Goal: Task Accomplishment & Management: Manage account settings

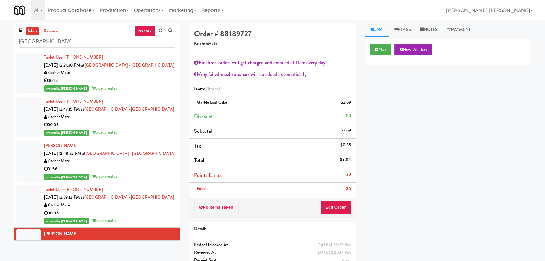
scroll to position [23, 0]
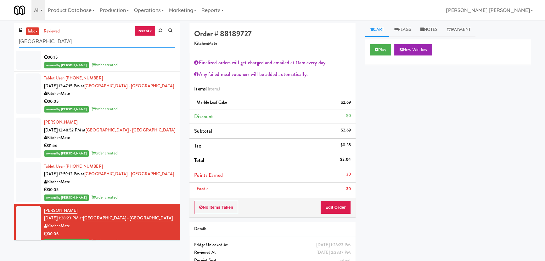
drag, startPoint x: 72, startPoint y: 43, endPoint x: 9, endPoint y: 42, distance: 62.6
click at [9, 42] on div "inbox reviewed recent all unclear take inventory issue suspicious failed recent…" at bounding box center [96, 134] width 175 height 222
paste input "Fridge Right-2 Columbus"
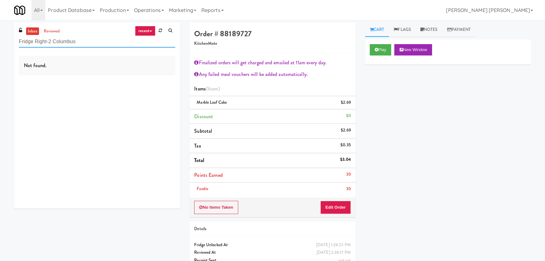
scroll to position [0, 0]
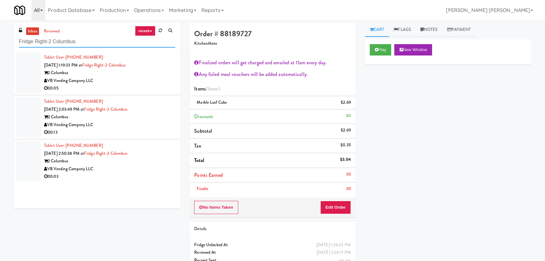
type input "Fridge Right-2 Columbus"
click at [146, 81] on div "VB Vending Company LLC" at bounding box center [109, 81] width 131 height 8
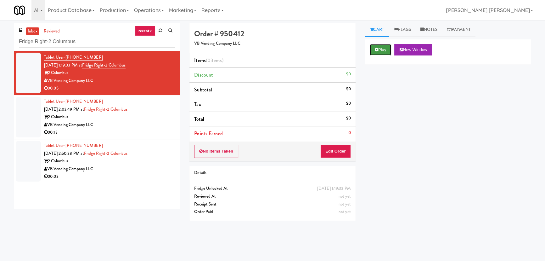
click at [381, 49] on button "Play" at bounding box center [381, 49] width 22 height 11
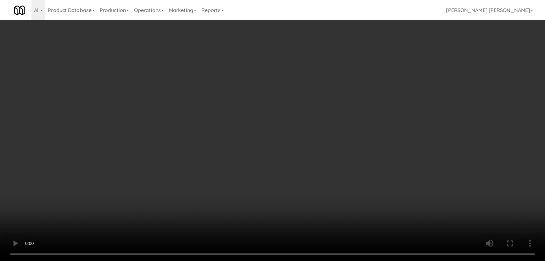
click at [332, 260] on video at bounding box center [272, 130] width 545 height 261
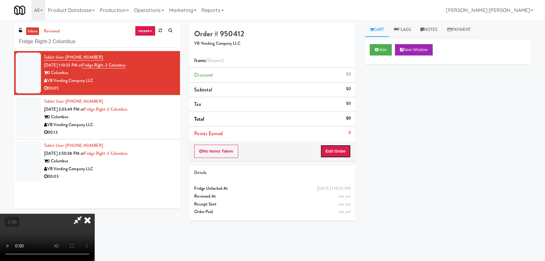
click at [345, 145] on button "Edit Order" at bounding box center [335, 150] width 31 height 13
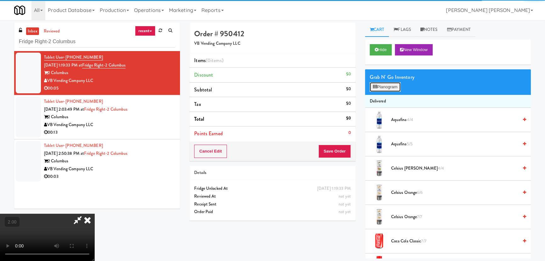
click at [387, 84] on button "Planogram" at bounding box center [385, 86] width 31 height 9
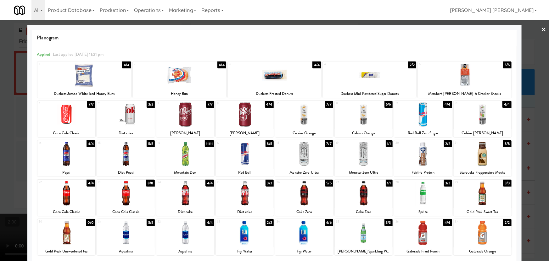
drag, startPoint x: 477, startPoint y: 122, endPoint x: 549, endPoint y: 66, distance: 91.4
click at [477, 122] on div at bounding box center [483, 114] width 58 height 24
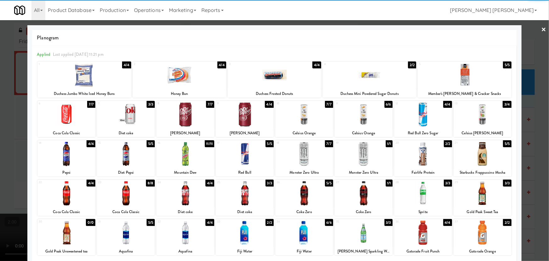
click at [541, 28] on link "×" at bounding box center [543, 30] width 5 height 20
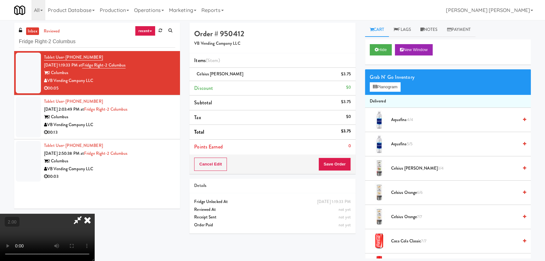
click at [94, 213] on icon at bounding box center [88, 219] width 14 height 13
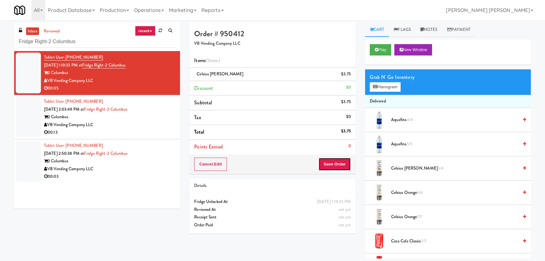
click at [333, 166] on button "Save Order" at bounding box center [334, 163] width 32 height 13
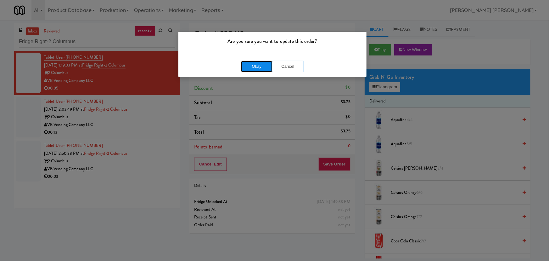
click at [262, 64] on button "Okay" at bounding box center [256, 66] width 31 height 11
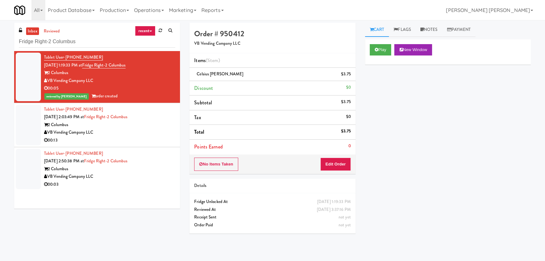
click at [143, 125] on div "2 Columbus" at bounding box center [109, 125] width 131 height 8
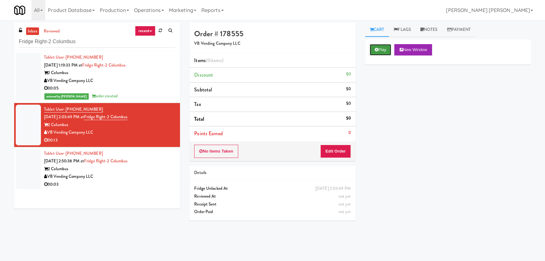
click at [383, 50] on button "Play" at bounding box center [381, 49] width 22 height 11
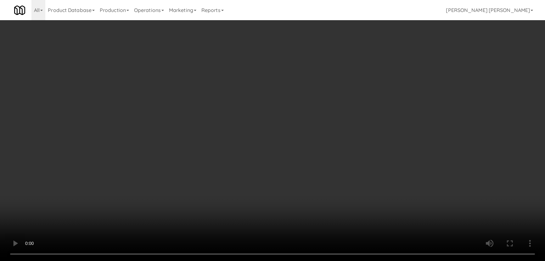
click at [314, 260] on video at bounding box center [272, 130] width 545 height 261
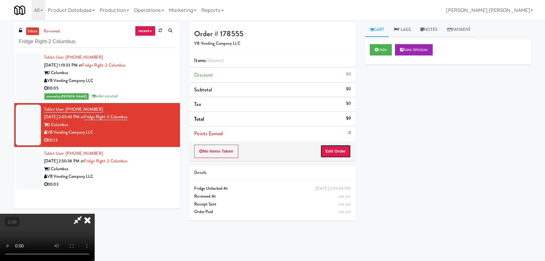
click at [342, 150] on button "Edit Order" at bounding box center [335, 150] width 31 height 13
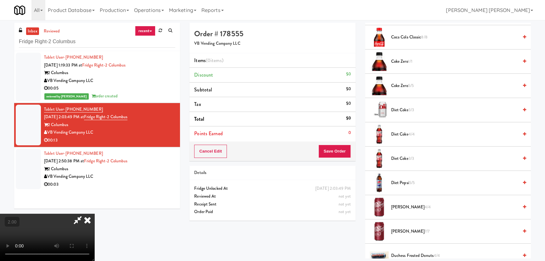
scroll to position [286, 0]
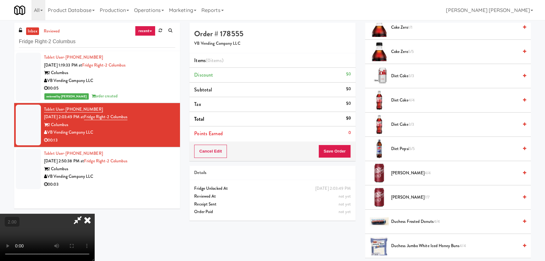
click at [400, 75] on span "Diet coke 3/3" at bounding box center [454, 76] width 127 height 8
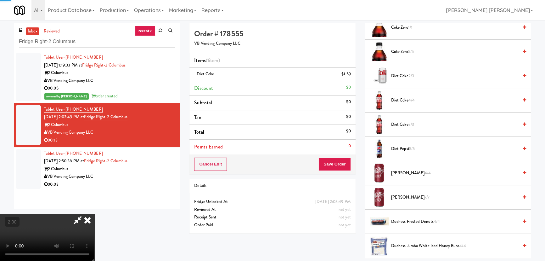
click at [400, 75] on span "Diet coke 2/3" at bounding box center [454, 76] width 127 height 8
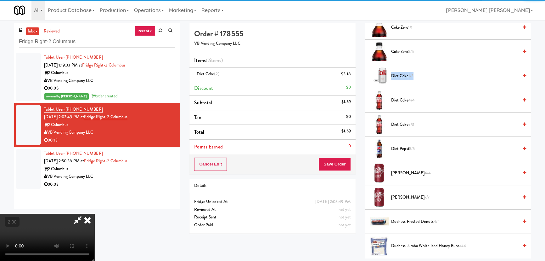
click at [400, 75] on span "Diet coke 1/3" at bounding box center [454, 76] width 127 height 8
click at [94, 213] on icon at bounding box center [88, 219] width 14 height 13
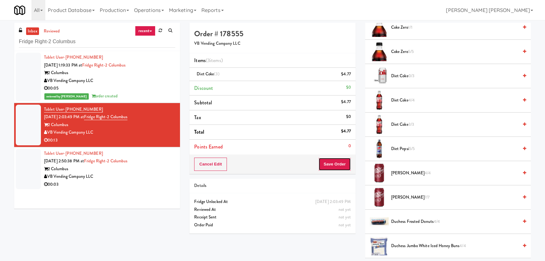
click at [328, 160] on button "Save Order" at bounding box center [334, 163] width 32 height 13
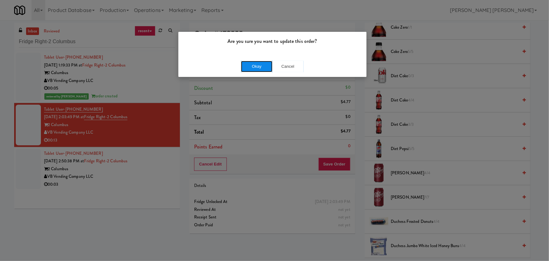
click at [258, 66] on button "Okay" at bounding box center [256, 66] width 31 height 11
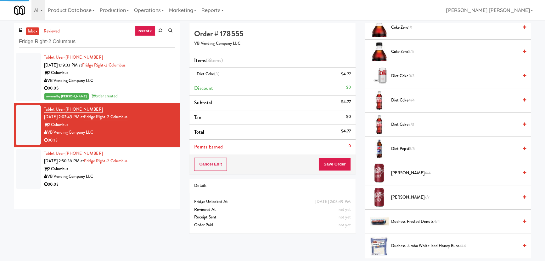
scroll to position [17, 0]
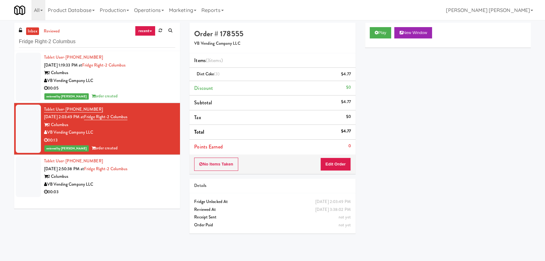
drag, startPoint x: 159, startPoint y: 179, endPoint x: 165, endPoint y: 186, distance: 8.9
click at [159, 179] on div "2 Columbus" at bounding box center [109, 176] width 131 height 8
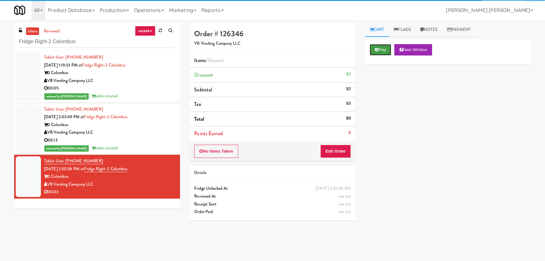
click at [390, 50] on button "Play" at bounding box center [381, 49] width 22 height 11
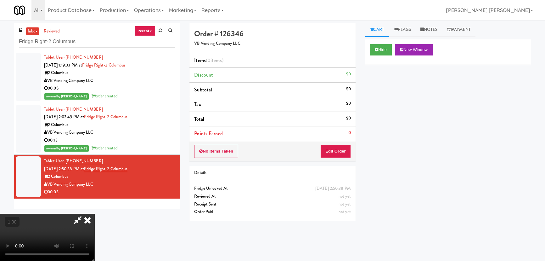
drag, startPoint x: 384, startPoint y: 258, endPoint x: 549, endPoint y: 265, distance: 165.0
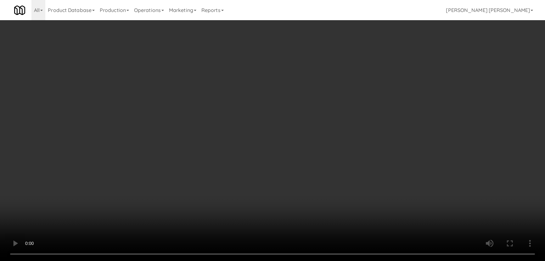
click at [402, 258] on video at bounding box center [272, 130] width 545 height 261
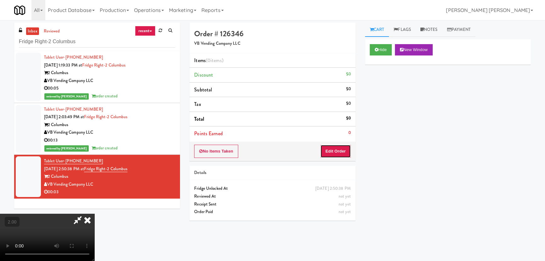
click at [336, 148] on button "Edit Order" at bounding box center [335, 150] width 31 height 13
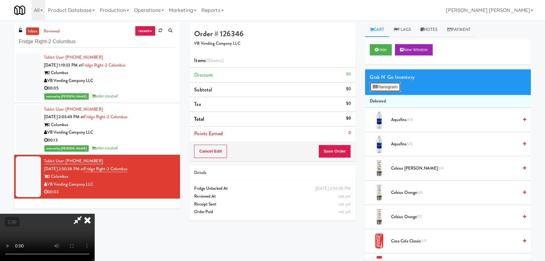
click at [380, 87] on button "Planogram" at bounding box center [385, 86] width 31 height 9
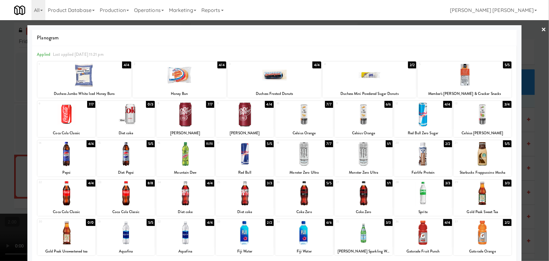
click at [300, 156] on div at bounding box center [304, 154] width 58 height 24
click at [541, 28] on link "×" at bounding box center [543, 30] width 5 height 20
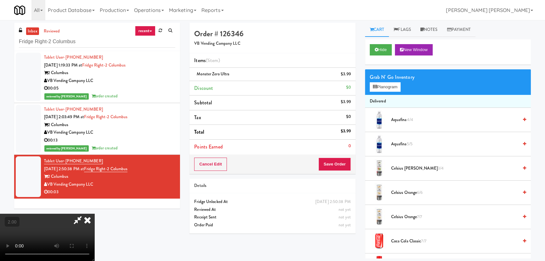
drag, startPoint x: 321, startPoint y: 84, endPoint x: 324, endPoint y: 114, distance: 29.7
click at [94, 213] on icon at bounding box center [88, 219] width 14 height 13
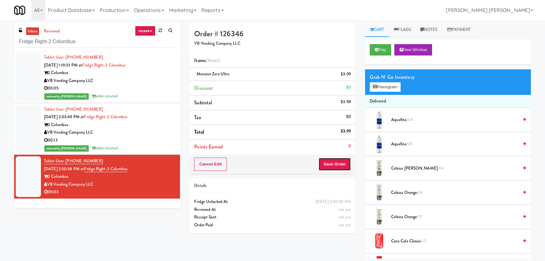
click at [329, 162] on button "Save Order" at bounding box center [334, 163] width 32 height 13
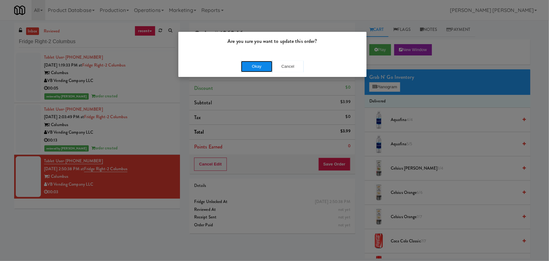
click at [259, 65] on button "Okay" at bounding box center [256, 66] width 31 height 11
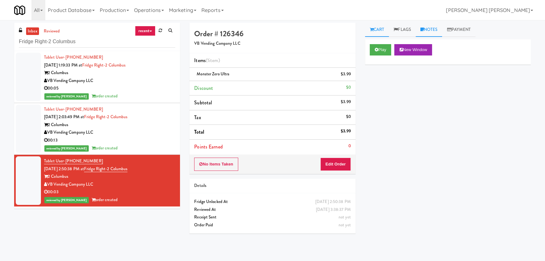
click at [434, 28] on link "Notes" at bounding box center [429, 30] width 27 height 14
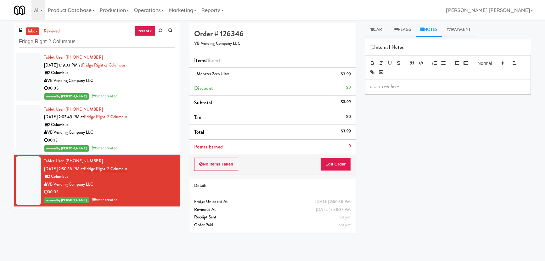
click at [411, 85] on p at bounding box center [448, 86] width 156 height 7
drag, startPoint x: 424, startPoint y: 86, endPoint x: 437, endPoint y: 87, distance: 12.9
click at [437, 87] on p "Erick- #DisabledCamera #BottomLeft" at bounding box center [448, 86] width 156 height 7
drag, startPoint x: 447, startPoint y: 86, endPoint x: 368, endPoint y: 83, distance: 79.0
click at [368, 83] on div "Erick- #DisabledCamera #TopLeft" at bounding box center [447, 90] width 165 height 22
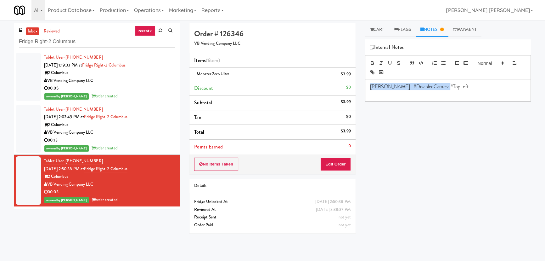
copy p "Erick- #DisabledCamera #TopLeft"
click at [148, 132] on div "VB Vending Company LLC" at bounding box center [109, 132] width 131 height 8
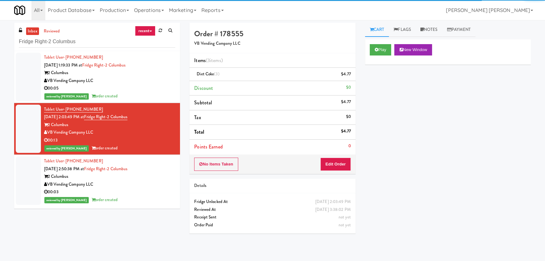
drag, startPoint x: 436, startPoint y: 26, endPoint x: 412, endPoint y: 94, distance: 72.3
click at [435, 29] on link "Notes" at bounding box center [429, 30] width 27 height 14
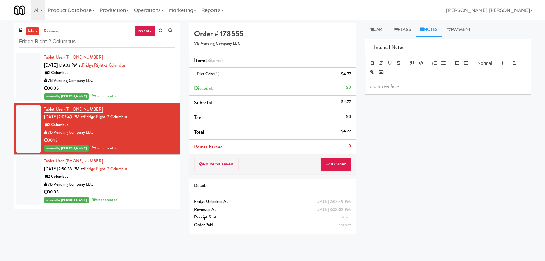
click at [412, 86] on p at bounding box center [448, 86] width 156 height 7
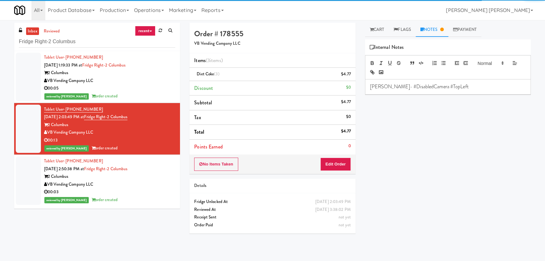
click at [129, 86] on div "00:05" at bounding box center [109, 88] width 131 height 8
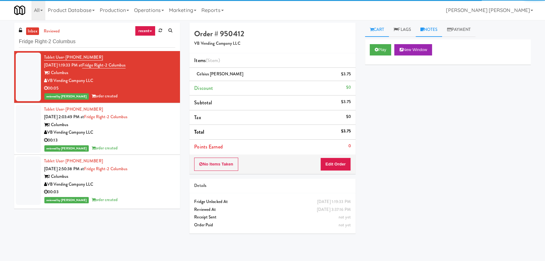
click at [435, 26] on link "Notes" at bounding box center [429, 30] width 27 height 14
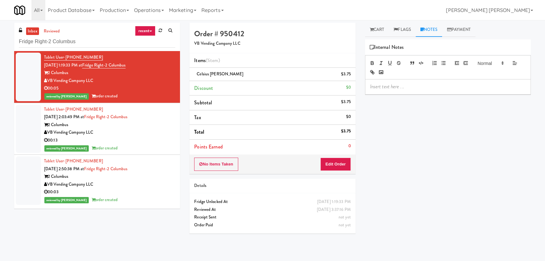
click at [413, 84] on p at bounding box center [448, 86] width 156 height 7
drag, startPoint x: 91, startPoint y: 43, endPoint x: -14, endPoint y: 35, distance: 105.4
click at [0, 35] on html "Are you sure you want to update this order? Okay Cancel Okay Are you sure you w…" at bounding box center [272, 130] width 545 height 261
paste input "Cowboy - Cooler"
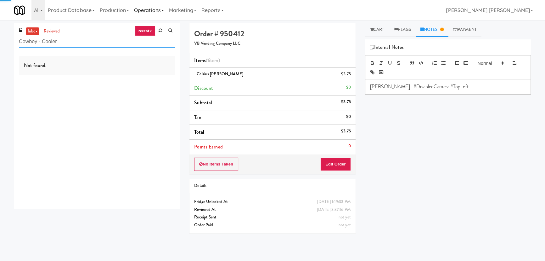
type input "Cowboy - Cooler"
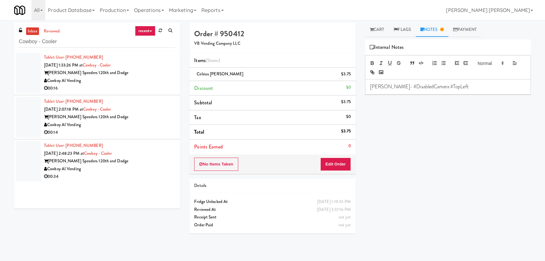
click at [147, 167] on div "Cowboy AI Vending" at bounding box center [109, 169] width 131 height 8
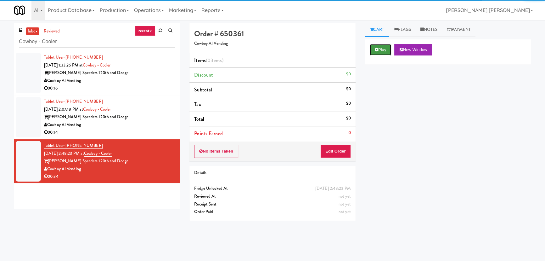
click at [390, 47] on button "Play" at bounding box center [381, 49] width 22 height 11
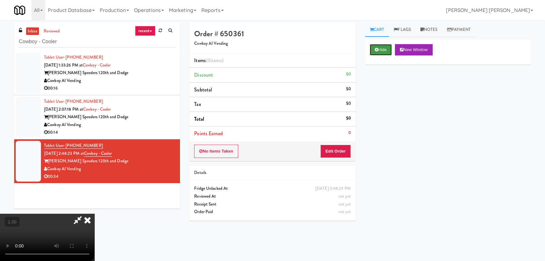
click at [381, 49] on button "Hide" at bounding box center [381, 49] width 22 height 11
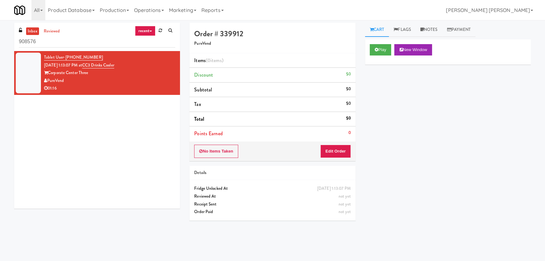
drag, startPoint x: 47, startPoint y: 41, endPoint x: 4, endPoint y: 41, distance: 42.8
click at [4, 41] on div "inbox reviewed recent all unclear take inventory issue suspicious failed recent…" at bounding box center [272, 140] width 545 height 235
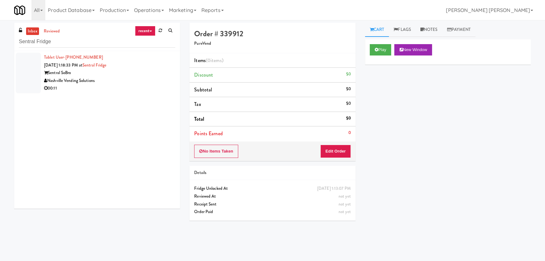
type input "Sentral Fridge"
click at [125, 81] on div "Nashville Vending Solutions" at bounding box center [109, 81] width 131 height 8
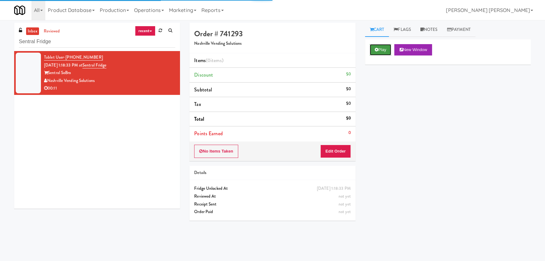
click at [381, 53] on button "Play" at bounding box center [381, 49] width 22 height 11
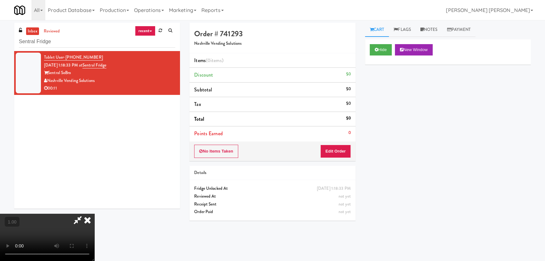
click at [94, 260] on video at bounding box center [47, 236] width 94 height 47
click at [344, 147] on button "Edit Order" at bounding box center [335, 150] width 31 height 13
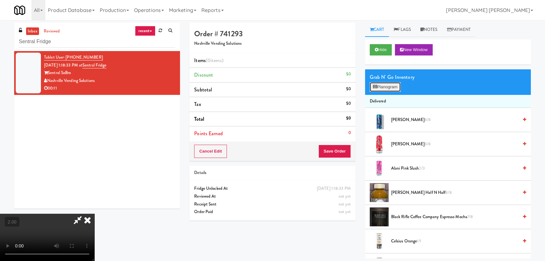
click at [385, 87] on button "Planogram" at bounding box center [385, 86] width 31 height 9
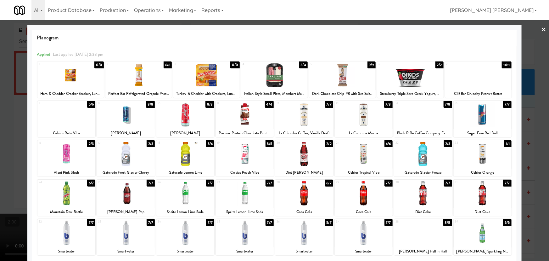
drag, startPoint x: 271, startPoint y: 77, endPoint x: 474, endPoint y: 80, distance: 203.0
click at [271, 77] on div at bounding box center [274, 75] width 66 height 24
click at [541, 29] on link "×" at bounding box center [543, 30] width 5 height 20
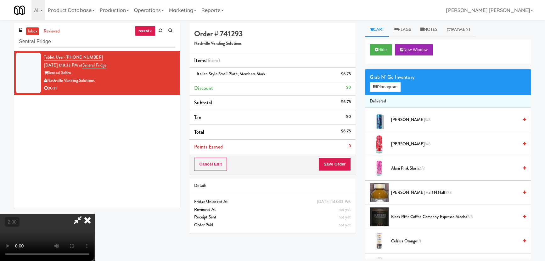
click at [94, 213] on icon at bounding box center [88, 219] width 14 height 13
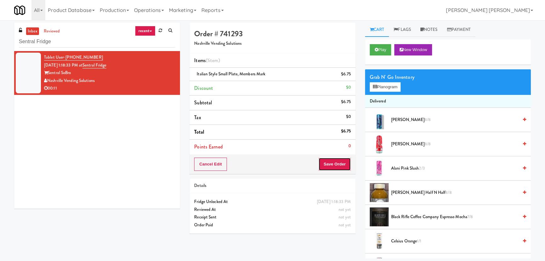
click at [347, 168] on button "Save Order" at bounding box center [334, 163] width 32 height 13
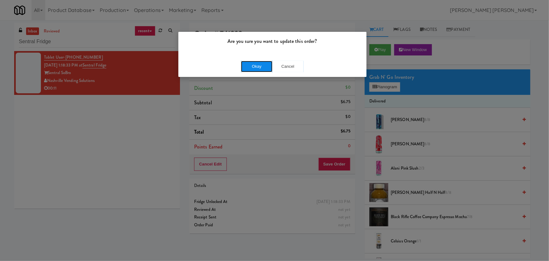
click at [251, 61] on button "Okay" at bounding box center [256, 66] width 31 height 11
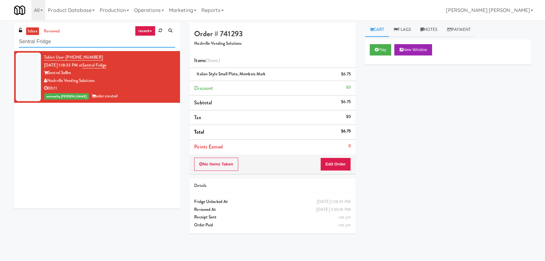
drag, startPoint x: 13, startPoint y: 42, endPoint x: -48, endPoint y: 42, distance: 60.4
click at [0, 42] on html "Are you sure you want to update this order? Okay Cancel Okay Are you sure you w…" at bounding box center [272, 130] width 545 height 261
paste input "Liberty"
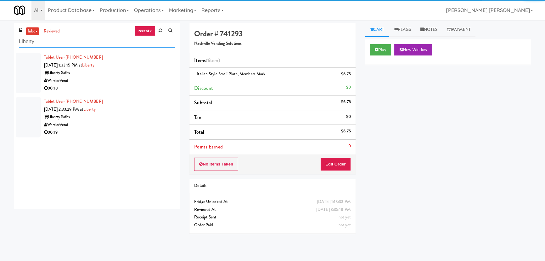
type input "Liberty"
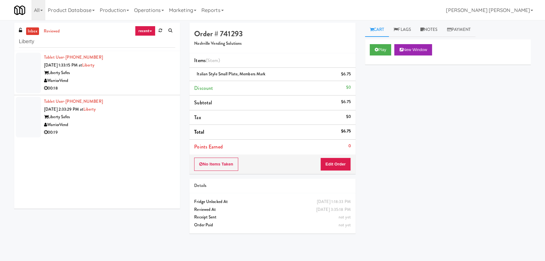
click at [131, 80] on div "WarriorVend" at bounding box center [109, 81] width 131 height 8
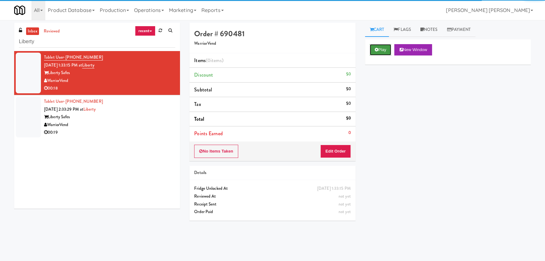
click at [374, 52] on button "Play" at bounding box center [381, 49] width 22 height 11
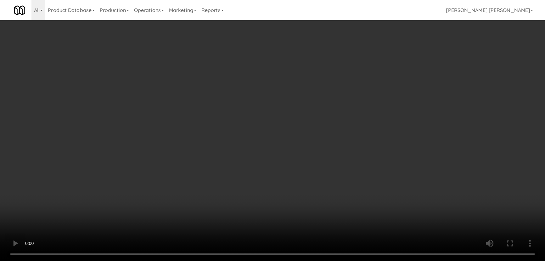
click at [337, 260] on video at bounding box center [272, 130] width 545 height 261
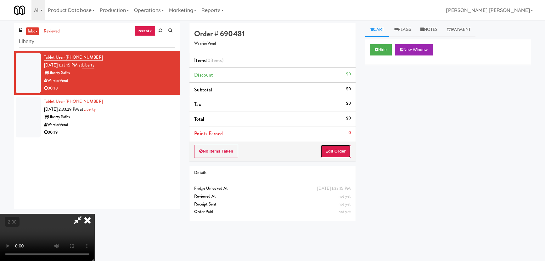
click at [348, 147] on button "Edit Order" at bounding box center [335, 150] width 31 height 13
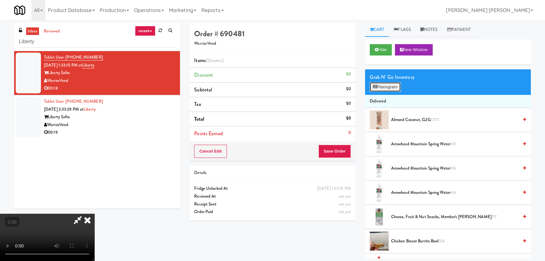
click at [391, 82] on button "Planogram" at bounding box center [385, 86] width 31 height 9
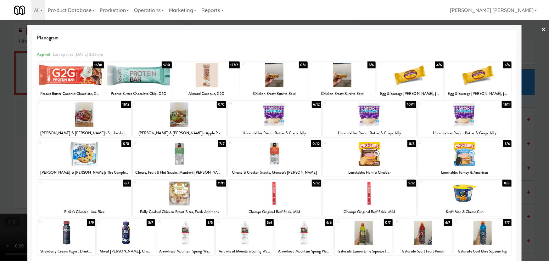
drag, startPoint x: 273, startPoint y: 113, endPoint x: 215, endPoint y: 186, distance: 93.2
click at [273, 113] on div at bounding box center [274, 114] width 93 height 24
drag, startPoint x: 177, startPoint y: 195, endPoint x: 207, endPoint y: 190, distance: 30.9
click at [177, 195] on div at bounding box center [179, 193] width 93 height 24
click at [541, 27] on link "×" at bounding box center [543, 30] width 5 height 20
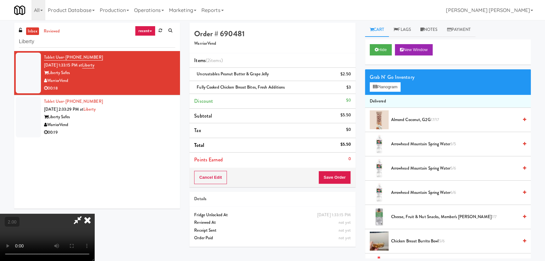
click at [94, 219] on video at bounding box center [47, 236] width 94 height 47
click at [94, 213] on video at bounding box center [47, 236] width 94 height 47
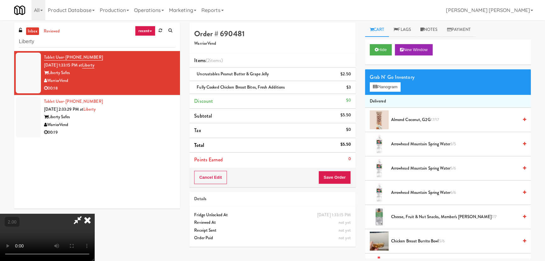
click at [94, 213] on video at bounding box center [47, 236] width 94 height 47
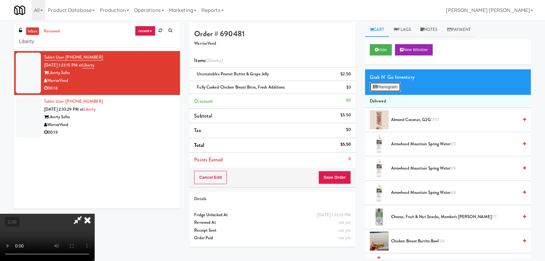
click at [384, 86] on button "Planogram" at bounding box center [385, 86] width 31 height 9
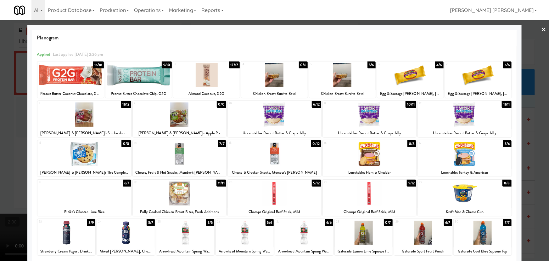
click at [180, 157] on div at bounding box center [179, 154] width 93 height 24
click at [541, 28] on link "×" at bounding box center [543, 30] width 5 height 20
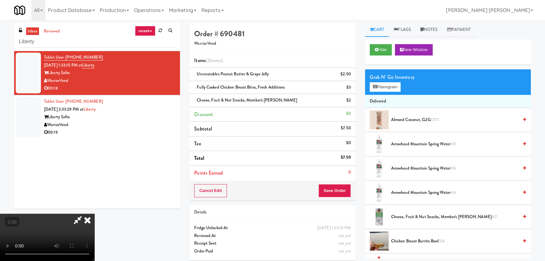
click at [94, 213] on icon at bounding box center [88, 219] width 14 height 13
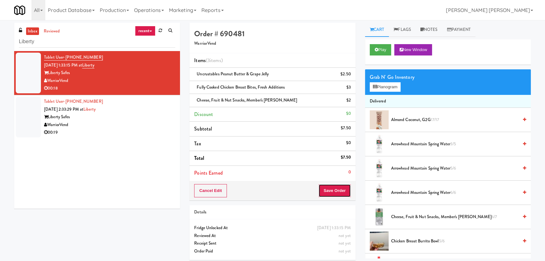
click at [336, 189] on button "Save Order" at bounding box center [334, 190] width 32 height 13
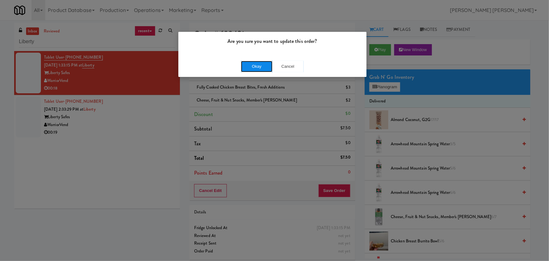
click at [264, 64] on button "Okay" at bounding box center [256, 66] width 31 height 11
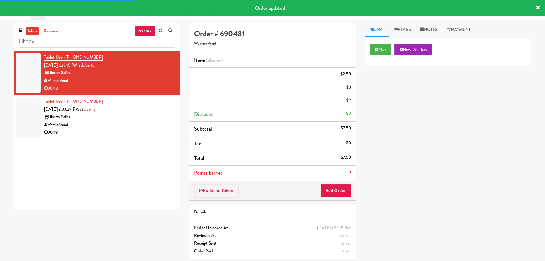
drag, startPoint x: 127, startPoint y: 125, endPoint x: 134, endPoint y: 126, distance: 6.7
click at [129, 126] on div "WarriorVend" at bounding box center [109, 125] width 131 height 8
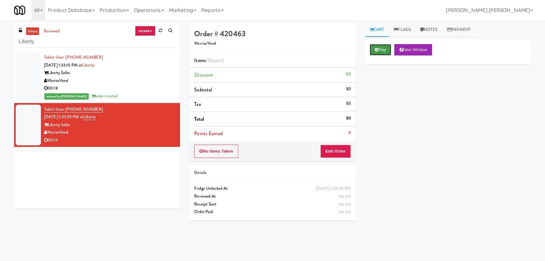
click at [384, 48] on button "Play" at bounding box center [381, 49] width 22 height 11
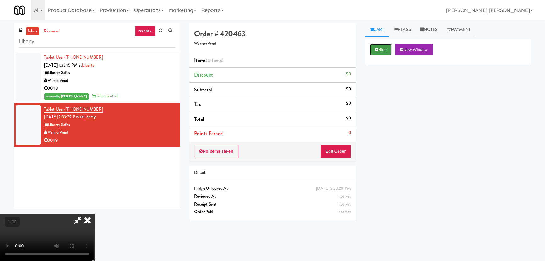
click at [380, 48] on button "Hide" at bounding box center [381, 49] width 22 height 11
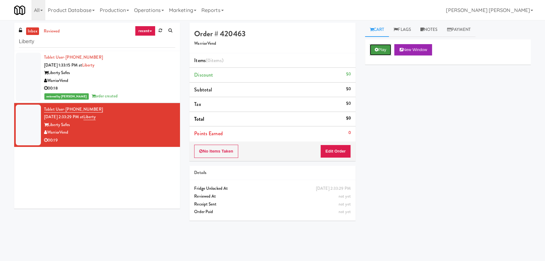
click at [385, 47] on button "Play" at bounding box center [381, 49] width 22 height 11
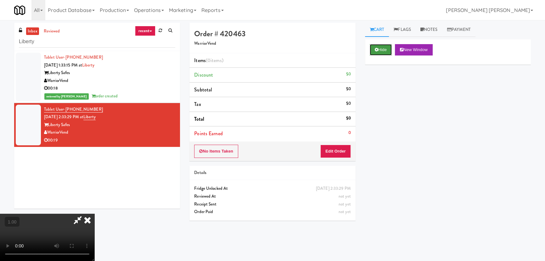
click at [375, 50] on icon at bounding box center [376, 50] width 3 height 4
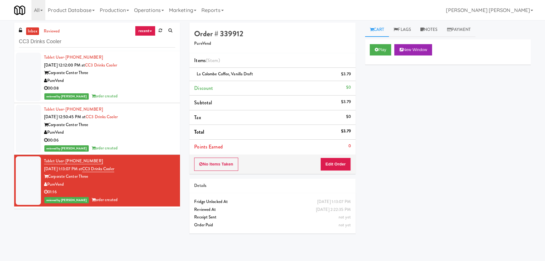
click at [1, 40] on div "inbox reviewed recent all unclear take inventory issue suspicious failed recent…" at bounding box center [272, 140] width 545 height 235
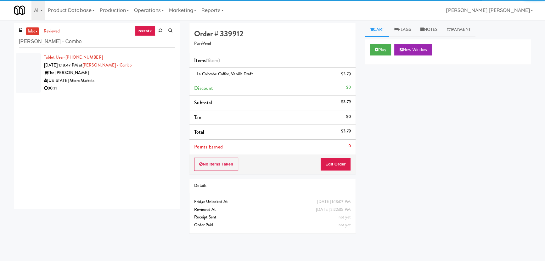
type input "Rowe - Combo"
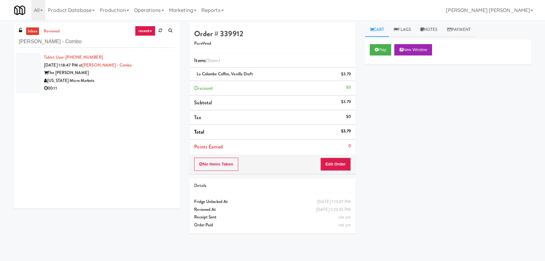
click at [128, 81] on div "[US_STATE] Micro Markets" at bounding box center [109, 81] width 131 height 8
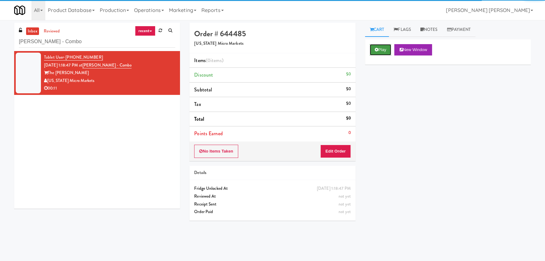
click at [384, 53] on button "Play" at bounding box center [381, 49] width 22 height 11
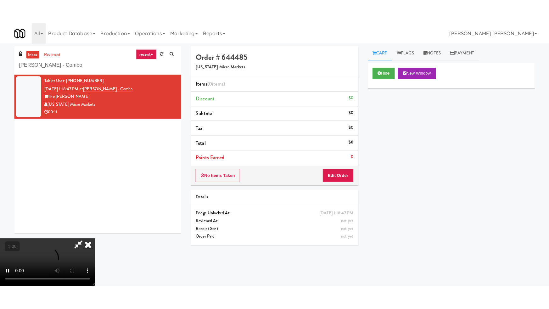
scroll to position [100, 0]
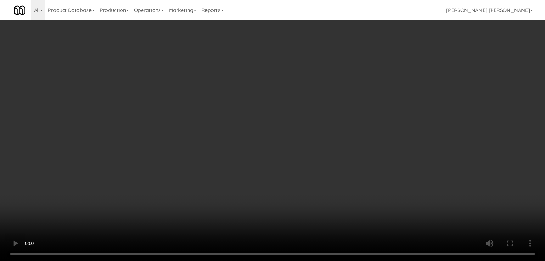
drag, startPoint x: 317, startPoint y: 275, endPoint x: 549, endPoint y: 266, distance: 231.4
click at [329, 260] on video at bounding box center [272, 130] width 545 height 261
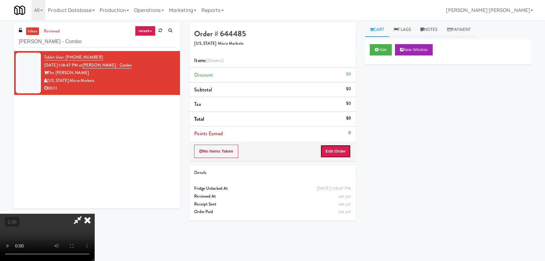
click at [335, 150] on button "Edit Order" at bounding box center [335, 150] width 31 height 13
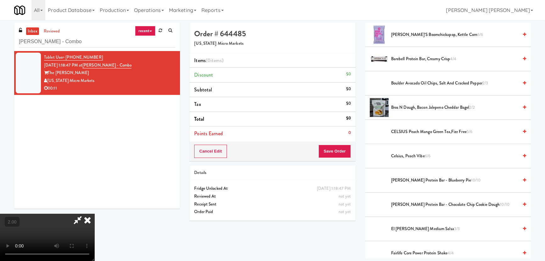
scroll to position [86, 0]
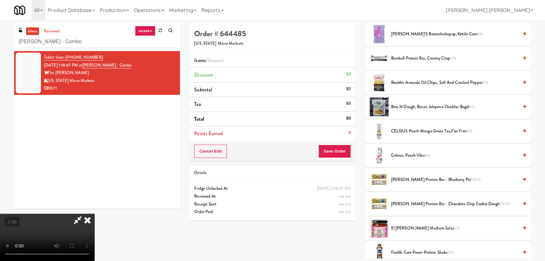
drag, startPoint x: 408, startPoint y: 156, endPoint x: 348, endPoint y: 158, distance: 60.1
click at [407, 156] on span "Celsius, Peach Vibe 6/6" at bounding box center [454, 155] width 127 height 8
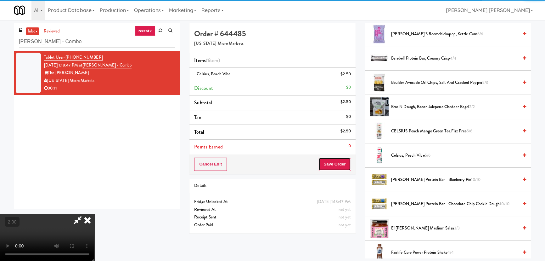
click at [339, 164] on button "Save Order" at bounding box center [334, 163] width 32 height 13
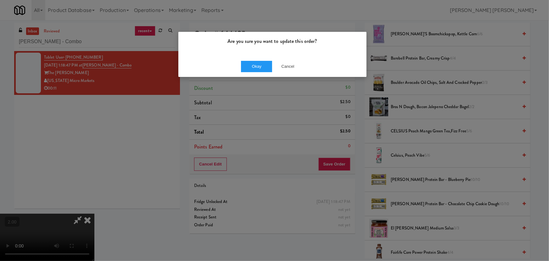
click at [255, 59] on div "Okay Cancel" at bounding box center [272, 66] width 188 height 21
click at [253, 64] on button "Okay" at bounding box center [256, 66] width 31 height 11
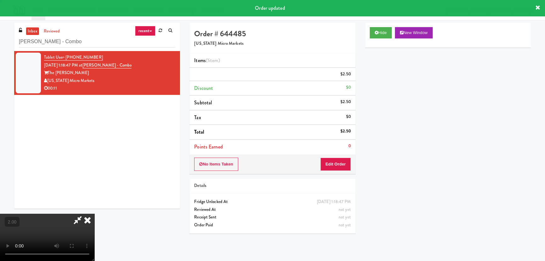
scroll to position [0, 0]
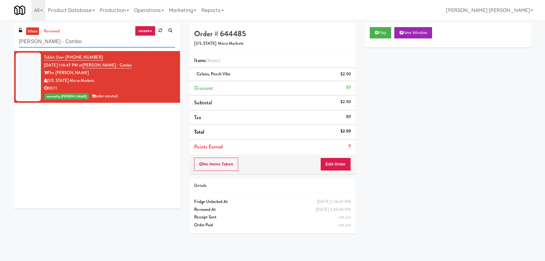
drag, startPoint x: 77, startPoint y: 38, endPoint x: 3, endPoint y: 40, distance: 74.0
click at [3, 40] on div "inbox reviewed recent all unclear take inventory issue suspicious failed recent…" at bounding box center [272, 140] width 545 height 235
paste input "BestMed W 11th"
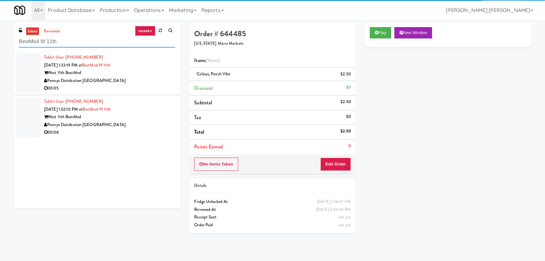
type input "BestMed W 11th"
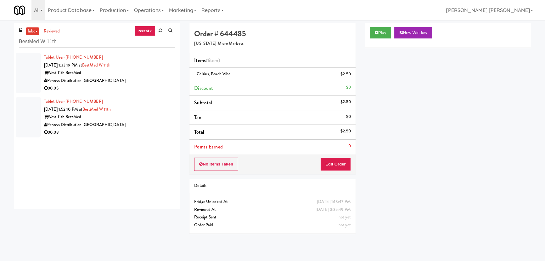
click at [147, 112] on div "Tablet User · (541) 222-0877 Aug 19, 2025 1:52:10 PM at BestMed W 11th West 11t…" at bounding box center [109, 117] width 131 height 39
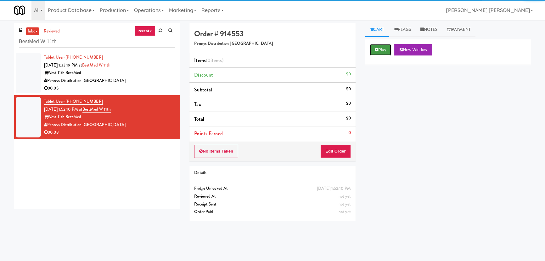
click at [376, 51] on icon at bounding box center [376, 50] width 3 height 4
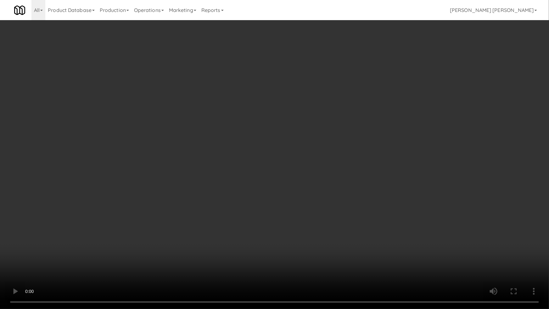
click at [303, 260] on video at bounding box center [274, 154] width 549 height 309
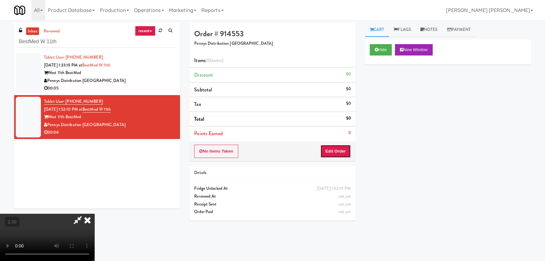
click at [348, 150] on button "Edit Order" at bounding box center [335, 150] width 31 height 13
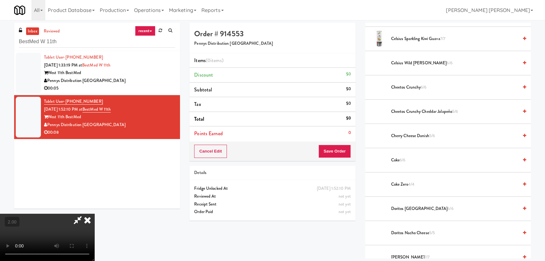
scroll to position [257, 0]
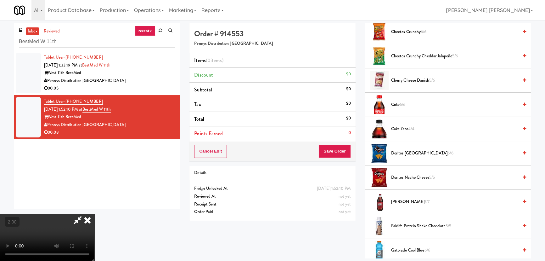
click at [412, 178] on span "Doritos Nacho Cheese 5/5" at bounding box center [454, 177] width 127 height 8
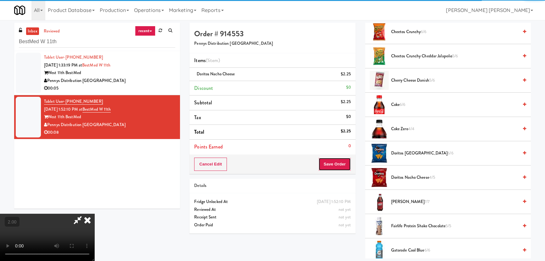
click at [339, 167] on button "Save Order" at bounding box center [334, 163] width 32 height 13
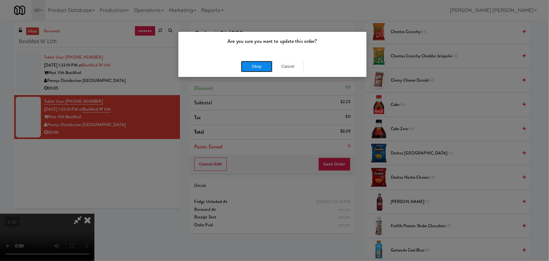
drag, startPoint x: 261, startPoint y: 69, endPoint x: 258, endPoint y: 61, distance: 8.3
click at [261, 68] on button "Okay" at bounding box center [256, 66] width 31 height 11
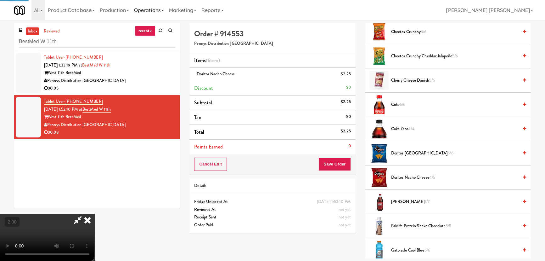
scroll to position [17, 0]
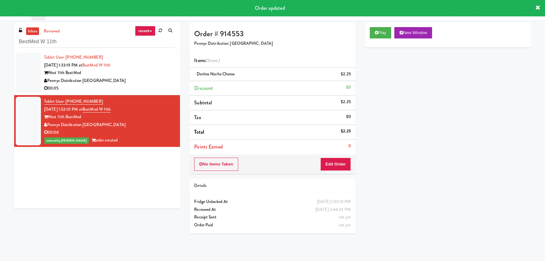
click at [144, 70] on div "West 11th BestMed" at bounding box center [109, 73] width 131 height 8
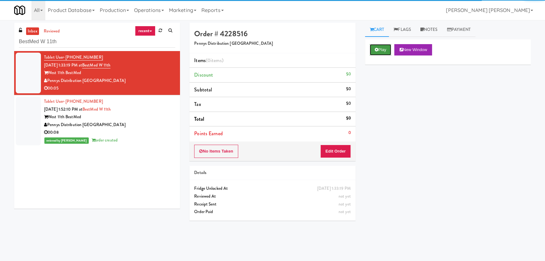
click at [383, 50] on button "Play" at bounding box center [381, 49] width 22 height 11
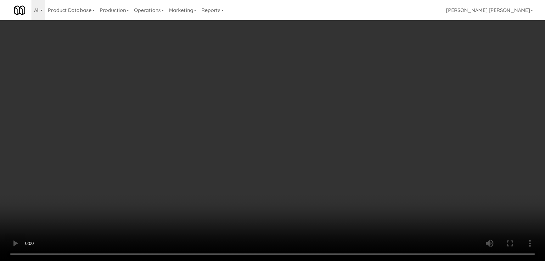
drag, startPoint x: 305, startPoint y: 276, endPoint x: 317, endPoint y: 273, distance: 12.2
click at [308, 260] on video at bounding box center [272, 130] width 545 height 261
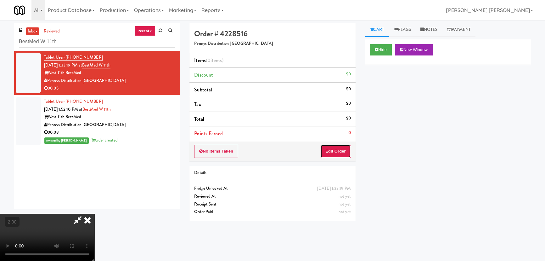
click at [340, 148] on button "Edit Order" at bounding box center [335, 150] width 31 height 13
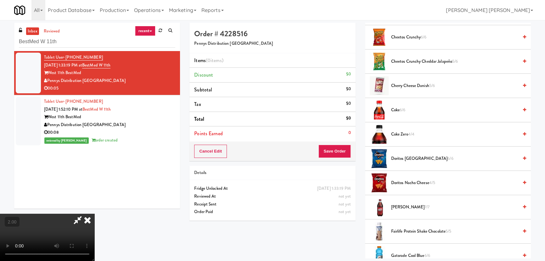
scroll to position [257, 0]
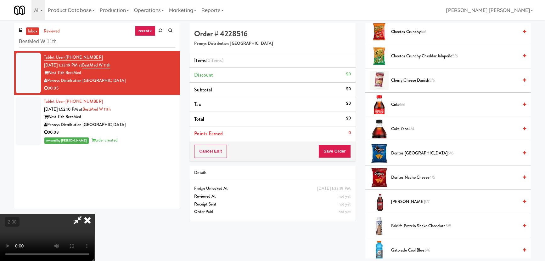
drag, startPoint x: 399, startPoint y: 201, endPoint x: 394, endPoint y: 198, distance: 5.8
click at [399, 201] on span "Dr Pepper 7/7" at bounding box center [454, 202] width 127 height 8
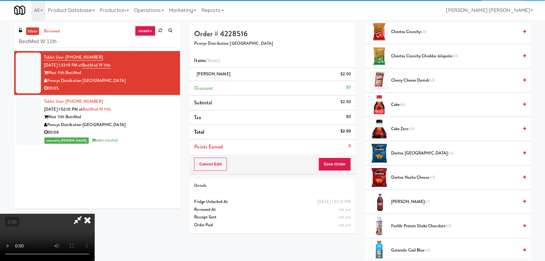
click at [94, 213] on icon at bounding box center [88, 219] width 14 height 13
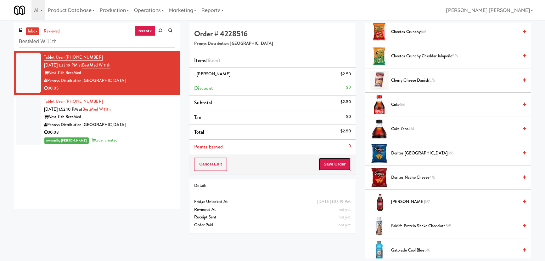
click at [339, 164] on button "Save Order" at bounding box center [334, 163] width 32 height 13
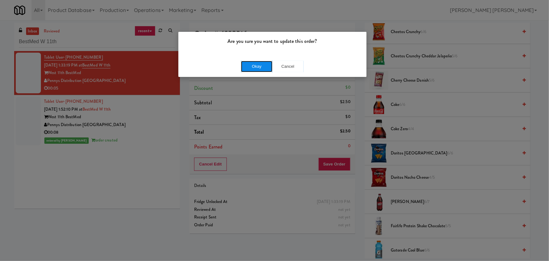
click at [262, 66] on button "Okay" at bounding box center [256, 66] width 31 height 11
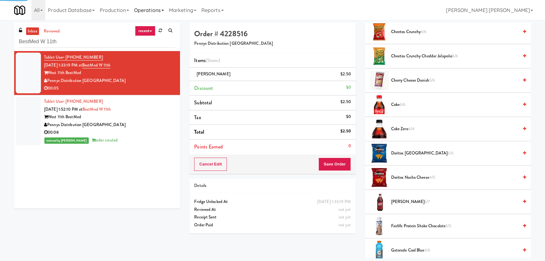
scroll to position [17, 0]
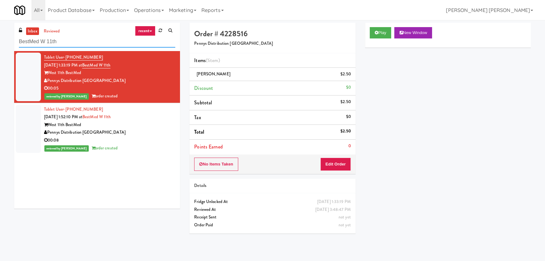
drag, startPoint x: 75, startPoint y: 43, endPoint x: -4, endPoint y: 42, distance: 78.4
click at [0, 42] on html "Are you sure you want to update this order? Okay Cancel Okay Are you sure you w…" at bounding box center [272, 130] width 545 height 261
paste input "APEX - Fridge"
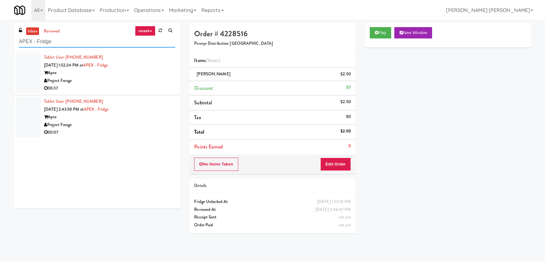
type input "APEX - Fridge"
click at [136, 86] on div "00:37" at bounding box center [109, 88] width 131 height 8
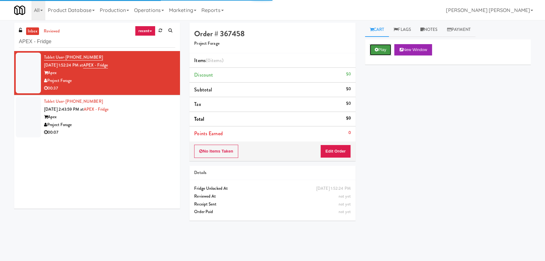
click at [373, 53] on button "Play" at bounding box center [381, 49] width 22 height 11
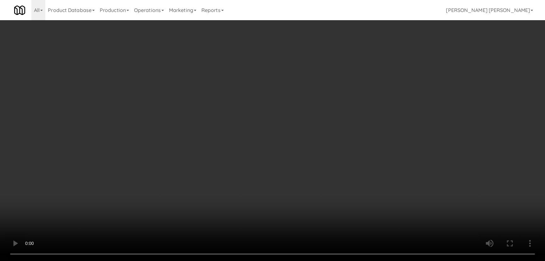
click at [297, 260] on video at bounding box center [272, 130] width 545 height 261
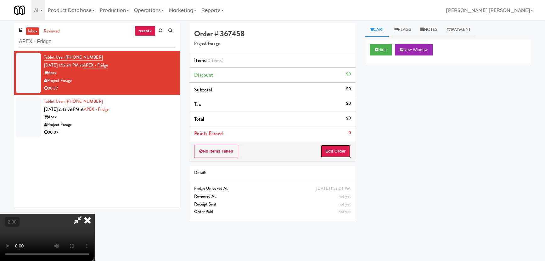
click at [346, 149] on button "Edit Order" at bounding box center [335, 150] width 31 height 13
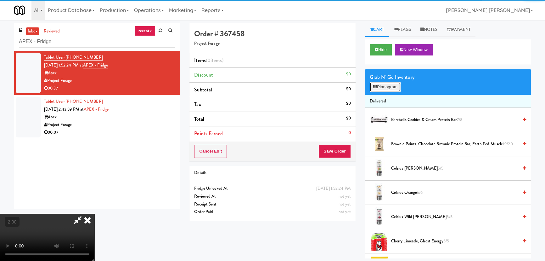
click at [385, 87] on button "Planogram" at bounding box center [385, 86] width 31 height 9
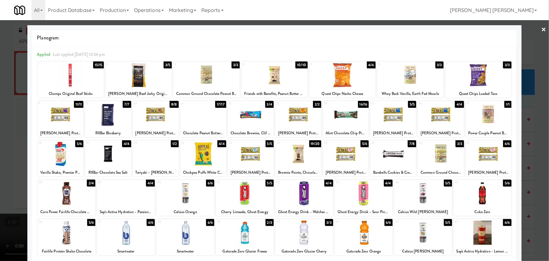
click at [245, 240] on div at bounding box center [245, 232] width 58 height 24
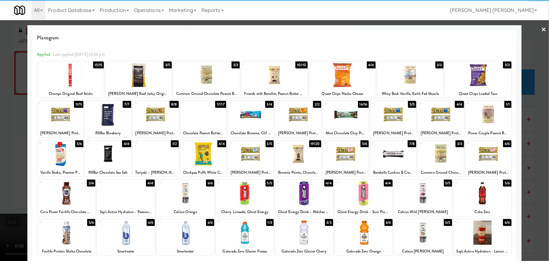
click at [541, 26] on link "×" at bounding box center [543, 30] width 5 height 20
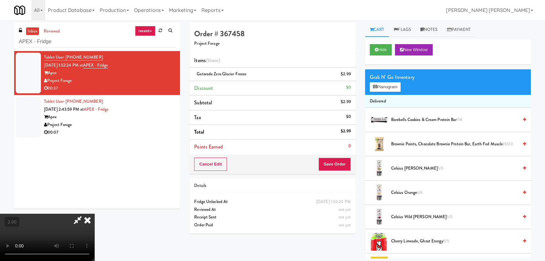
scroll to position [13, 0]
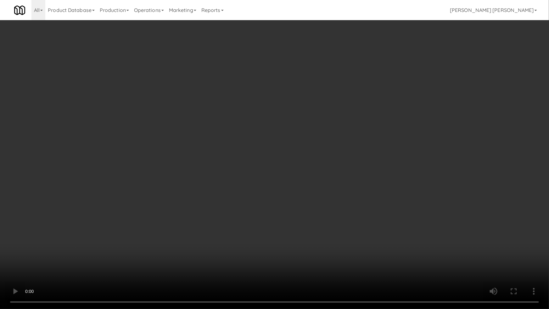
click at [468, 260] on video at bounding box center [274, 154] width 549 height 309
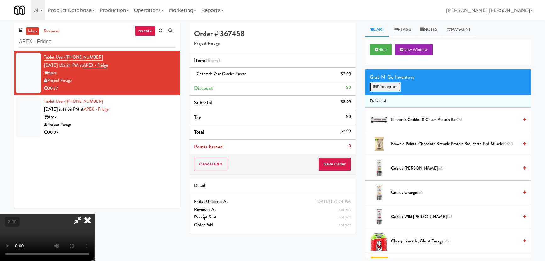
click at [384, 88] on button "Planogram" at bounding box center [385, 86] width 31 height 9
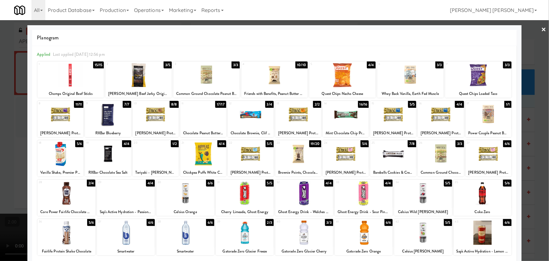
click at [390, 113] on div at bounding box center [393, 114] width 46 height 24
drag, startPoint x: 541, startPoint y: 29, endPoint x: 425, endPoint y: 39, distance: 116.5
click at [541, 29] on link "×" at bounding box center [543, 30] width 5 height 20
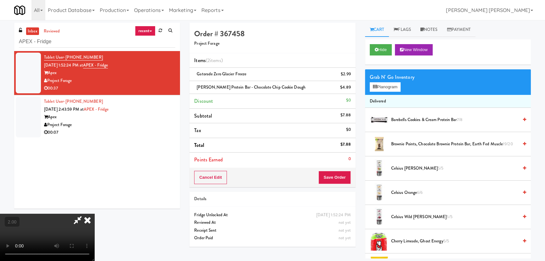
click at [94, 213] on icon at bounding box center [88, 219] width 14 height 13
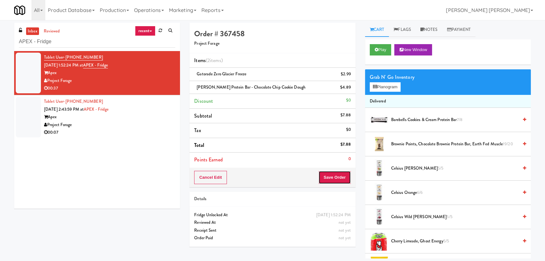
click at [341, 178] on button "Save Order" at bounding box center [334, 177] width 32 height 13
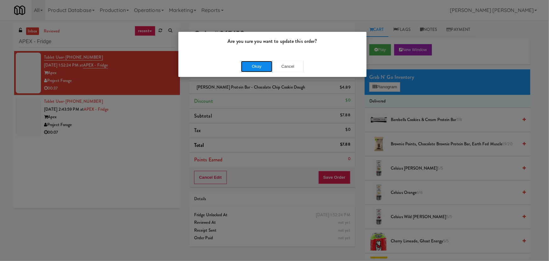
click at [263, 65] on button "Okay" at bounding box center [256, 66] width 31 height 11
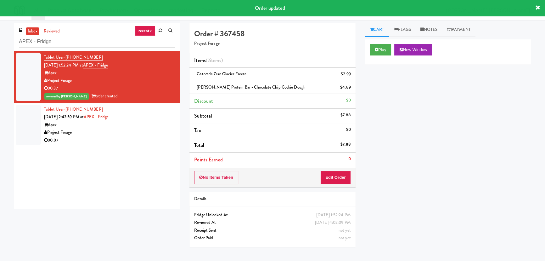
click at [138, 126] on div "Apex" at bounding box center [109, 125] width 131 height 8
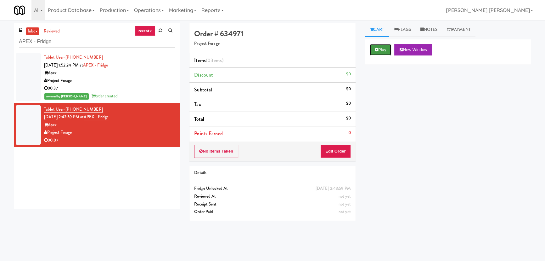
click at [386, 51] on button "Play" at bounding box center [381, 49] width 22 height 11
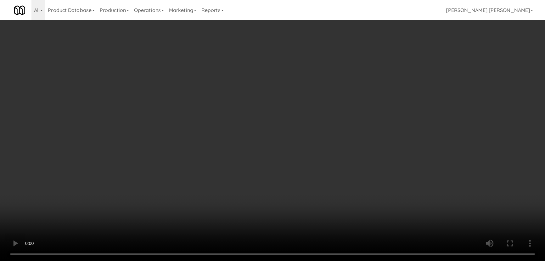
click at [300, 260] on video at bounding box center [272, 130] width 545 height 261
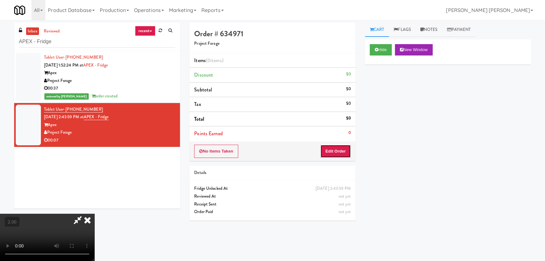
click at [333, 150] on button "Edit Order" at bounding box center [335, 150] width 31 height 13
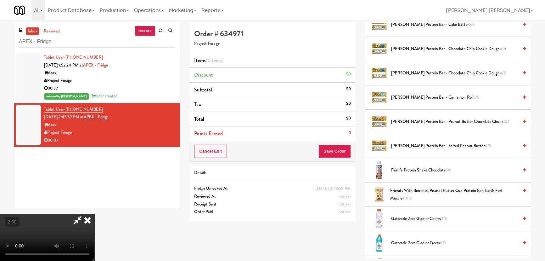
scroll to position [543, 0]
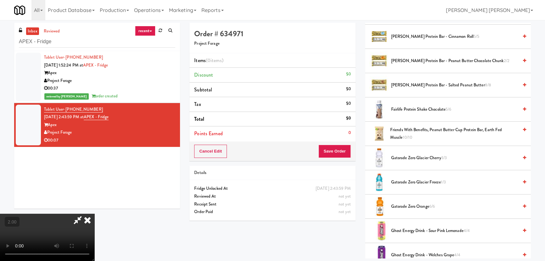
click at [419, 108] on span "Fairlife Protein Shake Chocolate 5/6" at bounding box center [454, 109] width 127 height 8
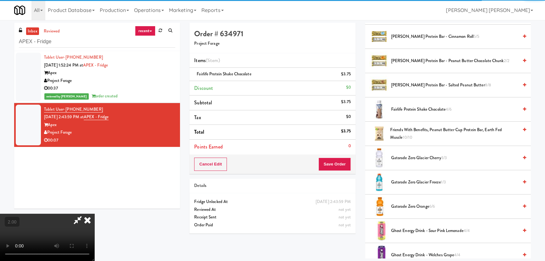
scroll to position [0, 0]
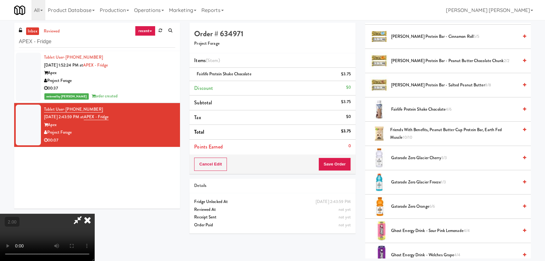
click at [94, 213] on icon at bounding box center [88, 219] width 14 height 13
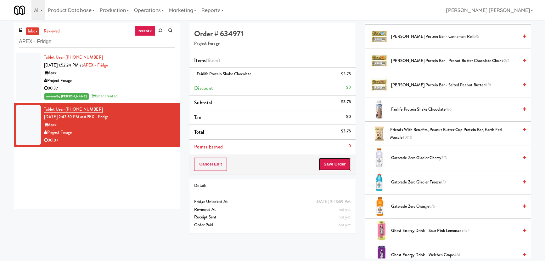
click at [333, 159] on button "Save Order" at bounding box center [334, 163] width 32 height 13
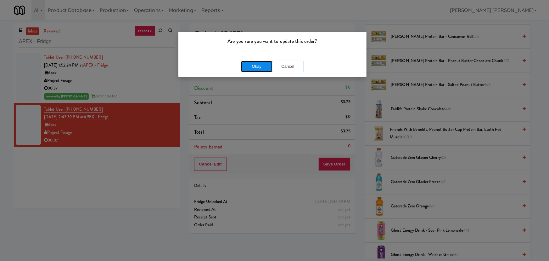
click at [249, 66] on button "Okay" at bounding box center [256, 66] width 31 height 11
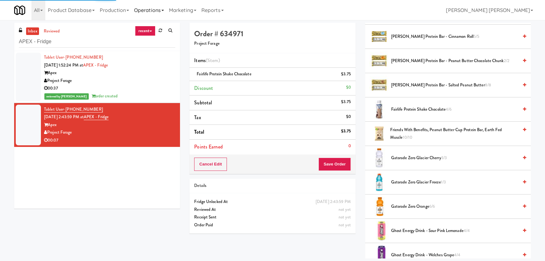
scroll to position [17, 0]
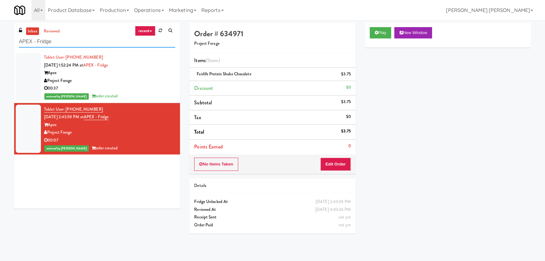
drag, startPoint x: 73, startPoint y: 47, endPoint x: 10, endPoint y: 45, distance: 62.3
click at [10, 45] on div "inbox reviewed recent all unclear take inventory issue suspicious failed recent…" at bounding box center [96, 118] width 175 height 190
paste input "Revela 1 - Cooler - Left"
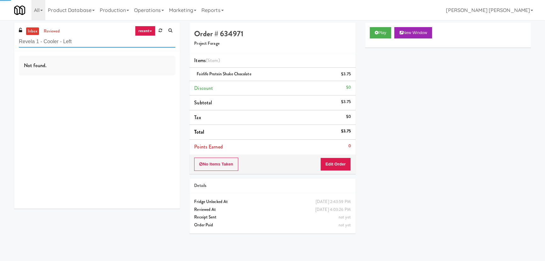
type input "Revela 1 - Cooler - Left"
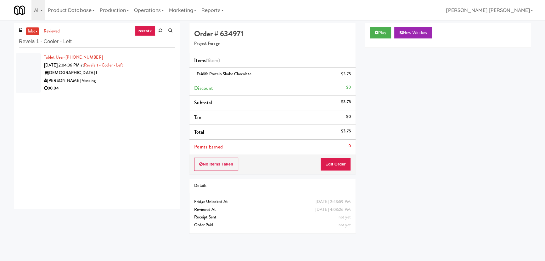
click at [132, 76] on div "Revela 1" at bounding box center [109, 73] width 131 height 8
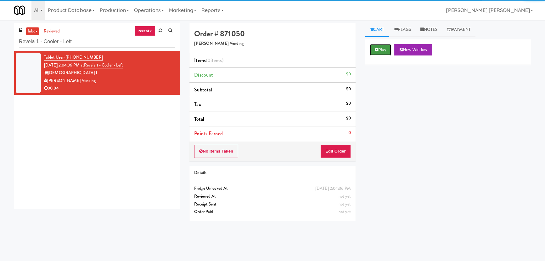
click at [385, 50] on button "Play" at bounding box center [381, 49] width 22 height 11
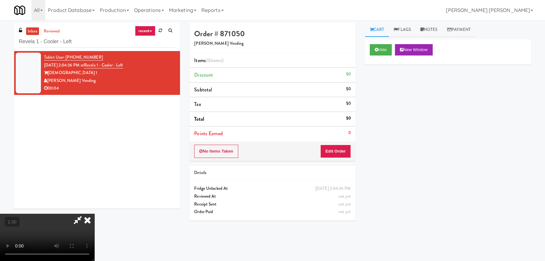
click at [94, 213] on video at bounding box center [47, 236] width 94 height 47
click at [342, 149] on button "Edit Order" at bounding box center [335, 150] width 31 height 13
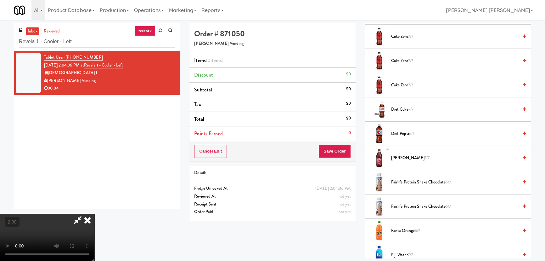
scroll to position [400, 0]
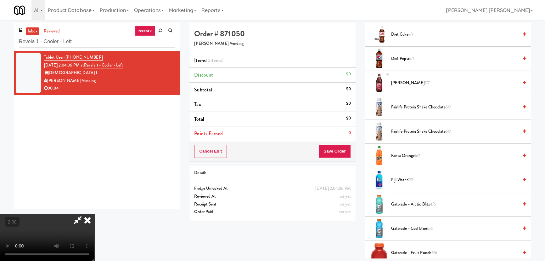
click at [401, 104] on span "Fairlife Protein Shake Chocolate 5/7" at bounding box center [454, 107] width 127 height 8
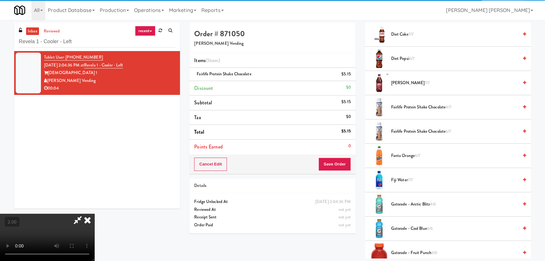
click at [94, 213] on icon at bounding box center [88, 219] width 14 height 13
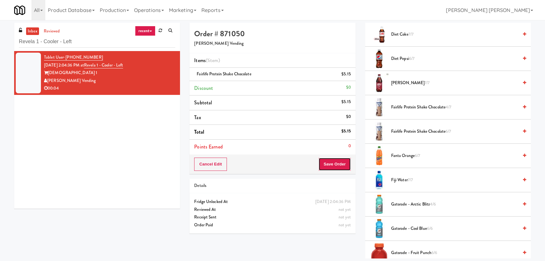
click at [334, 164] on button "Save Order" at bounding box center [334, 163] width 32 height 13
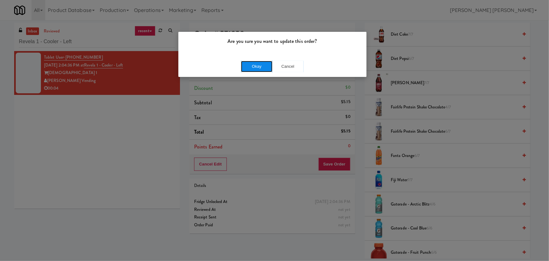
click at [258, 69] on button "Okay" at bounding box center [256, 66] width 31 height 11
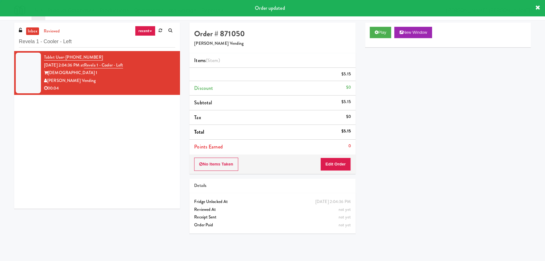
scroll to position [17, 0]
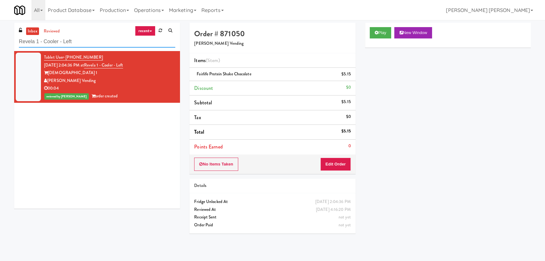
drag, startPoint x: 99, startPoint y: 40, endPoint x: -56, endPoint y: 43, distance: 155.8
click at [0, 43] on html "Are you sure you want to update this order? Okay Cancel Okay Are you sure you w…" at bounding box center [272, 130] width 545 height 261
paste input "Markham Campus - York University - Empty"
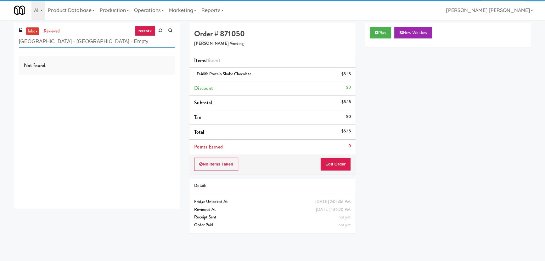
drag, startPoint x: 62, startPoint y: 42, endPoint x: 155, endPoint y: 42, distance: 92.8
click at [155, 42] on input "Markham Campus - York University - Empty" at bounding box center [97, 42] width 156 height 12
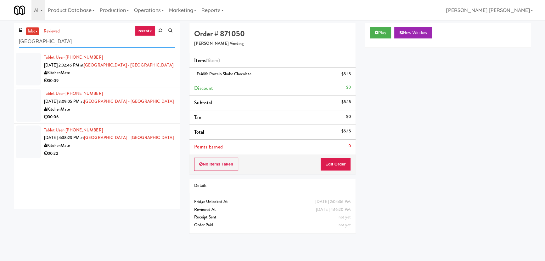
drag, startPoint x: 76, startPoint y: 40, endPoint x: -60, endPoint y: 43, distance: 135.6
click at [0, 43] on html "Are you sure you want to update this order? Okay Cancel Okay Are you sure you w…" at bounding box center [272, 130] width 545 height 261
paste input "HaNoBe - w/ Gym"
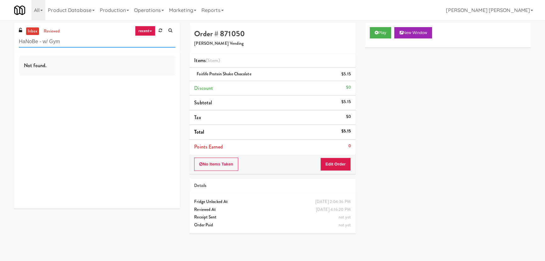
drag, startPoint x: 65, startPoint y: 42, endPoint x: -11, endPoint y: 40, distance: 76.2
click at [0, 40] on html "Are you sure you want to update this order? Okay Cancel Okay Are you sure you w…" at bounding box center [272, 130] width 545 height 261
paste input "Alameda West - Drink"
drag, startPoint x: 82, startPoint y: 39, endPoint x: 7, endPoint y: 40, distance: 75.2
click at [7, 40] on div "inbox reviewed recent all unclear take inventory issue suspicious failed recent…" at bounding box center [272, 140] width 545 height 235
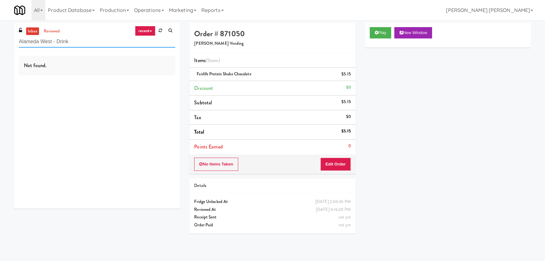
paste input "SVNC Maintenance"
drag, startPoint x: 77, startPoint y: 42, endPoint x: -3, endPoint y: 41, distance: 79.6
click at [0, 41] on html "Are you sure you want to update this order? Okay Cancel Okay Are you sure you w…" at bounding box center [272, 130] width 545 height 261
paste input "Gallery 64 - Cooler - Left"
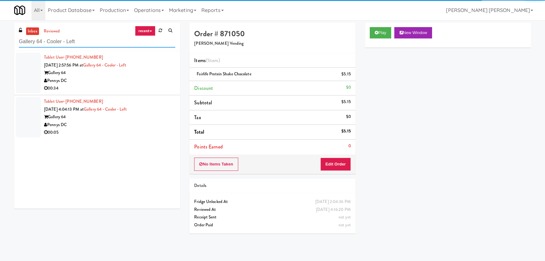
type input "Gallery 64 - Cooler - Left"
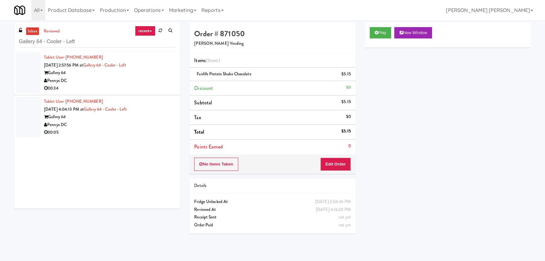
click at [157, 80] on div "Pennys DC" at bounding box center [109, 81] width 131 height 8
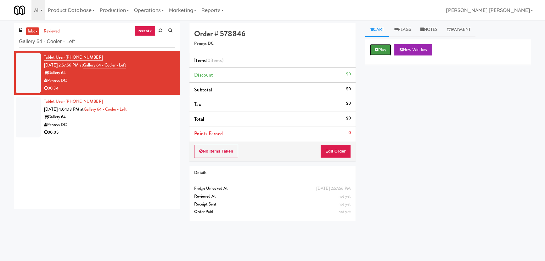
click at [382, 45] on button "Play" at bounding box center [381, 49] width 22 height 11
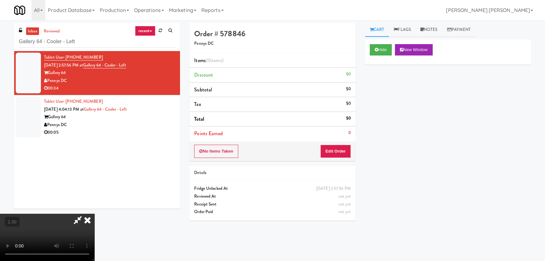
scroll to position [100, 0]
drag, startPoint x: 386, startPoint y: 49, endPoint x: 164, endPoint y: 40, distance: 222.0
click at [385, 49] on button "Hide" at bounding box center [381, 49] width 22 height 11
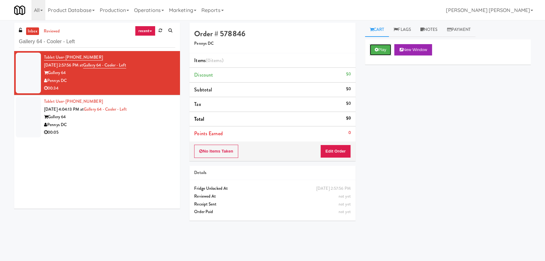
scroll to position [0, 0]
drag, startPoint x: 21, startPoint y: 42, endPoint x: 2, endPoint y: 42, distance: 19.5
click at [2, 42] on div "inbox reviewed recent all unclear take inventory issue suspicious failed recent…" at bounding box center [272, 140] width 545 height 235
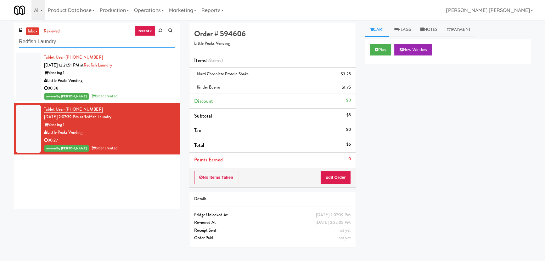
scroll to position [17, 0]
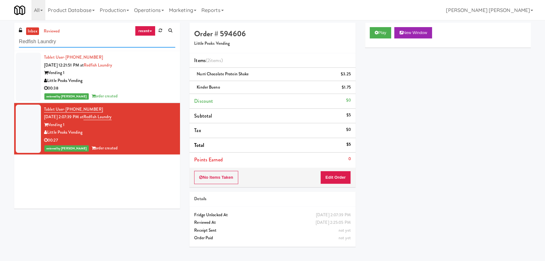
click at [14, 43] on div "inbox reviewed recent all unclear take inventory issue suspicious failed recent…" at bounding box center [96, 118] width 175 height 190
paste input "CC2 Drinks Cooler"
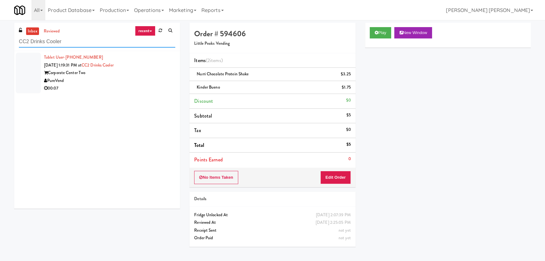
type input "CC2 Drinks Cooler"
click at [112, 88] on div "00:07" at bounding box center [109, 88] width 131 height 8
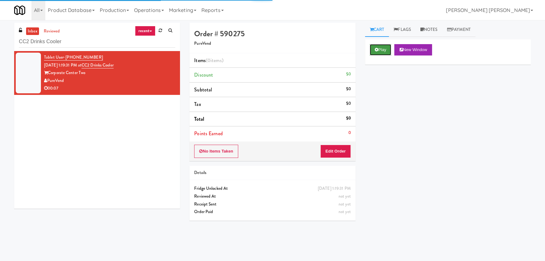
click at [389, 52] on button "Play" at bounding box center [381, 49] width 22 height 11
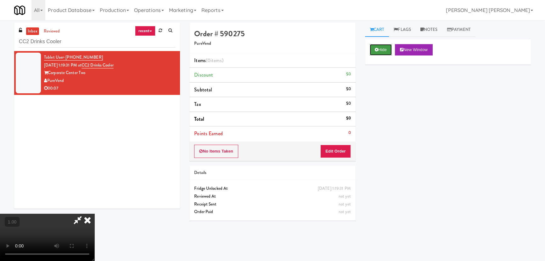
click at [384, 48] on button "Hide" at bounding box center [381, 49] width 22 height 11
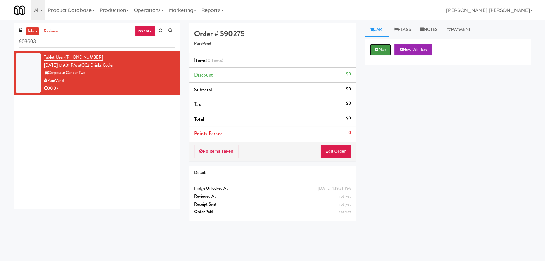
click at [384, 50] on button "Play" at bounding box center [381, 49] width 22 height 11
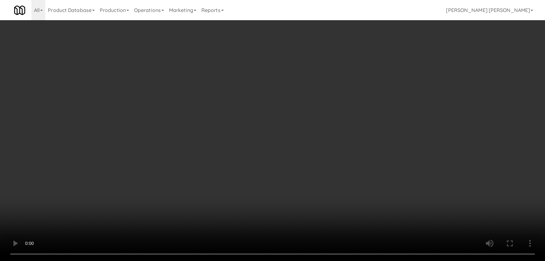
click at [316, 260] on video at bounding box center [272, 130] width 545 height 261
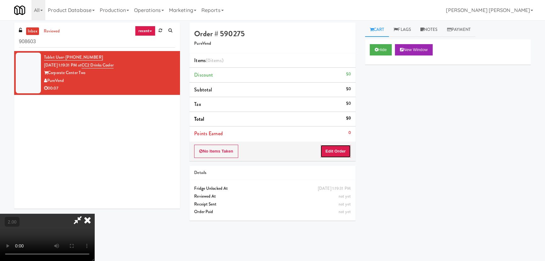
click at [338, 148] on button "Edit Order" at bounding box center [335, 150] width 31 height 13
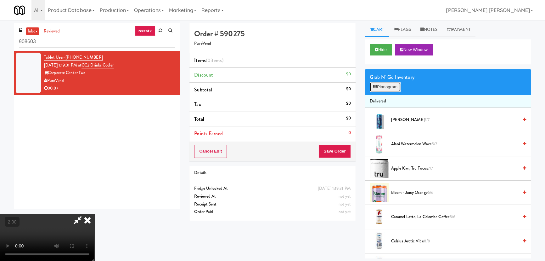
click at [380, 87] on button "Planogram" at bounding box center [385, 86] width 31 height 9
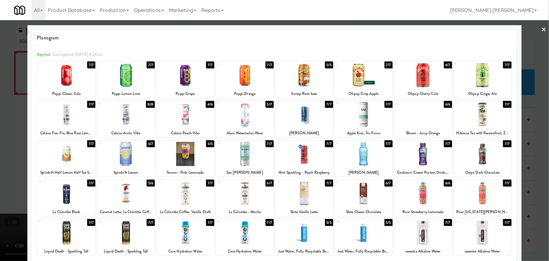
drag, startPoint x: 239, startPoint y: 194, endPoint x: 234, endPoint y: 199, distance: 6.5
click at [239, 194] on div at bounding box center [245, 193] width 58 height 24
click at [541, 26] on link "×" at bounding box center [543, 30] width 5 height 20
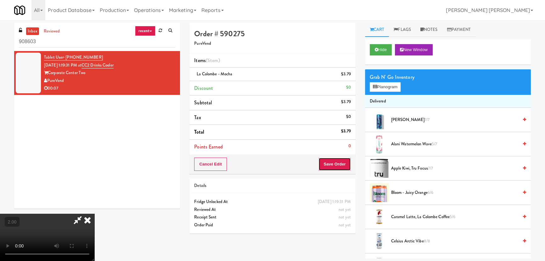
click at [337, 165] on button "Save Order" at bounding box center [334, 163] width 32 height 13
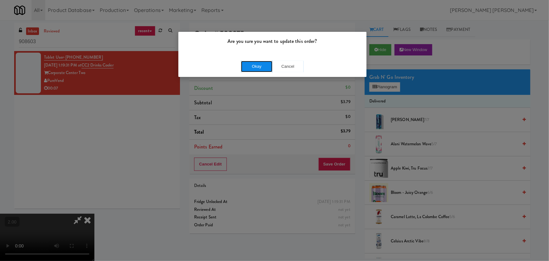
click at [258, 64] on button "Okay" at bounding box center [256, 66] width 31 height 11
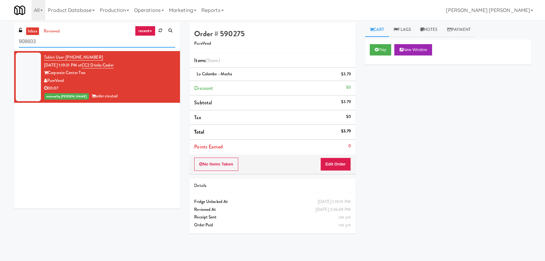
drag, startPoint x: 70, startPoint y: 42, endPoint x: 16, endPoint y: 42, distance: 54.1
click at [16, 42] on div "inbox reviewed recent all unclear take inventory issue suspicious failed recent…" at bounding box center [97, 37] width 166 height 28
paste input "Cowboy - Cooler"
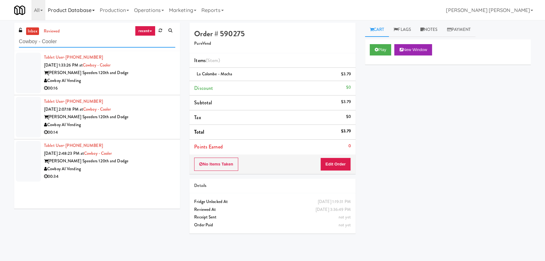
type input "Cowboy - Cooler"
click at [151, 63] on div "Tablet User · (402) 957-4179 [DATE] 1:33:26 PM at Cowboy - Cooler [PERSON_NAME]…" at bounding box center [109, 72] width 131 height 39
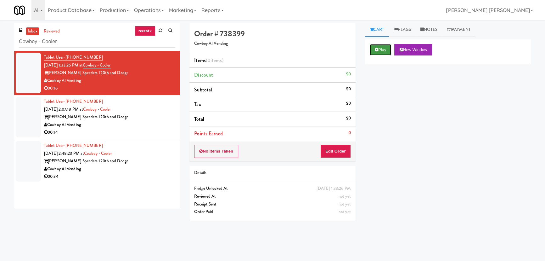
click at [378, 50] on button "Play" at bounding box center [381, 49] width 22 height 11
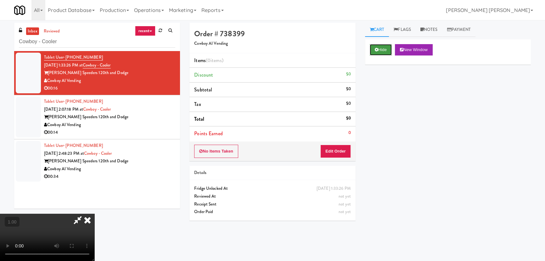
click at [377, 55] on button "Hide" at bounding box center [381, 49] width 22 height 11
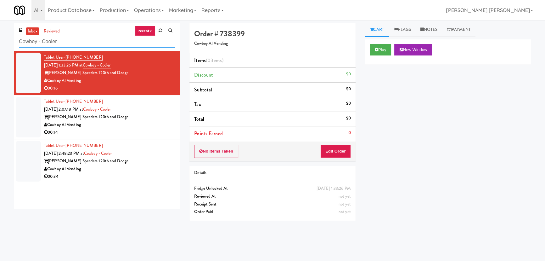
drag, startPoint x: 70, startPoint y: 41, endPoint x: 16, endPoint y: 37, distance: 54.2
click at [16, 37] on div "inbox reviewed recent all unclear take inventory issue suspicious failed recent…" at bounding box center [97, 37] width 166 height 28
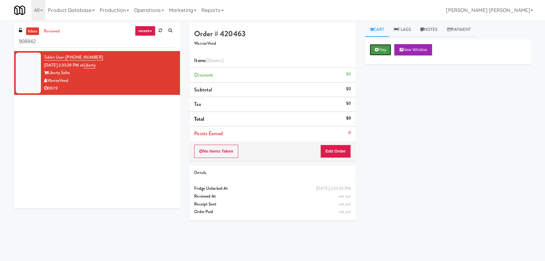
click at [375, 51] on icon at bounding box center [376, 50] width 3 height 4
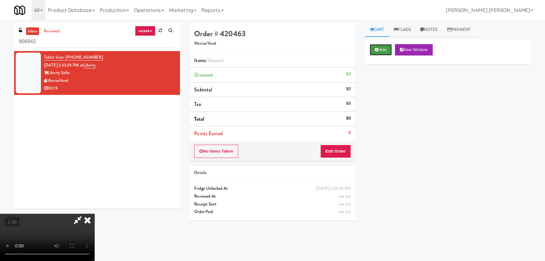
click at [376, 49] on icon at bounding box center [376, 50] width 3 height 4
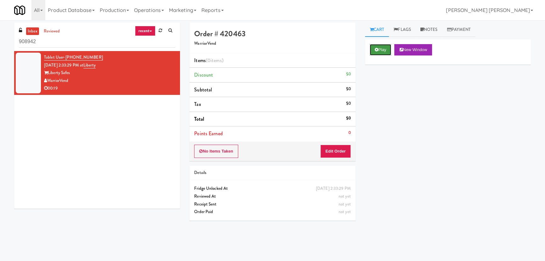
click at [382, 49] on button "Play" at bounding box center [381, 49] width 22 height 11
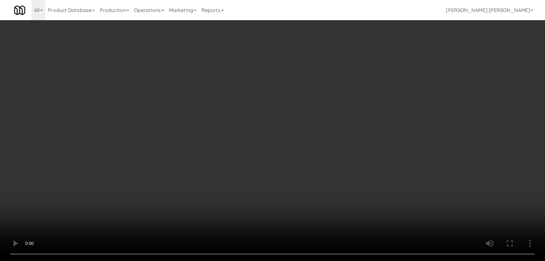
scroll to position [13, 0]
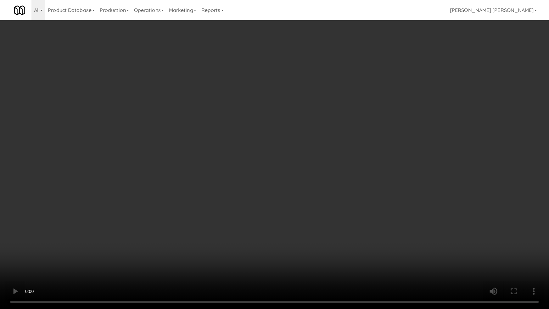
drag, startPoint x: 304, startPoint y: 278, endPoint x: 459, endPoint y: 264, distance: 155.4
click at [323, 260] on video at bounding box center [274, 154] width 549 height 309
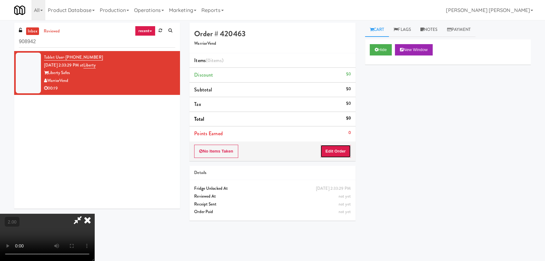
click at [347, 149] on button "Edit Order" at bounding box center [335, 150] width 31 height 13
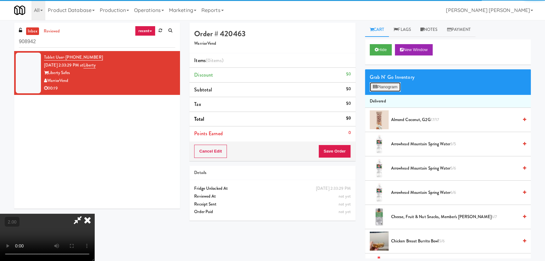
click at [393, 88] on button "Planogram" at bounding box center [385, 86] width 31 height 9
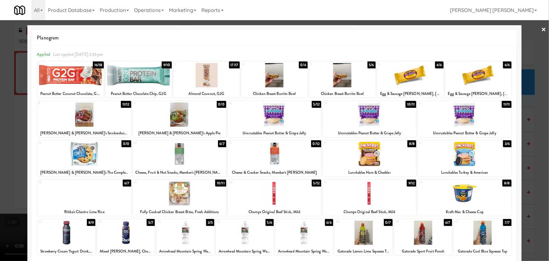
click at [272, 112] on div at bounding box center [274, 114] width 93 height 24
click at [272, 198] on div at bounding box center [274, 193] width 93 height 24
click at [541, 28] on link "×" at bounding box center [543, 30] width 5 height 20
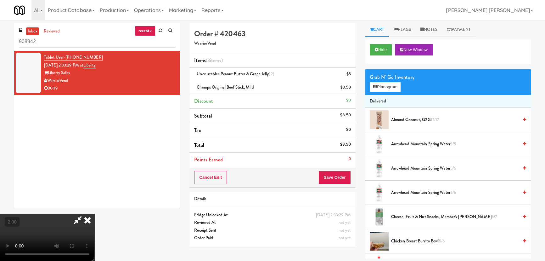
click at [94, 213] on icon at bounding box center [88, 219] width 14 height 13
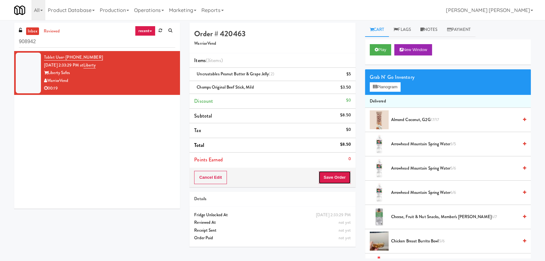
click at [347, 175] on button "Save Order" at bounding box center [334, 177] width 32 height 13
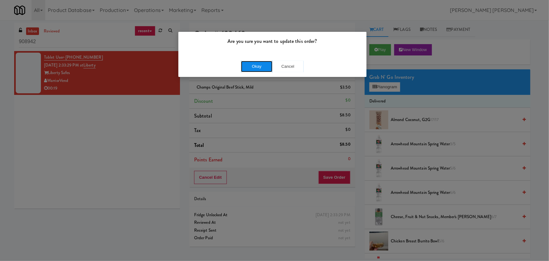
click at [267, 67] on button "Okay" at bounding box center [256, 66] width 31 height 11
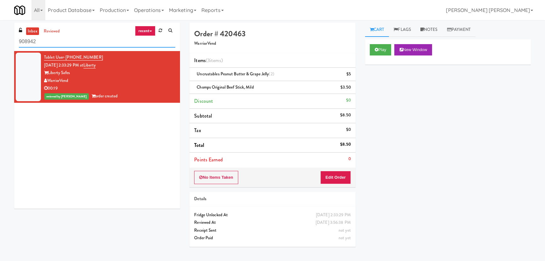
drag, startPoint x: 67, startPoint y: 42, endPoint x: 23, endPoint y: 39, distance: 43.8
click at [23, 39] on input "908942" at bounding box center [97, 42] width 156 height 12
drag, startPoint x: 51, startPoint y: 42, endPoint x: 5, endPoint y: 42, distance: 46.6
click at [5, 42] on div "inbox reviewed recent all unclear take inventory issue suspicious failed recent…" at bounding box center [272, 140] width 545 height 235
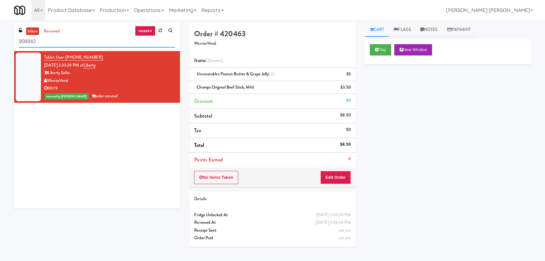
paste input "Arte KC- Drinks- Right"
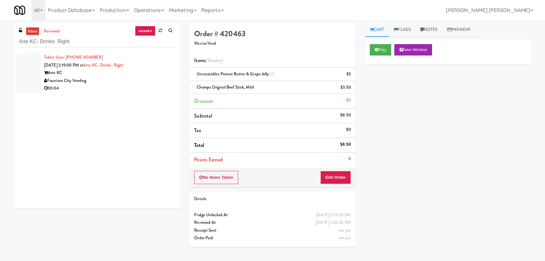
click at [113, 87] on div "00:04" at bounding box center [109, 88] width 131 height 8
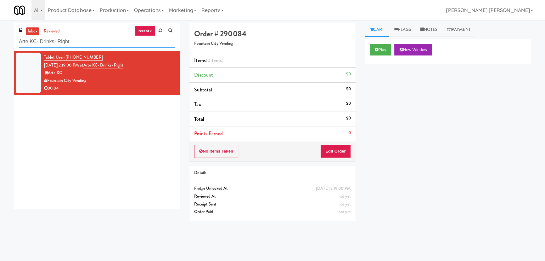
drag, startPoint x: 73, startPoint y: 40, endPoint x: -17, endPoint y: 38, distance: 89.4
click at [0, 38] on html "Are you sure you want to update this order? Okay Cancel Okay Are you sure you w…" at bounding box center [272, 130] width 545 height 261
paste input "Woodlands - Combo"
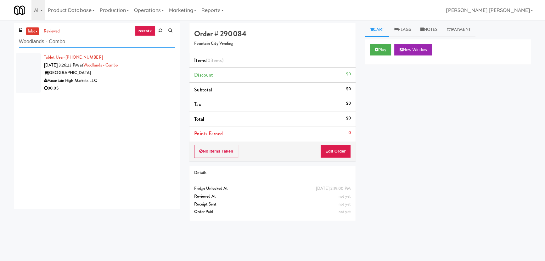
type input "Woodlands - Combo"
click at [127, 77] on div "Mountain High Markets LLC" at bounding box center [109, 81] width 131 height 8
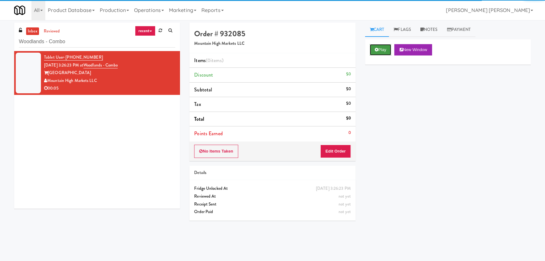
click at [378, 50] on button "Play" at bounding box center [381, 49] width 22 height 11
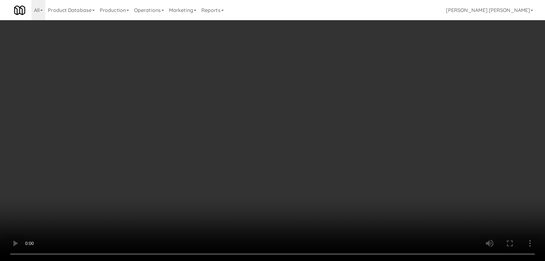
drag, startPoint x: 302, startPoint y: 277, endPoint x: 323, endPoint y: 274, distance: 21.3
click at [323, 260] on video at bounding box center [272, 130] width 545 height 261
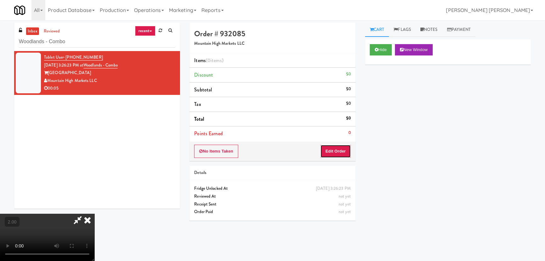
click at [347, 147] on button "Edit Order" at bounding box center [335, 150] width 31 height 13
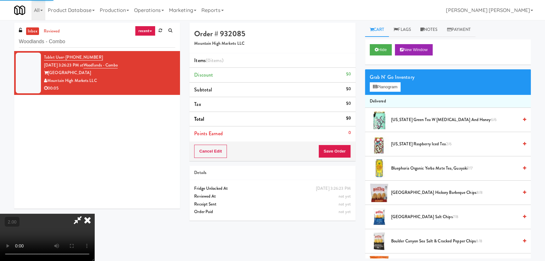
click at [381, 91] on div "Grab N' Go Inventory Planogram" at bounding box center [448, 81] width 166 height 25
click at [383, 88] on button "Planogram" at bounding box center [385, 86] width 31 height 9
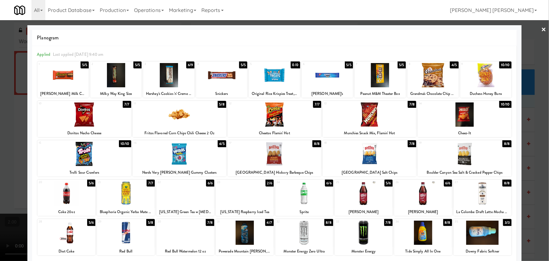
click at [241, 234] on div at bounding box center [245, 232] width 58 height 24
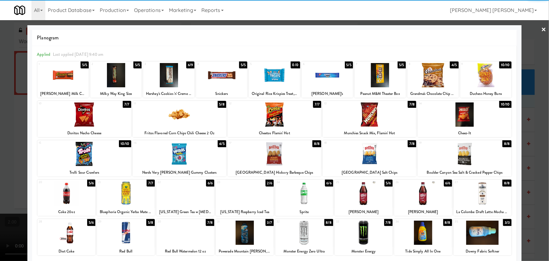
click at [542, 28] on link "×" at bounding box center [543, 30] width 5 height 20
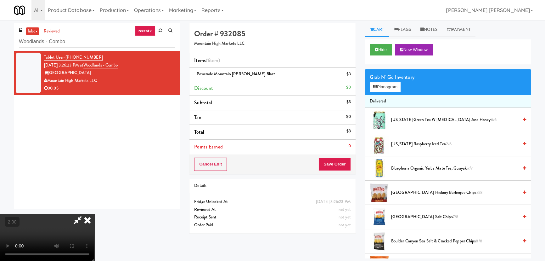
click at [94, 213] on icon at bounding box center [88, 219] width 14 height 13
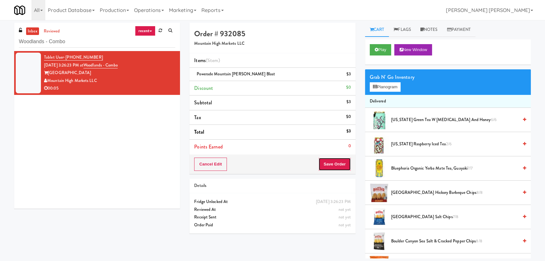
click at [335, 162] on button "Save Order" at bounding box center [334, 163] width 32 height 13
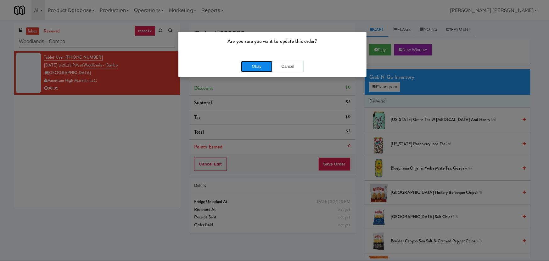
click at [258, 67] on button "Okay" at bounding box center [256, 66] width 31 height 11
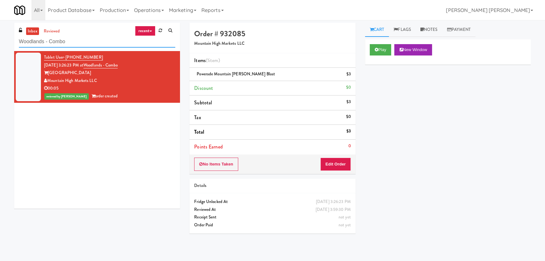
drag, startPoint x: 77, startPoint y: 44, endPoint x: 3, endPoint y: 38, distance: 74.8
click at [3, 38] on div "inbox reviewed recent all unclear take inventory issue suspicious failed recent…" at bounding box center [272, 140] width 545 height 235
paste input "Revela 2 - Cooler - Right"
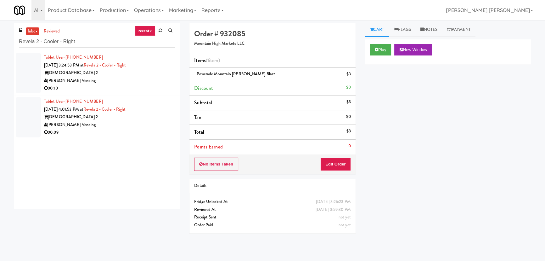
click at [116, 83] on div "[PERSON_NAME] Vending" at bounding box center [109, 81] width 131 height 8
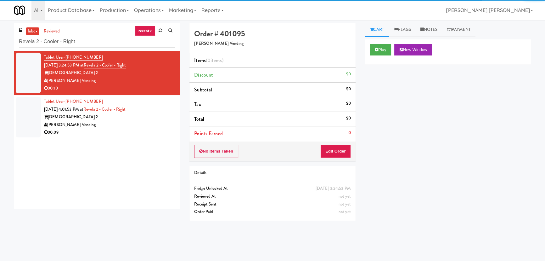
click at [135, 122] on div "[PERSON_NAME] Vending" at bounding box center [109, 125] width 131 height 8
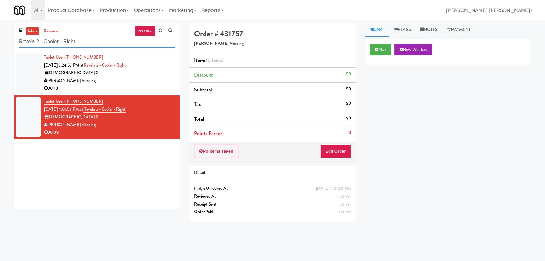
drag, startPoint x: 87, startPoint y: 42, endPoint x: 4, endPoint y: 34, distance: 83.7
click at [4, 34] on div "inbox reviewed recent all unclear take inventory issue suspicious failed recent…" at bounding box center [272, 140] width 545 height 235
paste input "Estate - Cooler - Lef"
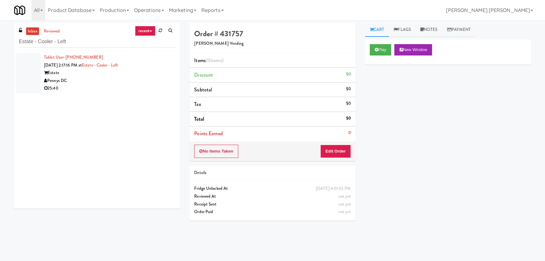
click at [116, 86] on div "25:40" at bounding box center [109, 88] width 131 height 8
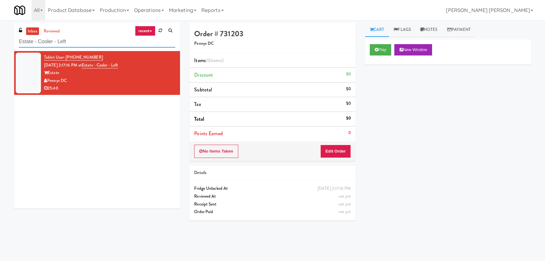
drag, startPoint x: 73, startPoint y: 41, endPoint x: 10, endPoint y: 38, distance: 63.0
click at [10, 38] on div "inbox reviewed recent all unclear take inventory issue suspicious failed recent…" at bounding box center [96, 118] width 175 height 190
paste input "La Posada Pusch Ridge - Cooler"
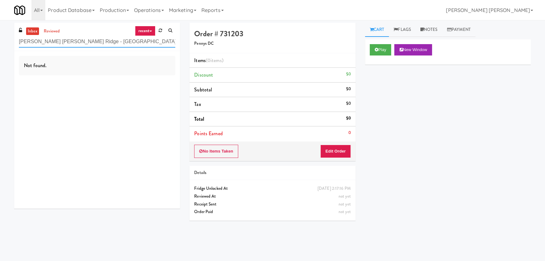
drag, startPoint x: 84, startPoint y: 41, endPoint x: 6, endPoint y: 40, distance: 78.3
click at [6, 40] on div "inbox reviewed recent all unclear take inventory issue suspicious failed recent…" at bounding box center [272, 140] width 545 height 235
paste input "Paradox - Cooler - Right"
drag, startPoint x: 80, startPoint y: 44, endPoint x: -46, endPoint y: 41, distance: 126.2
click at [0, 41] on html "Are you sure you want to update this order? Okay Cancel Okay Are you sure you w…" at bounding box center [272, 130] width 545 height 261
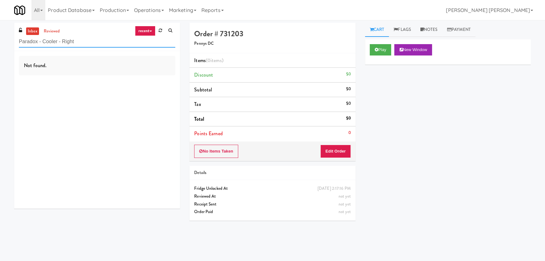
paste input "Hollywood Heights - Drink"
drag, startPoint x: 83, startPoint y: 42, endPoint x: -9, endPoint y: 42, distance: 91.9
click at [0, 42] on html "Are you sure you want to update this order? Okay Cancel Okay Are you sure you w…" at bounding box center [272, 130] width 545 height 261
paste input "Southerly - Combo Cooler"
drag, startPoint x: 45, startPoint y: 41, endPoint x: 172, endPoint y: 47, distance: 127.2
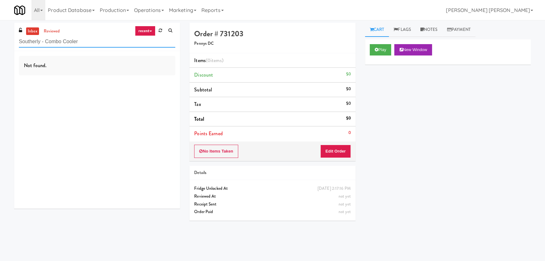
click at [172, 47] on input "Southerly - Combo Cooler" at bounding box center [97, 42] width 156 height 12
drag, startPoint x: 54, startPoint y: 40, endPoint x: 5, endPoint y: 41, distance: 48.8
click at [5, 41] on div "inbox reviewed recent all unclear take inventory issue suspicious failed recent…" at bounding box center [272, 140] width 545 height 235
paste input "pring & Thayer - Combo Cooler A"
drag, startPoint x: 57, startPoint y: 42, endPoint x: 161, endPoint y: 42, distance: 104.1
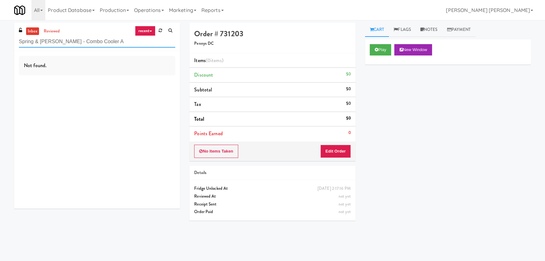
click at [161, 42] on input "Spring & Thayer - Combo Cooler A" at bounding box center [97, 42] width 156 height 12
drag, startPoint x: 63, startPoint y: 38, endPoint x: 8, endPoint y: 38, distance: 54.7
click at [8, 38] on div "inbox reviewed recent all unclear take inventory issue suspicious failed recent…" at bounding box center [272, 140] width 545 height 235
paste input "Arte KC- Drinks- Right"
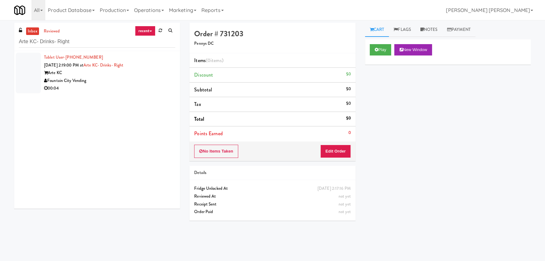
click at [127, 84] on div "00:04" at bounding box center [109, 88] width 131 height 8
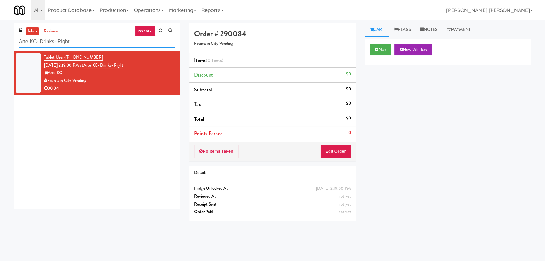
drag, startPoint x: 36, startPoint y: 44, endPoint x: 5, endPoint y: 42, distance: 31.2
click at [5, 42] on div "inbox reviewed recent all unclear take inventory issue suspicious failed recent…" at bounding box center [272, 140] width 545 height 235
paste input "Phase I - Drink Cooler"
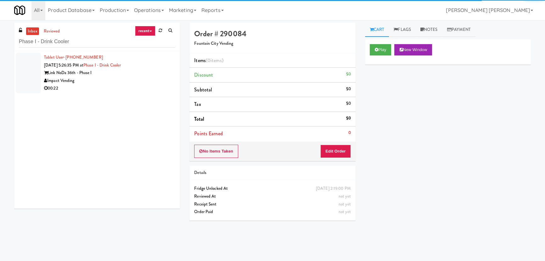
click at [109, 90] on div "00:22" at bounding box center [109, 88] width 131 height 8
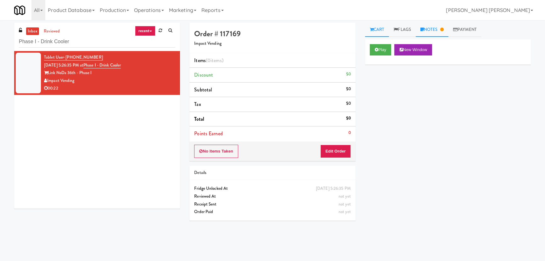
click at [435, 28] on link "Notes" at bounding box center [432, 30] width 33 height 14
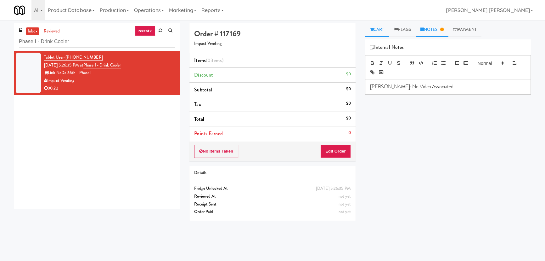
click at [383, 27] on link "Cart" at bounding box center [377, 30] width 24 height 14
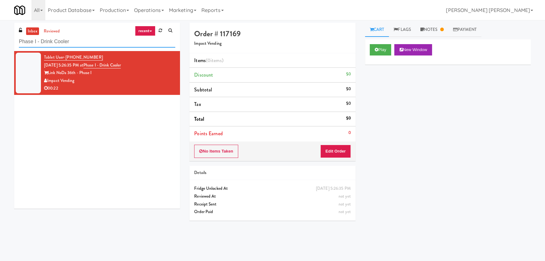
drag, startPoint x: 76, startPoint y: 42, endPoint x: -108, endPoint y: 41, distance: 183.1
click at [0, 41] on html "Are you sure you want to update this order? Okay Cancel Okay Are you sure you w…" at bounding box center [272, 130] width 545 height 261
paste input "NoHo -"
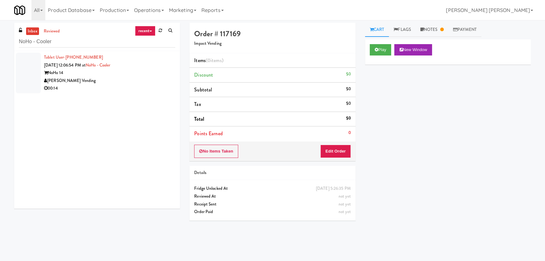
click at [133, 82] on div "[PERSON_NAME] Vending" at bounding box center [109, 81] width 131 height 8
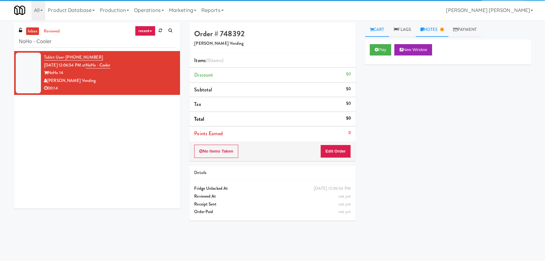
click at [431, 28] on link "Notes" at bounding box center [432, 30] width 33 height 14
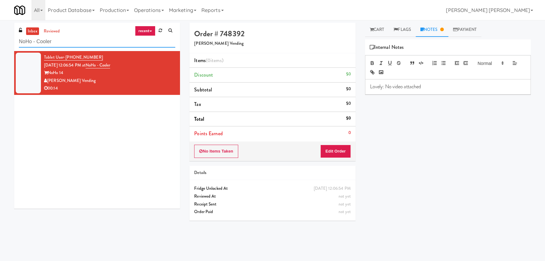
drag, startPoint x: 31, startPoint y: 43, endPoint x: 8, endPoint y: 41, distance: 24.0
click at [8, 41] on div "inbox reviewed recent all unclear take inventory issue suspicious failed recent…" at bounding box center [272, 140] width 545 height 235
paste input "Flats at San Tan-Fridge"
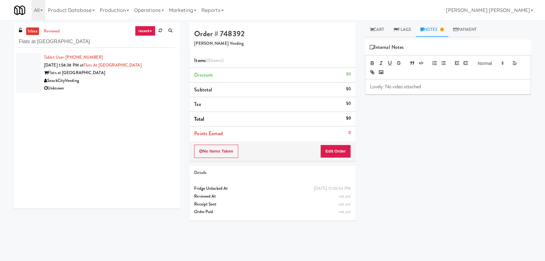
click at [119, 83] on div "SnackCityVending" at bounding box center [109, 81] width 131 height 8
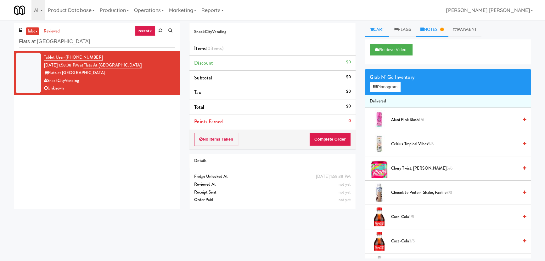
click at [429, 28] on link "Notes" at bounding box center [432, 30] width 33 height 14
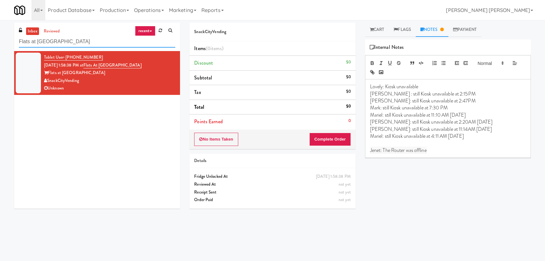
drag, startPoint x: 80, startPoint y: 44, endPoint x: -5, endPoint y: 45, distance: 85.0
click at [0, 45] on html "Are you sure you want to update this order? Okay Cancel Okay Are you sure you w…" at bounding box center [272, 130] width 545 height 261
paste input "Resa - Cooler"
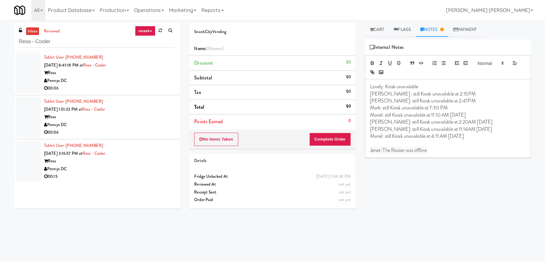
click at [135, 116] on div "Resa" at bounding box center [109, 117] width 131 height 8
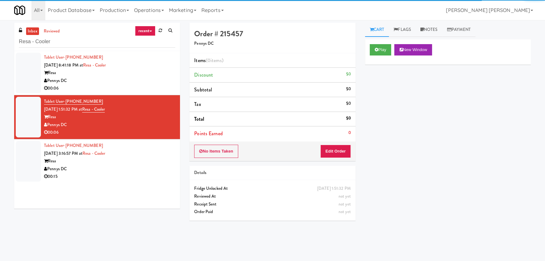
click at [98, 171] on div "Pennys DC" at bounding box center [109, 169] width 131 height 8
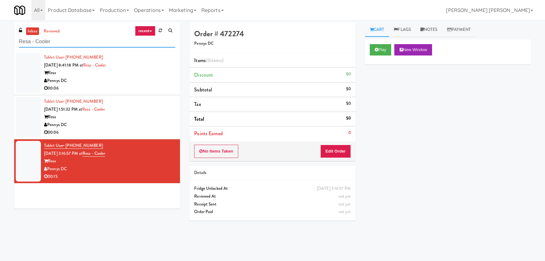
drag, startPoint x: 43, startPoint y: 41, endPoint x: -8, endPoint y: 38, distance: 51.0
click at [0, 38] on html "Are you sure you want to update this order? Okay Cancel Okay Are you sure you w…" at bounding box center [272, 130] width 545 height 261
paste input "Applewood - Cooler - Right"
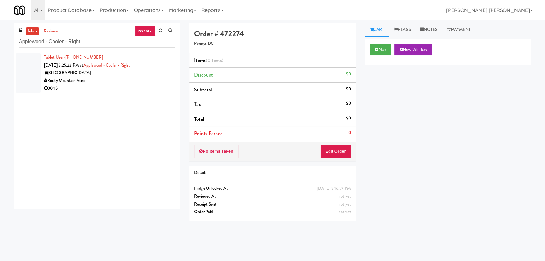
click at [118, 84] on div "Rocky Mountain Vend" at bounding box center [109, 81] width 131 height 8
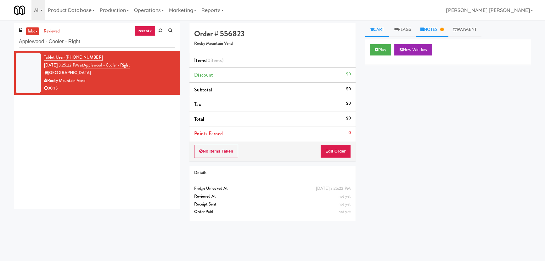
click at [436, 31] on link "Notes" at bounding box center [432, 30] width 33 height 14
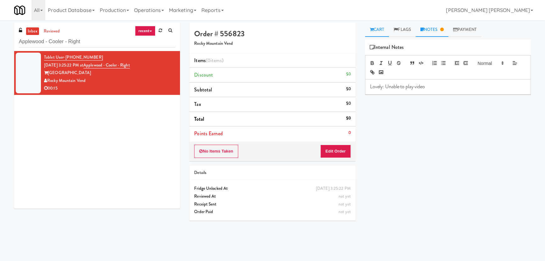
click at [381, 23] on link "Cart" at bounding box center [377, 30] width 24 height 14
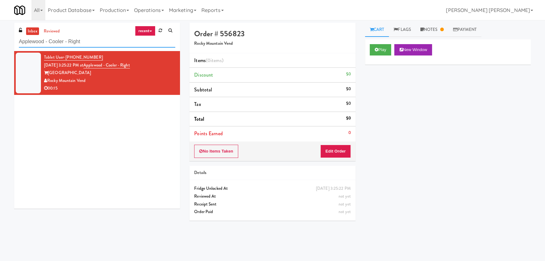
drag, startPoint x: 90, startPoint y: 40, endPoint x: -23, endPoint y: 36, distance: 112.4
click at [0, 36] on html "Are you sure you want to update this order? Okay Cancel Okay Are you sure you w…" at bounding box center [272, 130] width 545 height 261
paste input "399 Fremont - Cooler"
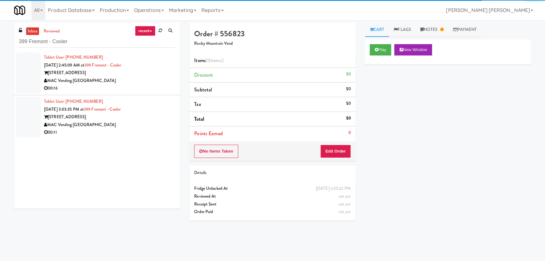
click at [127, 82] on div "MAC Vending [GEOGRAPHIC_DATA]" at bounding box center [109, 81] width 131 height 8
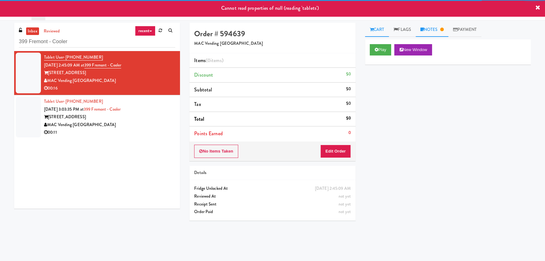
click at [442, 30] on link "Notes" at bounding box center [432, 30] width 33 height 14
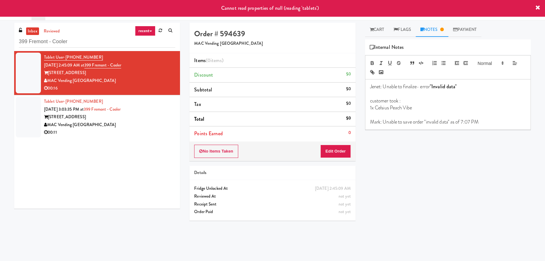
click at [123, 124] on div "MAC Vending [GEOGRAPHIC_DATA]" at bounding box center [109, 125] width 131 height 8
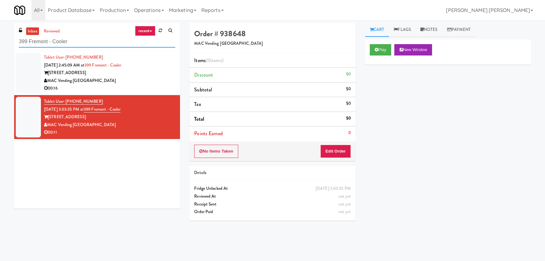
drag, startPoint x: 74, startPoint y: 39, endPoint x: 3, endPoint y: 37, distance: 70.5
click at [3, 37] on div "inbox reviewed recent all unclear take inventory issue suspicious failed recent…" at bounding box center [272, 140] width 545 height 235
paste input "OHS - PANTRY"
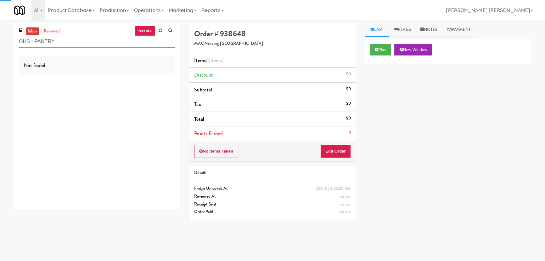
type input "OHS - PANTRY"
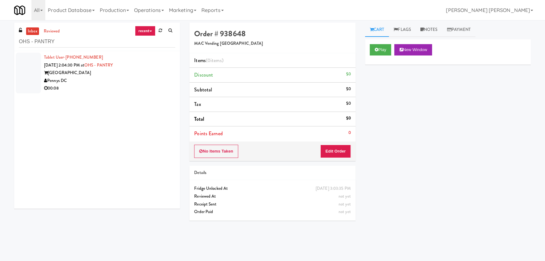
click at [108, 88] on div "00:08" at bounding box center [109, 88] width 131 height 8
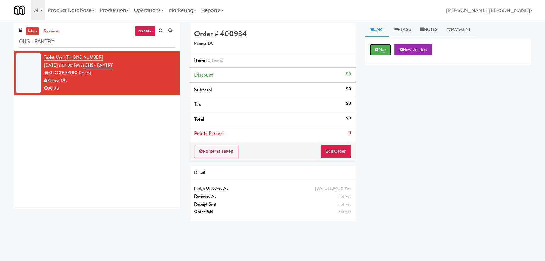
click at [386, 50] on button "Play" at bounding box center [381, 49] width 22 height 11
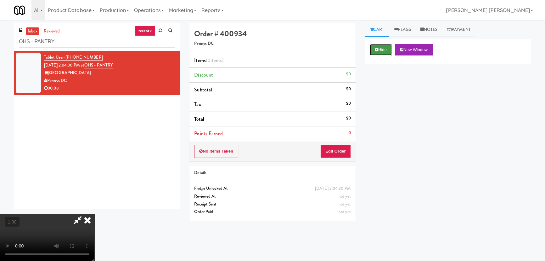
click at [382, 51] on button "Hide" at bounding box center [381, 49] width 22 height 11
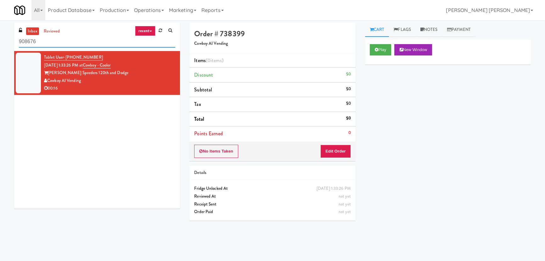
drag, startPoint x: 53, startPoint y: 42, endPoint x: -20, endPoint y: 42, distance: 73.0
click at [0, 42] on html "Okay Okay Select date: previous 2025-Aug next Su Mo Tu We Th Fr Sa 27 28 29 30 …" at bounding box center [272, 130] width 545 height 261
paste input "Cowboy - Cooler"
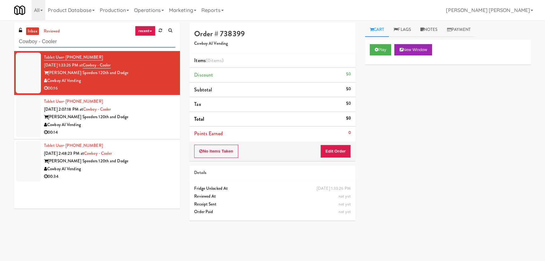
type input "Cowboy - Cooler"
click at [150, 154] on div "Tablet User · (402) 320-8665 [DATE] 2:48:23 PM at Cowboy - Cooler [PERSON_NAME]…" at bounding box center [109, 161] width 131 height 39
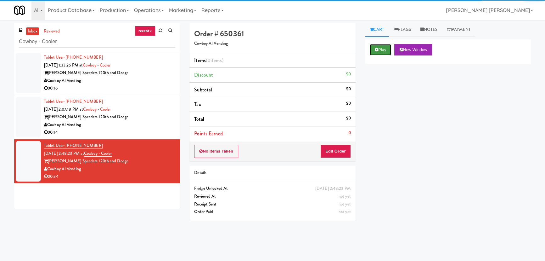
click at [381, 49] on button "Play" at bounding box center [381, 49] width 22 height 11
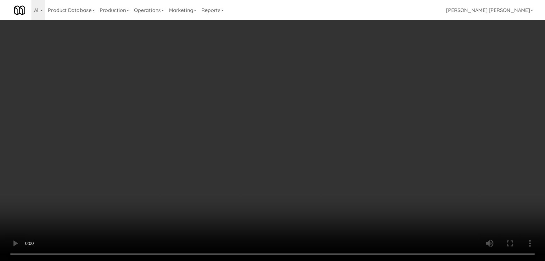
drag, startPoint x: 300, startPoint y: 279, endPoint x: 358, endPoint y: 261, distance: 60.6
click at [306, 260] on video at bounding box center [272, 130] width 545 height 261
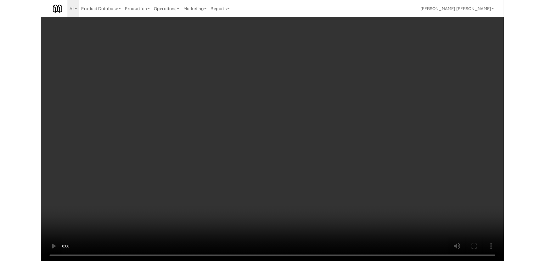
scroll to position [13, 0]
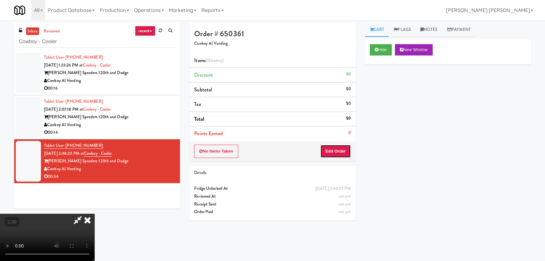
click at [340, 151] on button "Edit Order" at bounding box center [335, 150] width 31 height 13
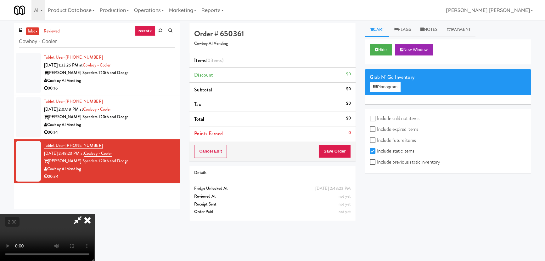
click at [384, 116] on label "Include sold out items" at bounding box center [395, 118] width 50 height 9
click at [377, 116] on input "Include sold out items" at bounding box center [373, 118] width 7 height 5
checkbox input "true"
click at [383, 161] on label "Include previous static inventory" at bounding box center [405, 161] width 70 height 9
click at [377, 161] on input "Include previous static inventory" at bounding box center [373, 162] width 7 height 5
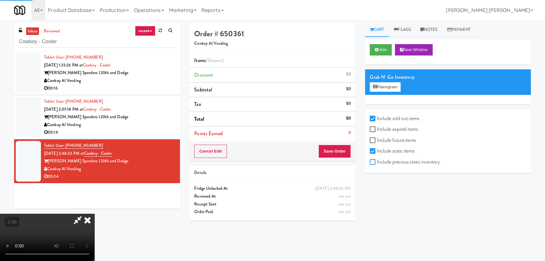
checkbox input "true"
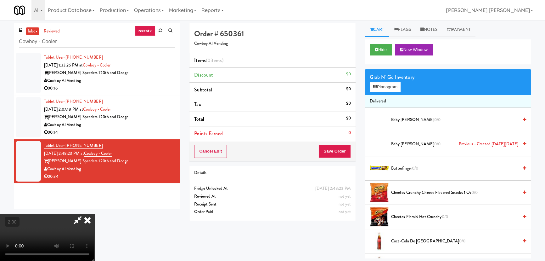
scroll to position [0, 0]
click at [94, 216] on video at bounding box center [47, 236] width 94 height 47
click at [390, 85] on button "Planogram" at bounding box center [385, 86] width 31 height 9
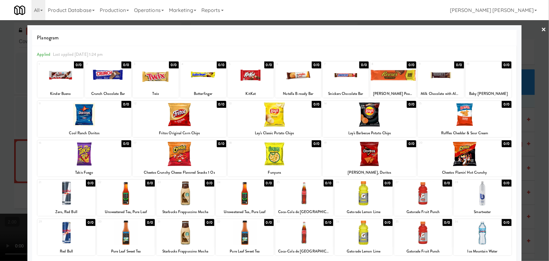
click at [339, 77] on div at bounding box center [346, 75] width 46 height 24
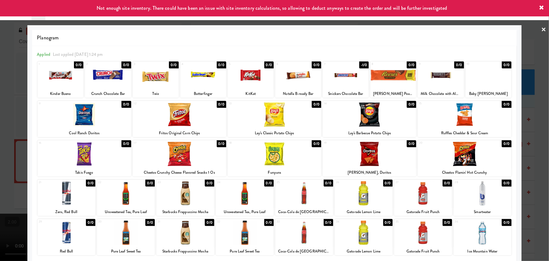
click at [419, 199] on div at bounding box center [423, 193] width 58 height 24
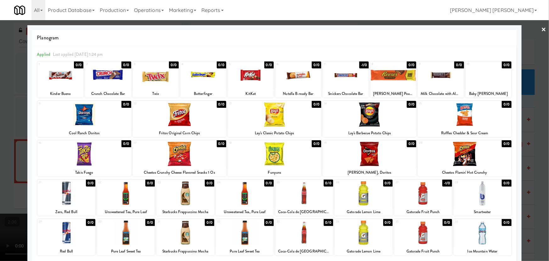
click at [541, 28] on link "×" at bounding box center [543, 30] width 5 height 20
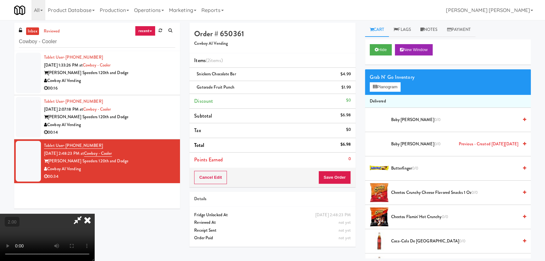
scroll to position [13, 0]
click at [405, 216] on span "Cheetos Flamin' Hot Crunchy 0/0" at bounding box center [454, 217] width 127 height 8
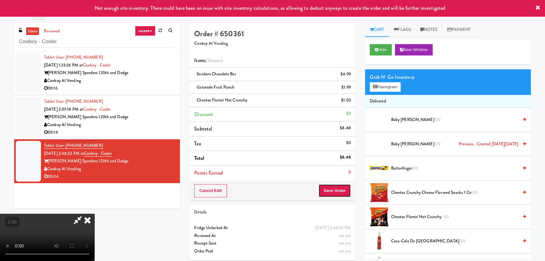
click at [340, 191] on button "Save Order" at bounding box center [334, 190] width 32 height 13
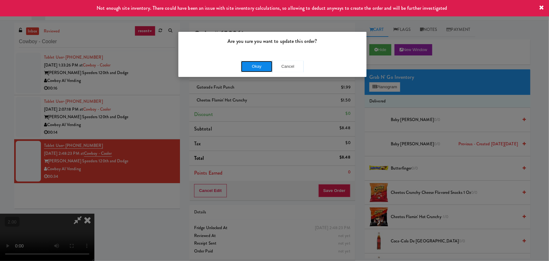
click at [242, 64] on button "Okay" at bounding box center [256, 66] width 31 height 11
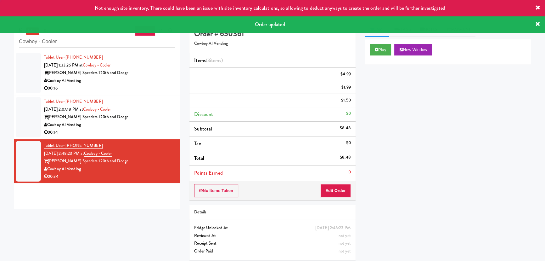
scroll to position [0, 0]
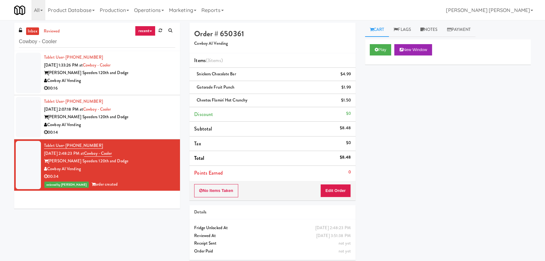
click at [156, 126] on div "Cowboy AI Vending" at bounding box center [109, 125] width 131 height 8
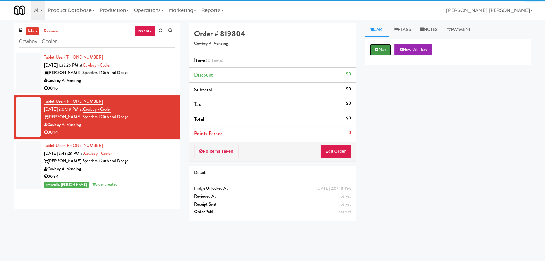
click at [381, 49] on button "Play" at bounding box center [381, 49] width 22 height 11
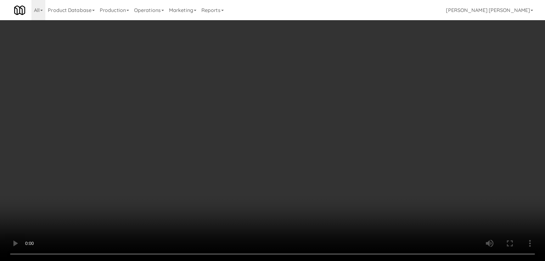
click at [302, 260] on video at bounding box center [272, 130] width 545 height 261
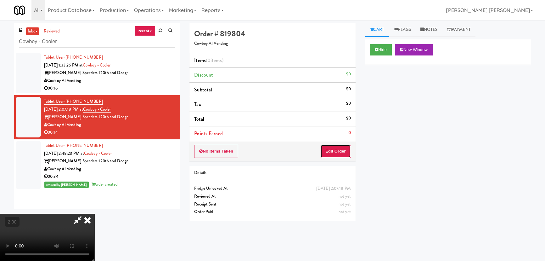
click at [333, 150] on button "Edit Order" at bounding box center [335, 150] width 31 height 13
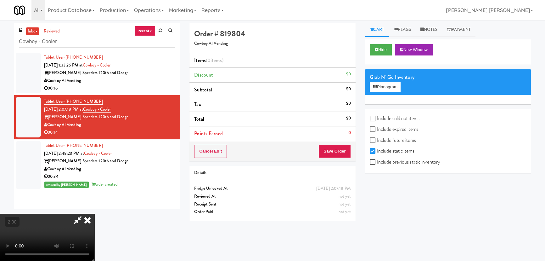
drag, startPoint x: 383, startPoint y: 119, endPoint x: 383, endPoint y: 133, distance: 14.5
click at [383, 119] on label "Include sold out items" at bounding box center [395, 118] width 50 height 9
click at [377, 119] on input "Include sold out items" at bounding box center [373, 118] width 7 height 5
checkbox input "true"
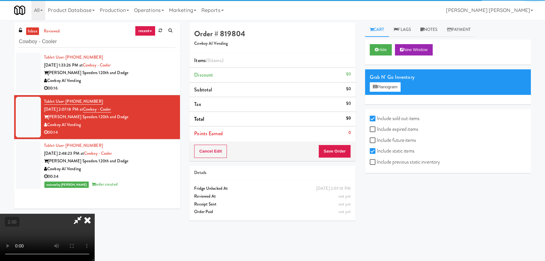
click at [379, 165] on div "Hide New Window Grab N' Go Inventory Planogram Include sold out items Include e…" at bounding box center [448, 105] width 166 height 133
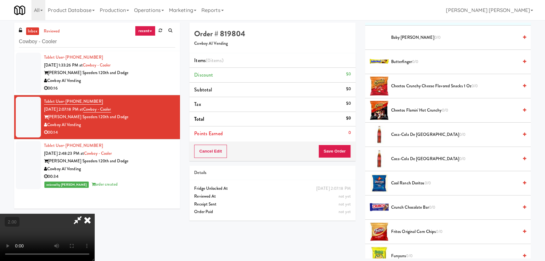
scroll to position [86, 0]
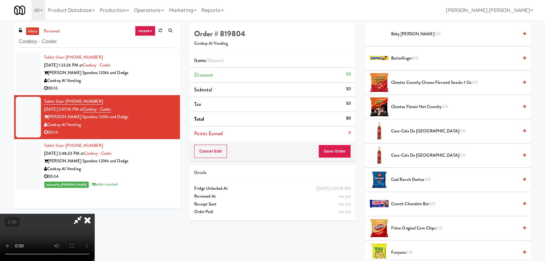
click at [405, 129] on span "Coca-Cola de Mexico 0/0" at bounding box center [454, 131] width 127 height 8
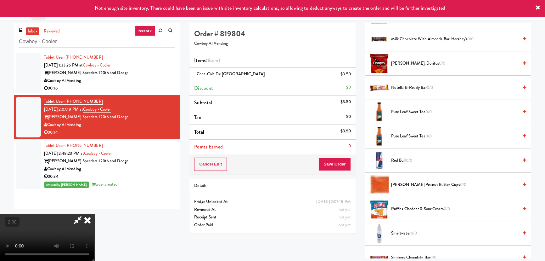
scroll to position [543, 0]
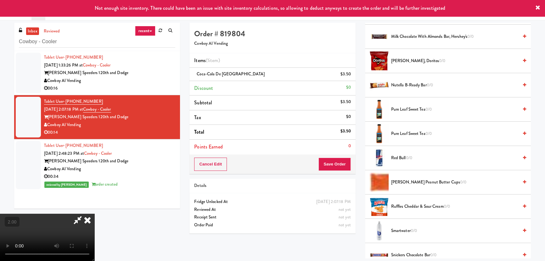
click at [404, 106] on span "Pure Leaf Sweet Tea 0/0" at bounding box center [454, 109] width 127 height 8
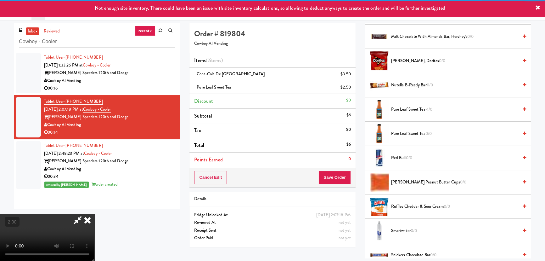
scroll to position [0, 0]
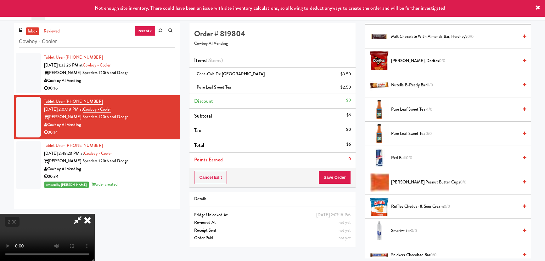
click at [94, 213] on icon at bounding box center [88, 219] width 14 height 13
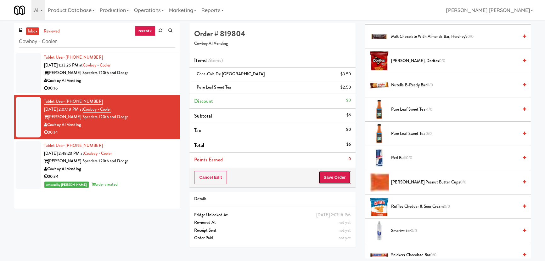
click at [337, 178] on button "Save Order" at bounding box center [334, 177] width 32 height 13
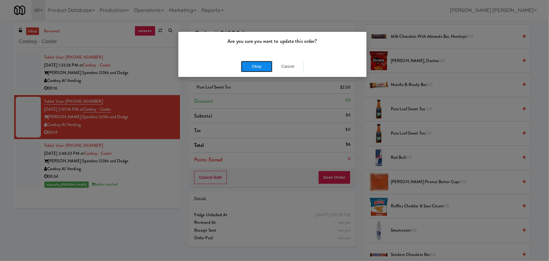
click at [250, 69] on button "Okay" at bounding box center [256, 66] width 31 height 11
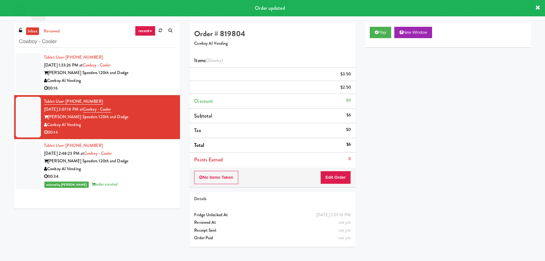
scroll to position [17, 0]
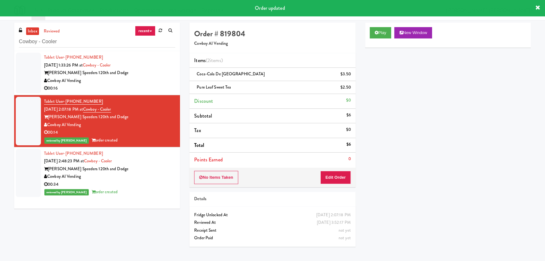
click at [164, 70] on div "[PERSON_NAME] Speeders 120th and Dodge" at bounding box center [109, 73] width 131 height 8
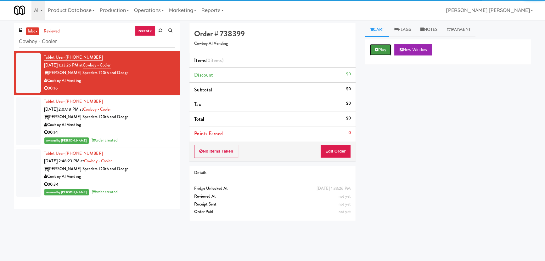
click at [384, 44] on button "Play" at bounding box center [381, 49] width 22 height 11
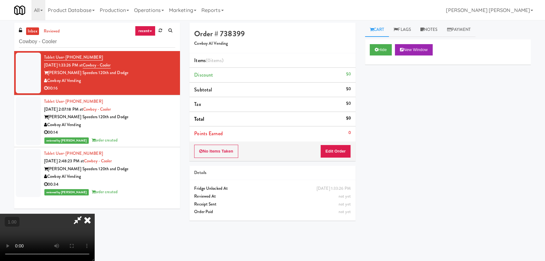
drag, startPoint x: 302, startPoint y: 281, endPoint x: 330, endPoint y: 274, distance: 28.8
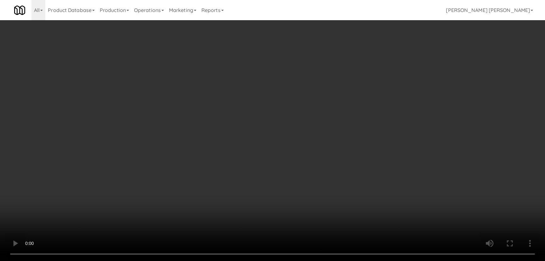
click at [308, 260] on video at bounding box center [272, 130] width 545 height 261
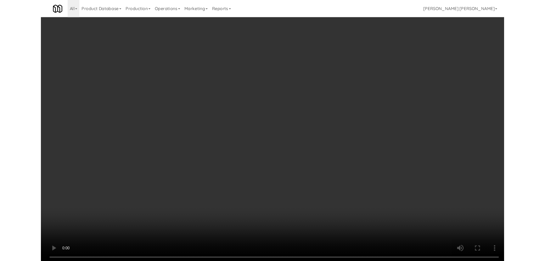
scroll to position [13, 0]
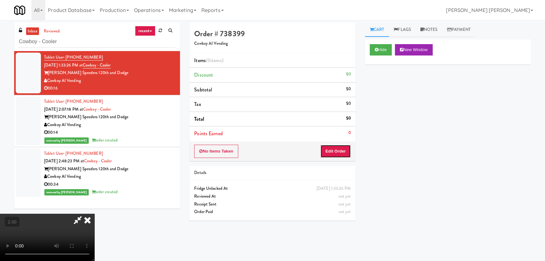
click at [337, 148] on button "Edit Order" at bounding box center [335, 150] width 31 height 13
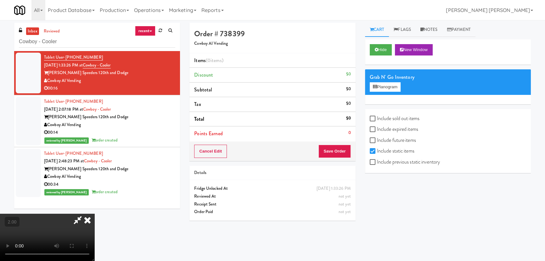
click at [382, 120] on label "Include sold out items" at bounding box center [395, 118] width 50 height 9
click at [377, 120] on input "Include sold out items" at bounding box center [373, 118] width 7 height 5
checkbox input "true"
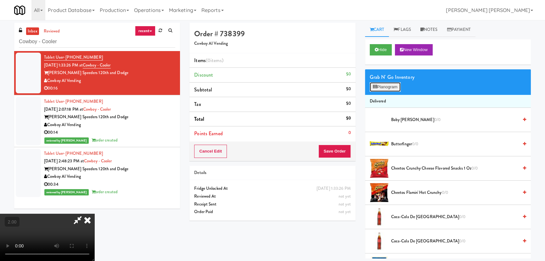
click at [391, 85] on button "Planogram" at bounding box center [385, 86] width 31 height 9
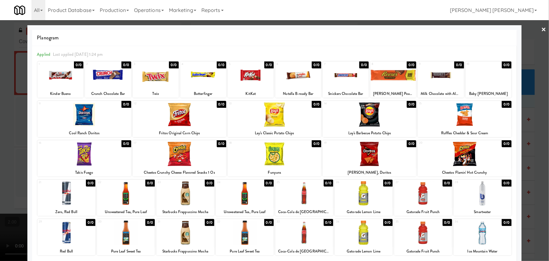
click at [541, 28] on link "×" at bounding box center [543, 30] width 5 height 20
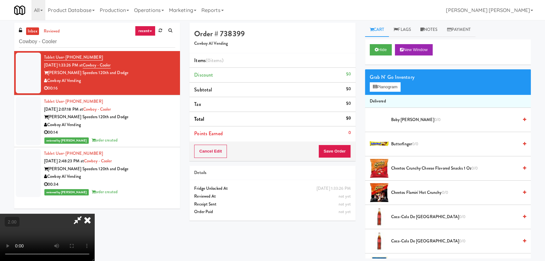
scroll to position [13, 0]
click at [384, 82] on button "Planogram" at bounding box center [385, 86] width 31 height 9
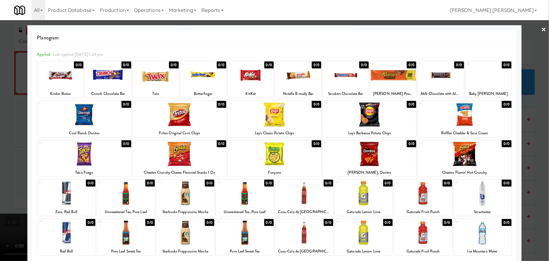
click at [541, 29] on link "×" at bounding box center [543, 30] width 5 height 20
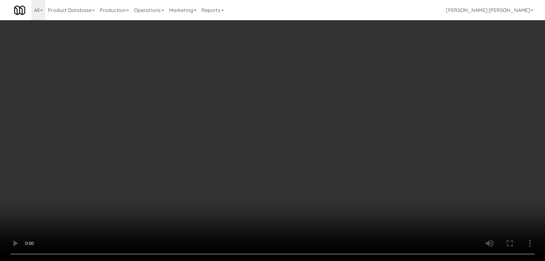
scroll to position [793, 0]
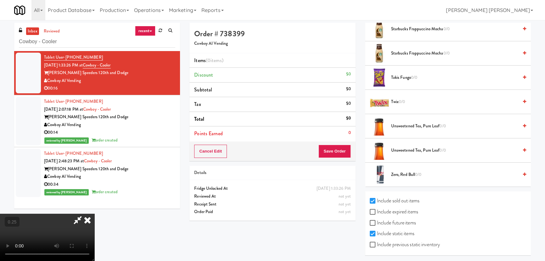
drag, startPoint x: 387, startPoint y: 210, endPoint x: 388, endPoint y: 220, distance: 9.8
click at [387, 211] on label "Include expired items" at bounding box center [394, 211] width 48 height 9
click at [377, 211] on input "Include expired items" at bounding box center [373, 211] width 7 height 5
checkbox input "true"
drag, startPoint x: 388, startPoint y: 220, endPoint x: 391, endPoint y: 236, distance: 16.2
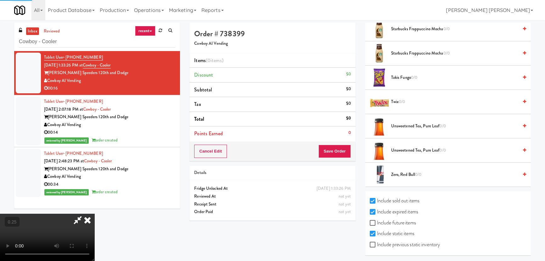
click at [388, 220] on label "Include future items" at bounding box center [393, 222] width 46 height 9
click at [377, 220] on input "Include future items" at bounding box center [373, 222] width 7 height 5
checkbox input "true"
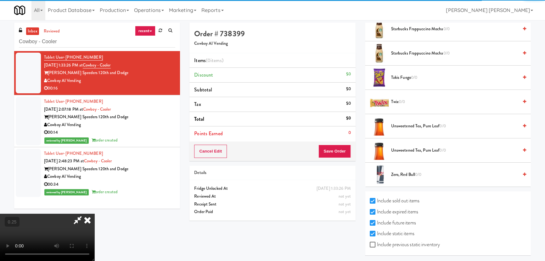
click at [391, 239] on label "Include previous static inventory" at bounding box center [405, 243] width 70 height 9
click at [377, 242] on input "Include previous static inventory" at bounding box center [373, 244] width 7 height 5
checkbox input "true"
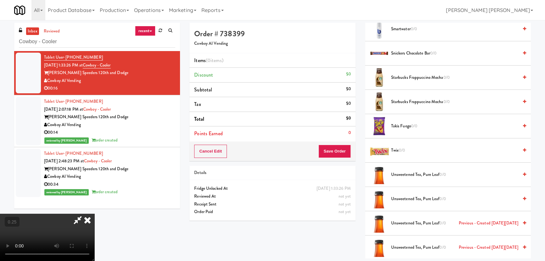
click at [94, 213] on video at bounding box center [47, 236] width 94 height 47
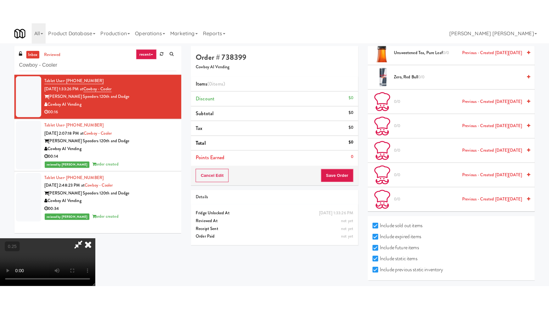
scroll to position [0, 0]
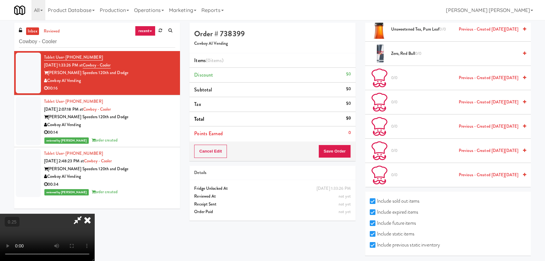
click at [85, 213] on icon at bounding box center [77, 219] width 14 height 13
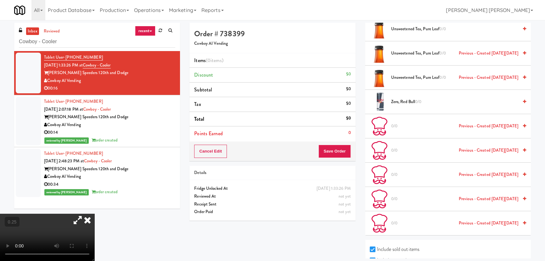
click at [94, 213] on icon at bounding box center [88, 219] width 14 height 13
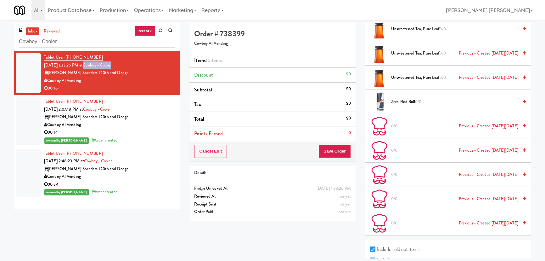
drag, startPoint x: 127, startPoint y: 64, endPoint x: 93, endPoint y: 61, distance: 33.8
click at [93, 61] on div "Tablet User · (402) 957-4179 [DATE] 1:33:26 PM at Cowboy - Cooler [PERSON_NAME]…" at bounding box center [109, 72] width 131 height 39
copy link "Cowboy - Cooler"
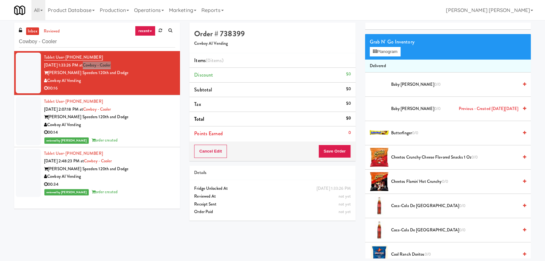
scroll to position [0, 0]
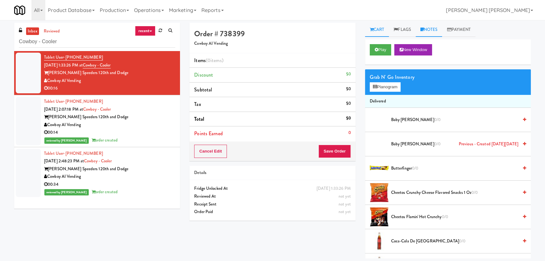
click at [430, 28] on link "Notes" at bounding box center [429, 30] width 27 height 14
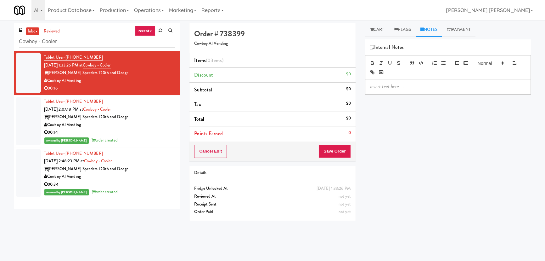
click at [413, 85] on p at bounding box center [448, 86] width 156 height 7
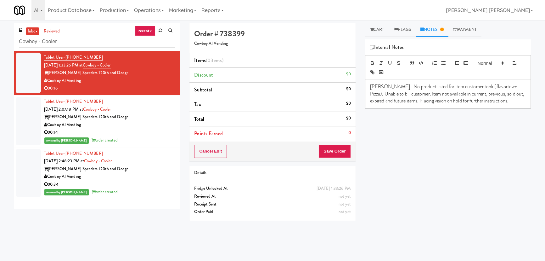
click at [35, 32] on link "inbox" at bounding box center [32, 31] width 13 height 8
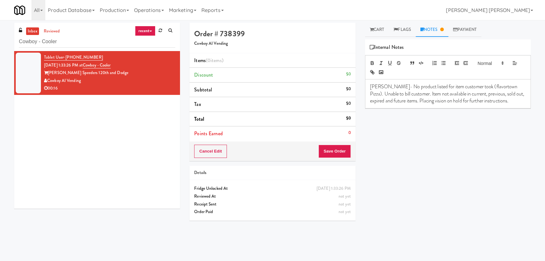
click at [129, 85] on div "00:16" at bounding box center [109, 88] width 131 height 8
click at [378, 28] on link "Cart" at bounding box center [377, 30] width 24 height 14
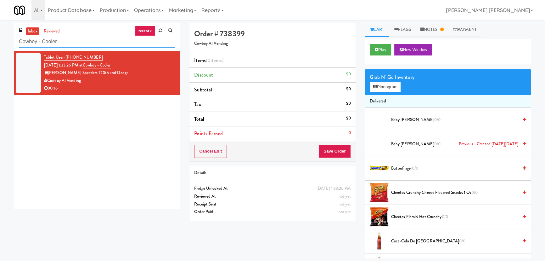
drag, startPoint x: 76, startPoint y: 39, endPoint x: -5, endPoint y: 38, distance: 80.2
click at [0, 38] on html "Are you sure you want to update this order? Okay Cancel Okay Are you sure you w…" at bounding box center [272, 130] width 545 height 261
paste input "IKEA CDC Mississauga"
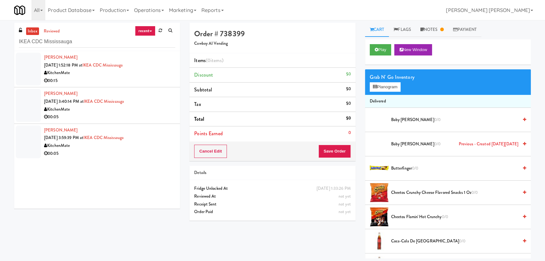
click at [120, 77] on div "00:15" at bounding box center [109, 81] width 131 height 8
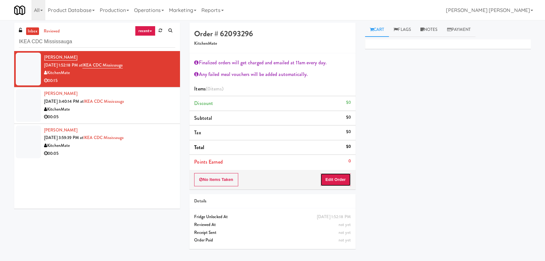
click at [330, 179] on button "Edit Order" at bounding box center [335, 179] width 31 height 13
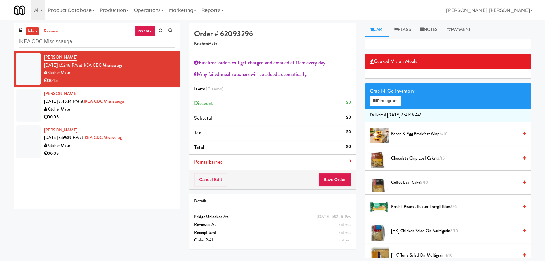
click at [406, 184] on span "Coffee Loaf Cake 5/10" at bounding box center [454, 182] width 127 height 8
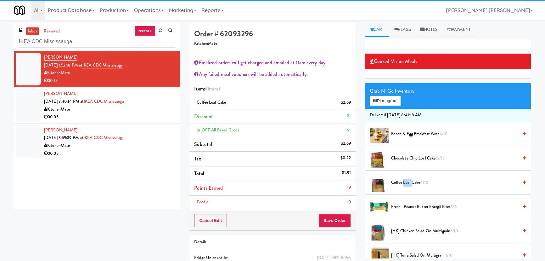
click at [406, 184] on span "Coffee Loaf Cake 4/10" at bounding box center [454, 182] width 127 height 8
click at [337, 223] on button "Save Order" at bounding box center [334, 220] width 32 height 13
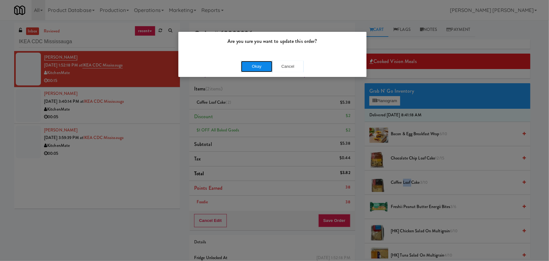
click at [258, 62] on button "Okay" at bounding box center [256, 66] width 31 height 11
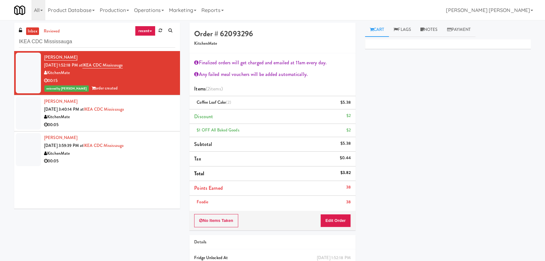
click at [160, 120] on div "KitchenMate" at bounding box center [109, 117] width 131 height 8
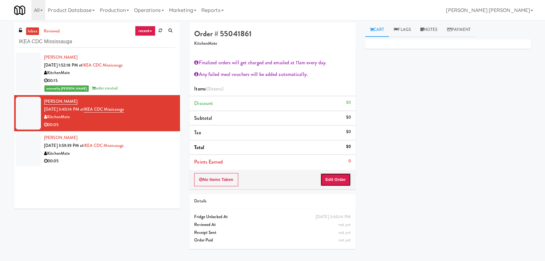
click at [343, 174] on button "Edit Order" at bounding box center [335, 179] width 31 height 13
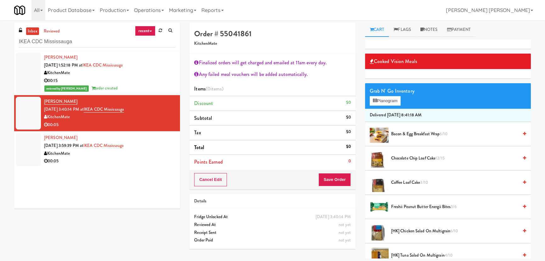
click at [395, 156] on span "Chocolate Chip Loaf Cake 12/15" at bounding box center [454, 158] width 127 height 8
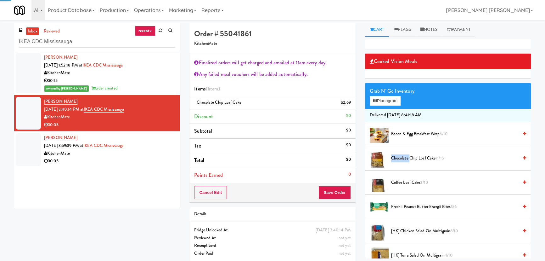
click at [395, 156] on span "Chocolate Chip Loaf Cake 11/15" at bounding box center [454, 158] width 127 height 8
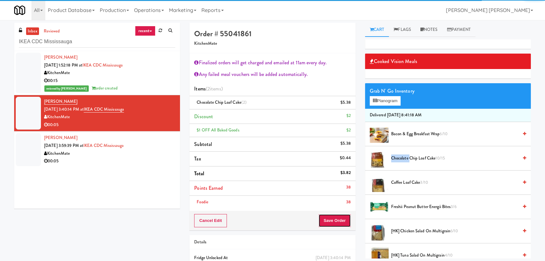
click at [341, 224] on button "Save Order" at bounding box center [334, 220] width 32 height 13
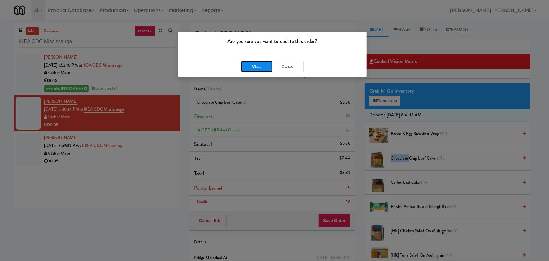
click at [256, 68] on button "Okay" at bounding box center [256, 66] width 31 height 11
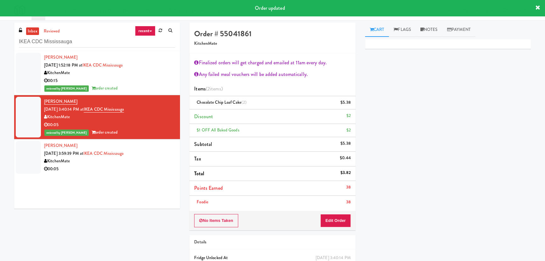
click at [151, 158] on div "KitchenMate" at bounding box center [109, 161] width 131 height 8
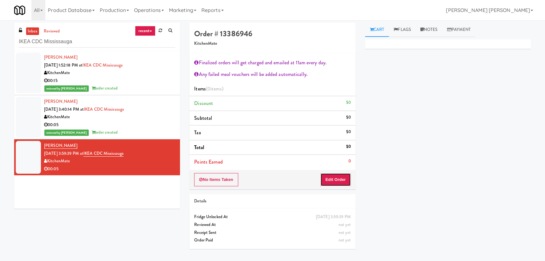
click at [343, 175] on button "Edit Order" at bounding box center [335, 179] width 31 height 13
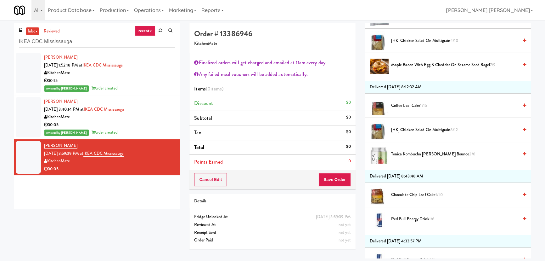
scroll to position [486, 0]
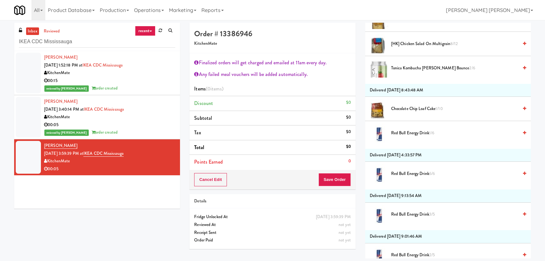
click at [409, 68] on span "Tonica Kombucha Berry Bounce 2/6" at bounding box center [454, 68] width 127 height 8
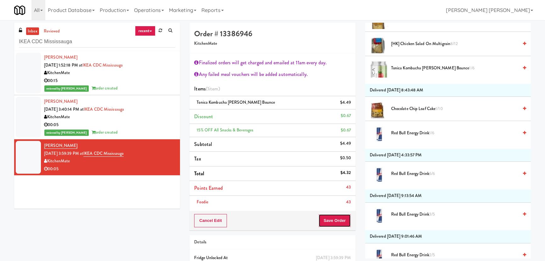
click at [340, 221] on button "Save Order" at bounding box center [334, 220] width 32 height 13
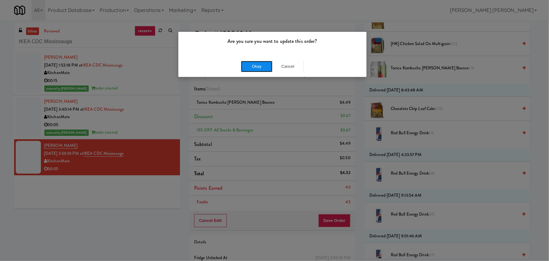
click at [261, 63] on button "Okay" at bounding box center [256, 66] width 31 height 11
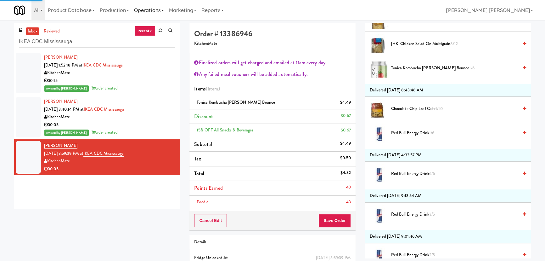
scroll to position [17, 0]
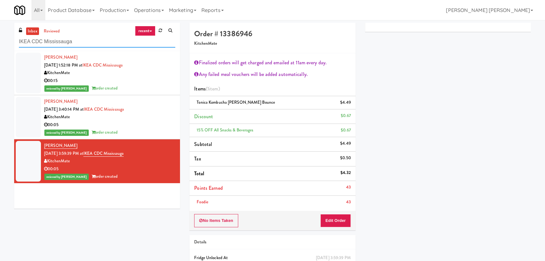
drag, startPoint x: 82, startPoint y: 44, endPoint x: 8, endPoint y: 37, distance: 74.6
click at [8, 37] on div "inbox reviewed recent all unclear take inventory issue suspicious failed recent…" at bounding box center [272, 159] width 545 height 272
paste input "4M - Fridge"
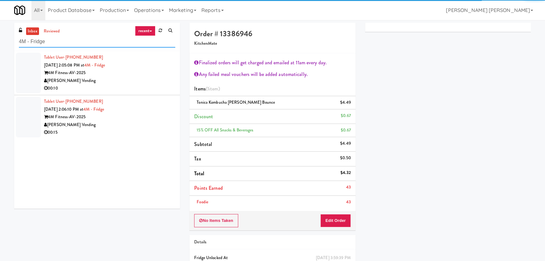
type input "4M - Fridge"
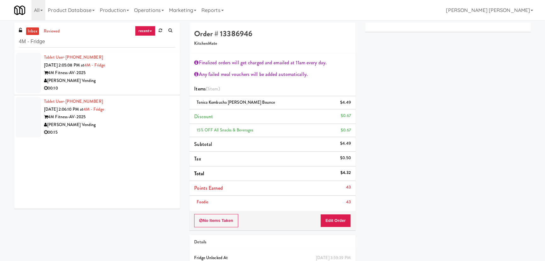
click at [159, 81] on div "[PERSON_NAME] Vending" at bounding box center [109, 81] width 131 height 8
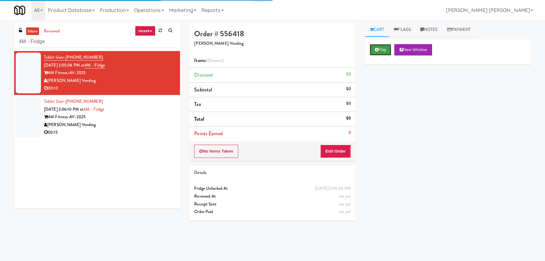
click at [381, 51] on button "Play" at bounding box center [381, 49] width 22 height 11
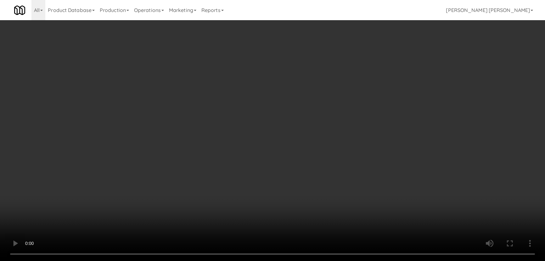
scroll to position [13, 0]
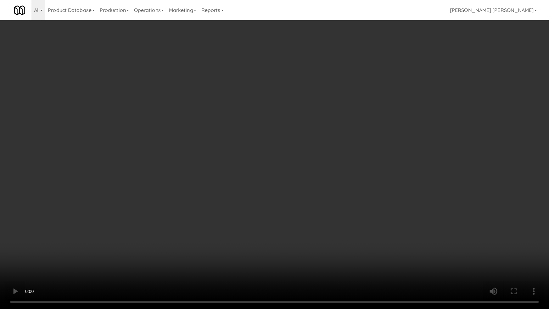
drag, startPoint x: 298, startPoint y: 277, endPoint x: 373, endPoint y: 261, distance: 76.1
click at [305, 260] on video at bounding box center [274, 154] width 549 height 309
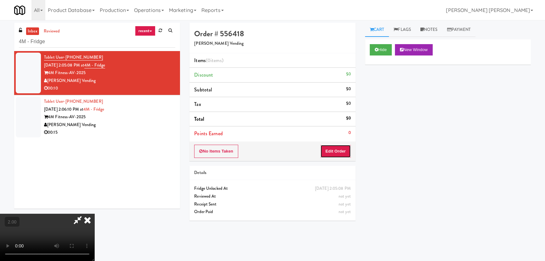
click at [344, 149] on button "Edit Order" at bounding box center [335, 150] width 31 height 13
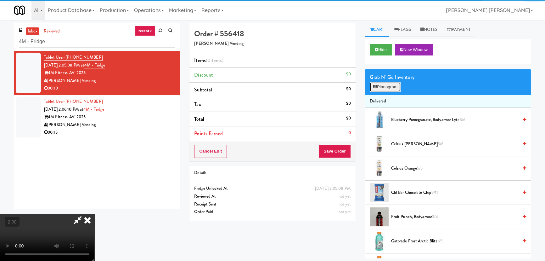
click at [390, 84] on button "Planogram" at bounding box center [385, 86] width 31 height 9
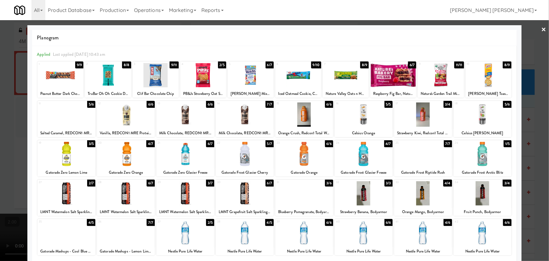
click at [242, 200] on div at bounding box center [245, 193] width 58 height 24
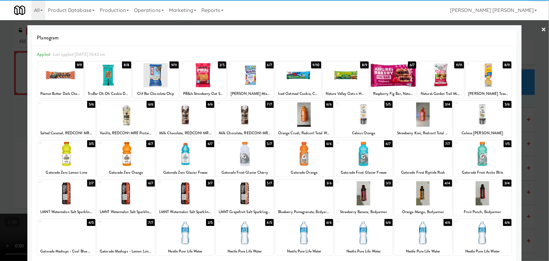
click at [542, 26] on div at bounding box center [274, 130] width 549 height 261
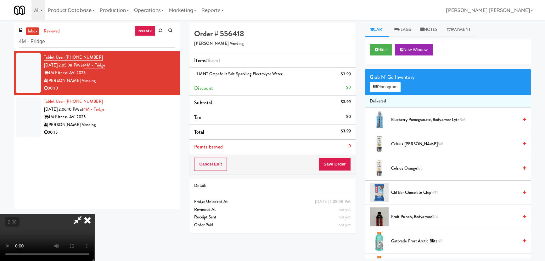
click at [94, 213] on video at bounding box center [47, 236] width 94 height 47
click at [94, 213] on icon at bounding box center [88, 219] width 14 height 13
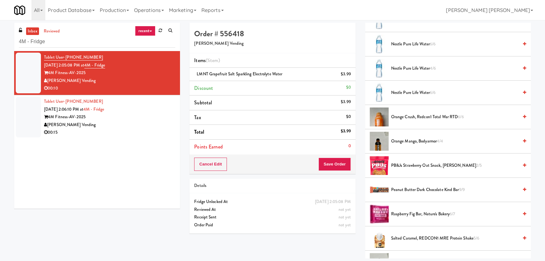
scroll to position [743, 0]
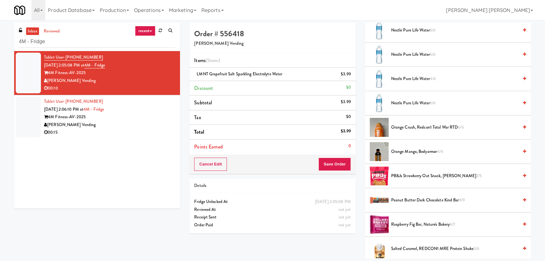
click at [408, 101] on span "Nestle Pure Life Water 6/6" at bounding box center [454, 103] width 127 height 8
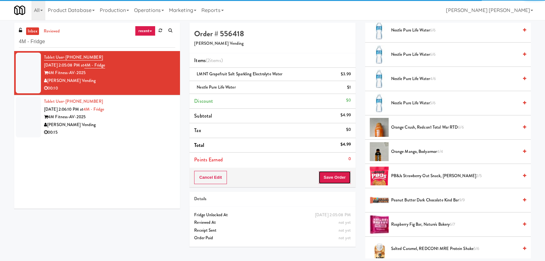
click at [338, 178] on button "Save Order" at bounding box center [334, 177] width 32 height 13
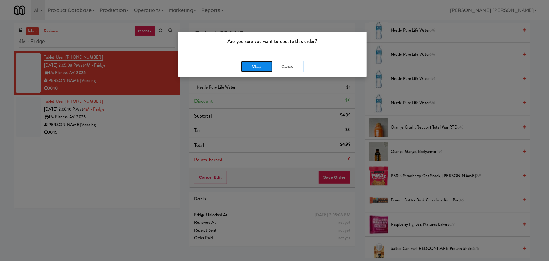
click at [258, 65] on button "Okay" at bounding box center [256, 66] width 31 height 11
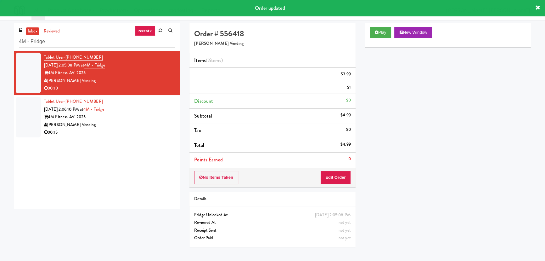
scroll to position [17, 0]
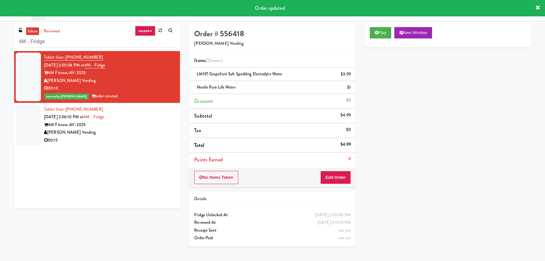
drag, startPoint x: 142, startPoint y: 120, endPoint x: 148, endPoint y: 124, distance: 8.1
click at [142, 120] on div "Tablet User · (980) 293-4410 Aug 19, 2025 2:06:10 PM at 4M - Fridge 4M Fitness-…" at bounding box center [109, 124] width 131 height 39
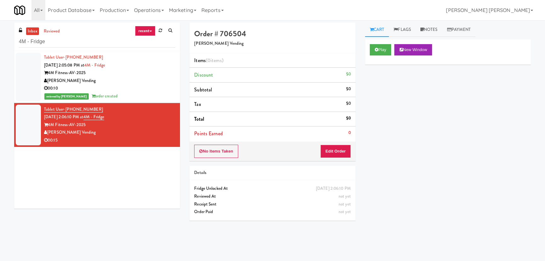
click at [134, 94] on div "reviewed by Frederick G order created" at bounding box center [109, 96] width 131 height 8
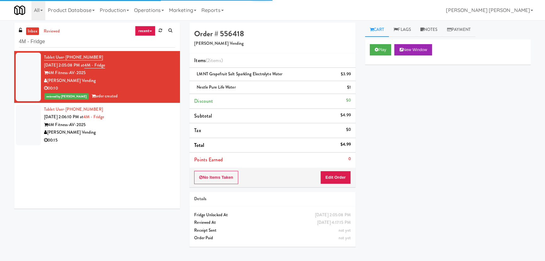
click at [138, 119] on div "Tablet User · (980) 293-4410 Aug 19, 2025 2:06:10 PM at 4M - Fridge 4M Fitness-…" at bounding box center [109, 124] width 131 height 39
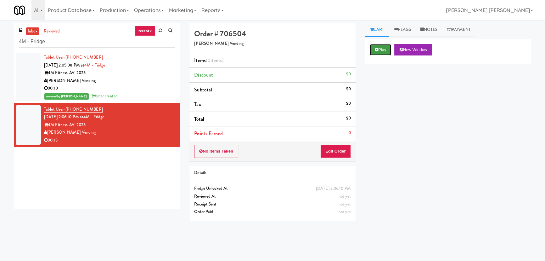
click at [378, 48] on icon at bounding box center [376, 50] width 3 height 4
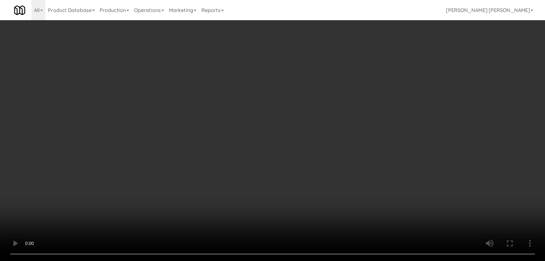
scroll to position [13, 0]
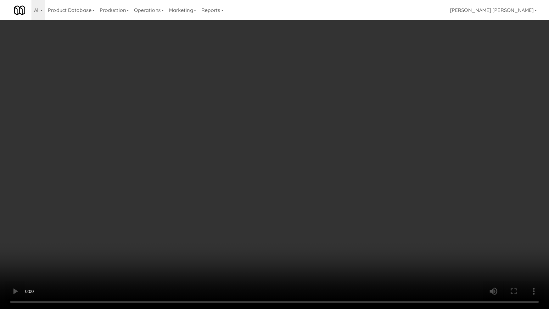
drag, startPoint x: 301, startPoint y: 277, endPoint x: 549, endPoint y: 268, distance: 247.7
click at [302, 260] on video at bounding box center [274, 154] width 549 height 309
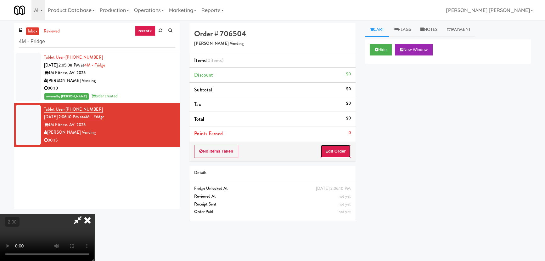
click at [340, 150] on button "Edit Order" at bounding box center [335, 150] width 31 height 13
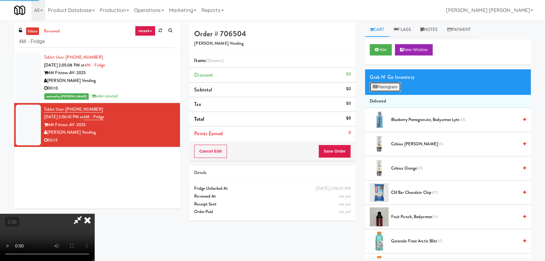
click at [396, 85] on button "Planogram" at bounding box center [385, 86] width 31 height 9
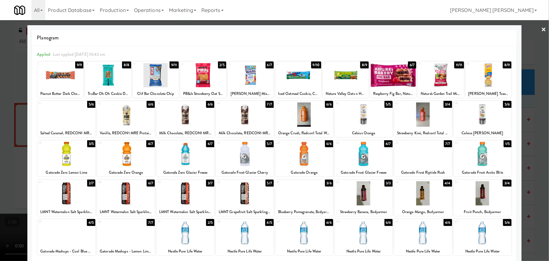
click at [246, 200] on div at bounding box center [245, 193] width 58 height 24
click at [541, 27] on link "×" at bounding box center [543, 30] width 5 height 20
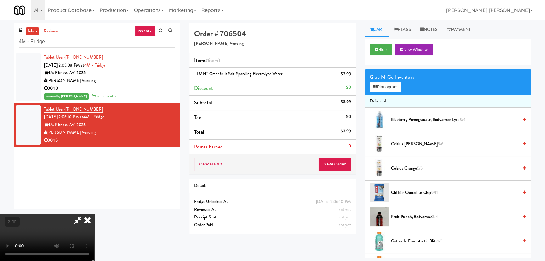
drag, startPoint x: 317, startPoint y: 26, endPoint x: 327, endPoint y: 145, distance: 119.1
click at [94, 213] on icon at bounding box center [88, 219] width 14 height 13
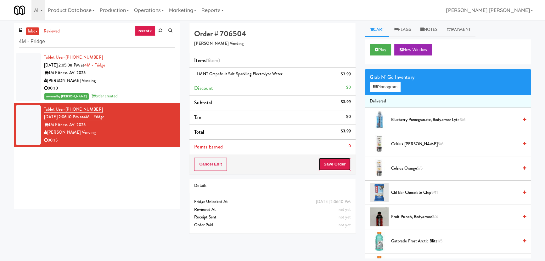
click at [333, 166] on button "Save Order" at bounding box center [334, 163] width 32 height 13
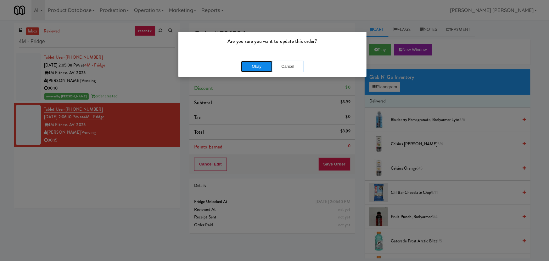
click at [266, 64] on button "Okay" at bounding box center [256, 66] width 31 height 11
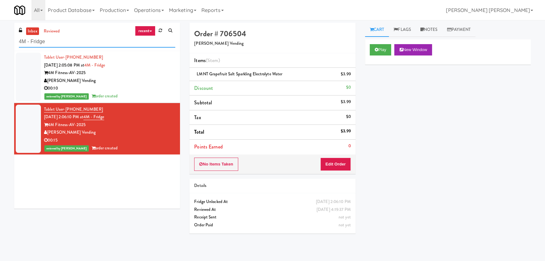
drag, startPoint x: 88, startPoint y: 42, endPoint x: 9, endPoint y: 42, distance: 79.0
click at [9, 42] on div "inbox reviewed recent all unclear take inventory issue suspicious failed recent…" at bounding box center [272, 140] width 545 height 235
paste input "Staff Dormitory"
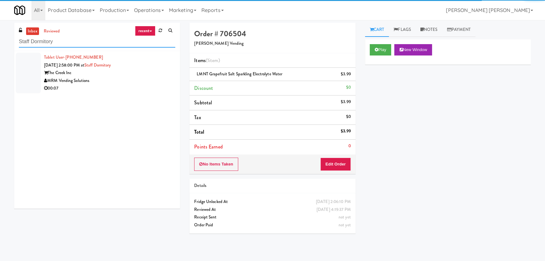
type input "Staff Dormitory"
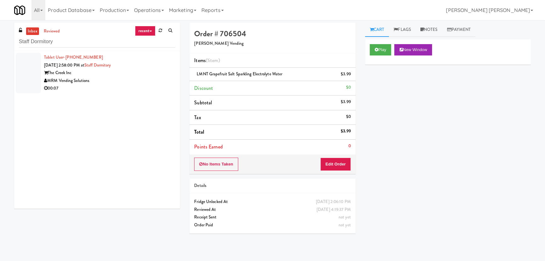
click at [112, 78] on div "MRM Vending Solutions" at bounding box center [109, 81] width 131 height 8
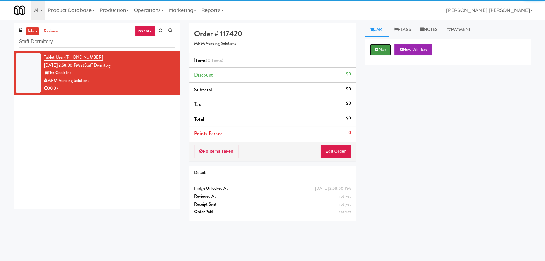
click at [383, 49] on button "Play" at bounding box center [381, 49] width 22 height 11
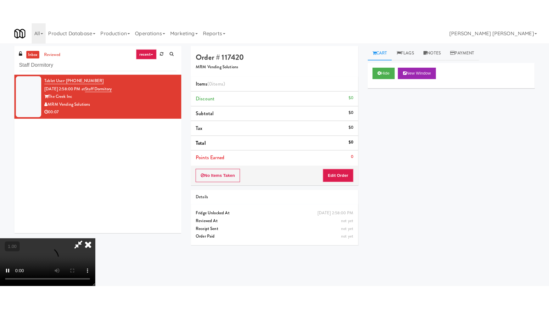
scroll to position [100, 0]
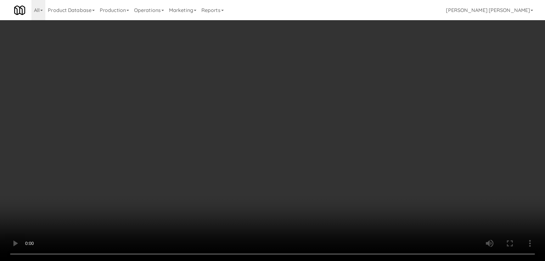
drag, startPoint x: 303, startPoint y: 272, endPoint x: 316, endPoint y: 258, distance: 18.9
click at [308, 260] on video at bounding box center [272, 130] width 545 height 261
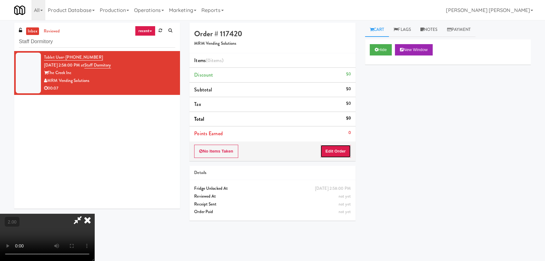
click at [339, 151] on button "Edit Order" at bounding box center [335, 150] width 31 height 13
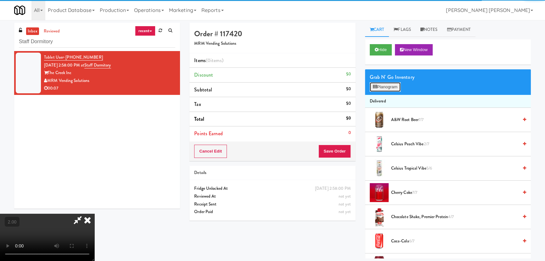
click at [383, 87] on button "Planogram" at bounding box center [385, 86] width 31 height 9
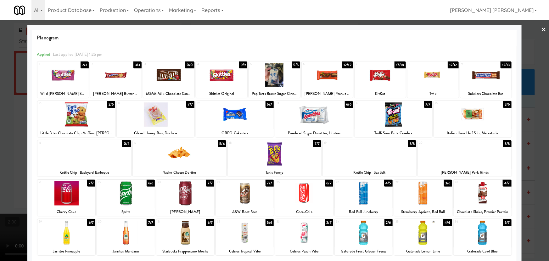
click at [481, 194] on div at bounding box center [483, 193] width 58 height 24
click at [541, 27] on link "×" at bounding box center [543, 30] width 5 height 20
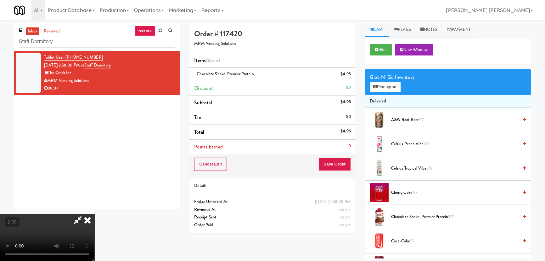
click at [94, 213] on icon at bounding box center [88, 219] width 14 height 13
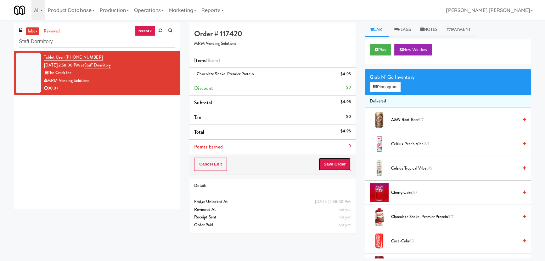
click at [330, 164] on button "Save Order" at bounding box center [334, 163] width 32 height 13
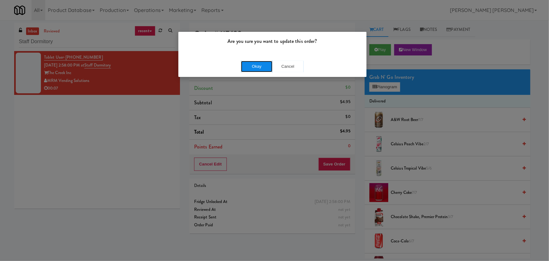
click at [255, 66] on button "Okay" at bounding box center [256, 66] width 31 height 11
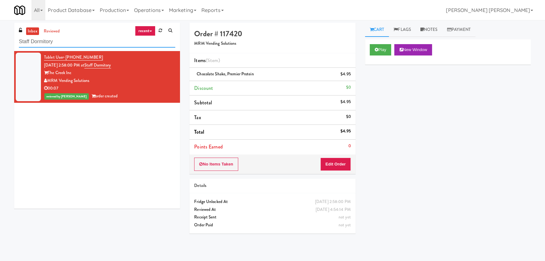
drag, startPoint x: 90, startPoint y: 42, endPoint x: 13, endPoint y: 43, distance: 77.7
click at [13, 43] on div "inbox reviewed recent all unclear take inventory issue suspicious failed recent…" at bounding box center [96, 118] width 175 height 190
paste input "Exhibit on Superior Combo"
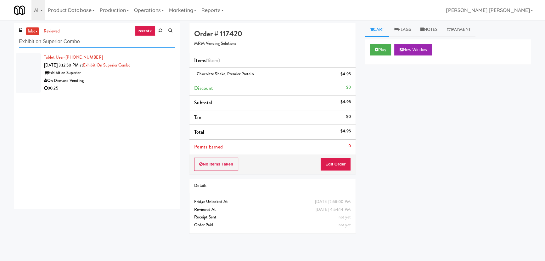
type input "Exhibit on Superior Combo"
click at [102, 85] on div "00:25" at bounding box center [109, 88] width 131 height 8
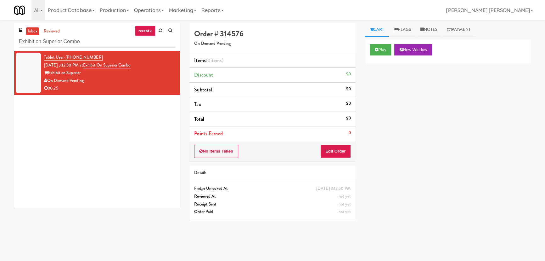
click at [368, 53] on div "Play New Window" at bounding box center [448, 51] width 166 height 25
click at [380, 51] on button "Play" at bounding box center [381, 49] width 22 height 11
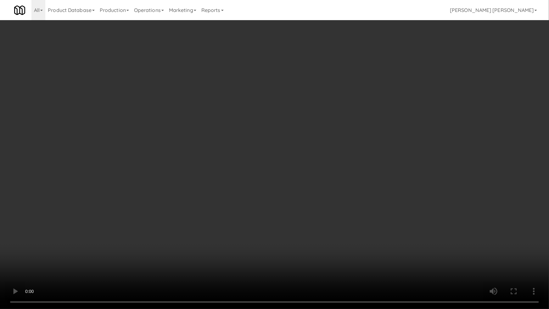
click at [315, 260] on video at bounding box center [274, 154] width 549 height 309
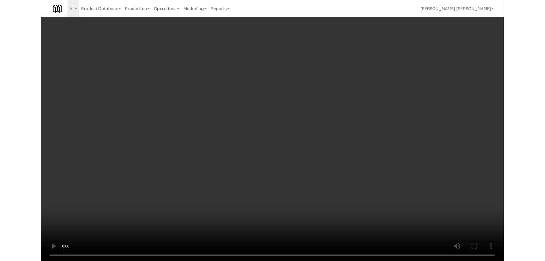
scroll to position [13, 0]
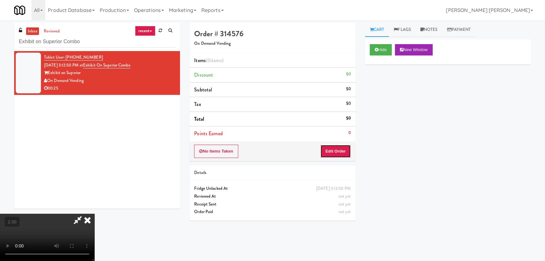
click at [339, 153] on button "Edit Order" at bounding box center [335, 150] width 31 height 13
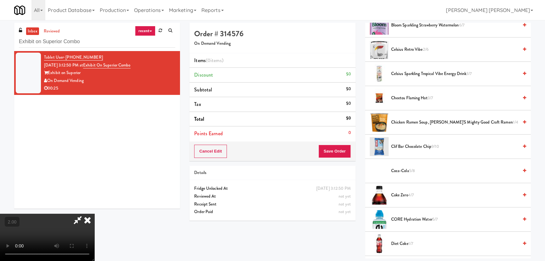
scroll to position [286, 0]
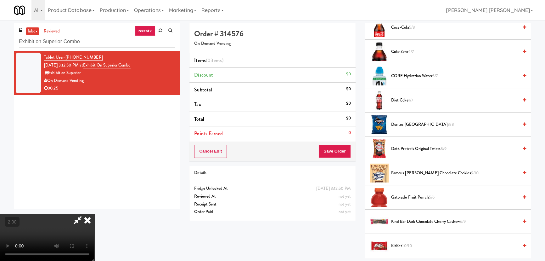
click at [411, 75] on span "CORE Hydration Water 5/7" at bounding box center [454, 76] width 127 height 8
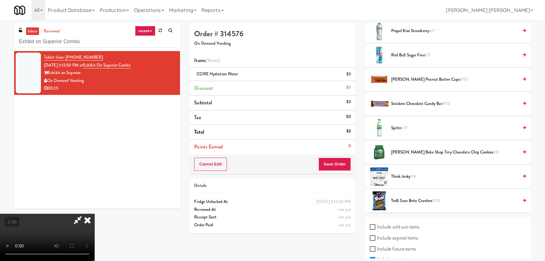
scroll to position [664, 0]
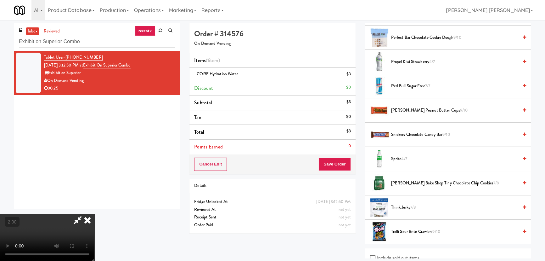
drag, startPoint x: 398, startPoint y: 133, endPoint x: 352, endPoint y: 159, distance: 52.5
click at [398, 134] on span "Snickers Chocolate Candy Bar 9/10" at bounding box center [454, 135] width 127 height 8
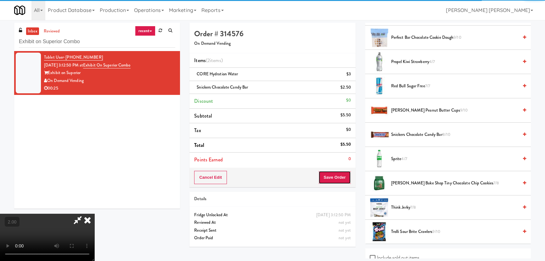
click at [341, 178] on button "Save Order" at bounding box center [334, 177] width 32 height 13
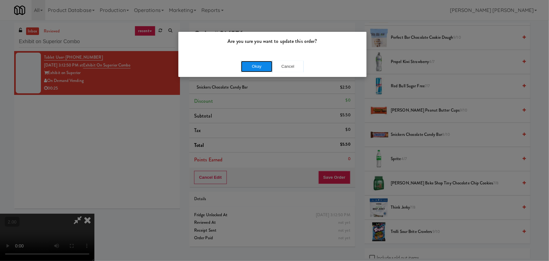
click at [259, 66] on button "Okay" at bounding box center [256, 66] width 31 height 11
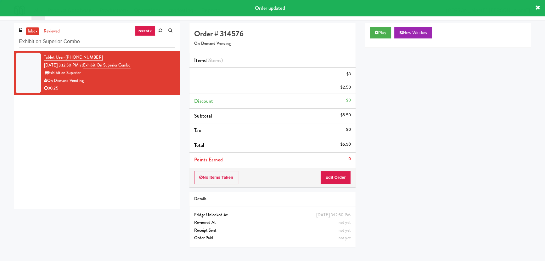
scroll to position [0, 0]
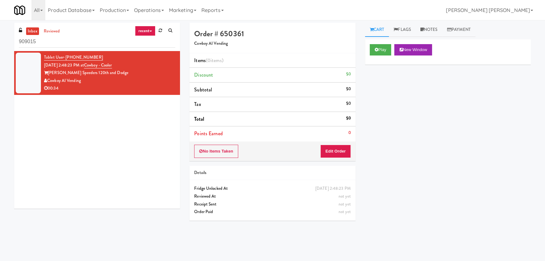
click at [32, 31] on link "inbox" at bounding box center [32, 31] width 13 height 8
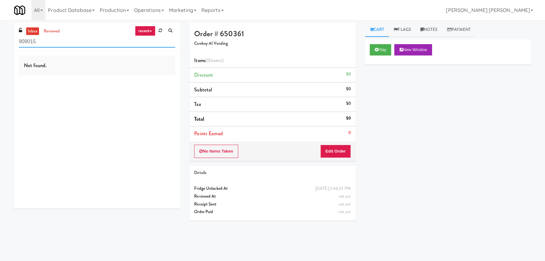
drag, startPoint x: 66, startPoint y: 39, endPoint x: 5, endPoint y: 38, distance: 60.4
click at [5, 38] on div "inbox reviewed recent all unclear take inventory issue suspicious failed recent…" at bounding box center [272, 140] width 545 height 235
paste input "2775 - Cafeteria - Boston Scientific"
drag, startPoint x: 60, startPoint y: 42, endPoint x: 198, endPoint y: 32, distance: 138.4
click at [198, 32] on div "inbox reviewed recent all unclear take inventory issue suspicious failed recent…" at bounding box center [272, 140] width 526 height 235
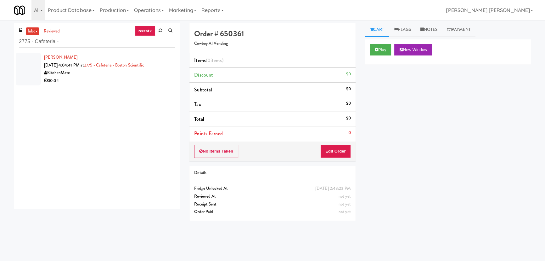
click at [117, 82] on div "00:04" at bounding box center [109, 81] width 131 height 8
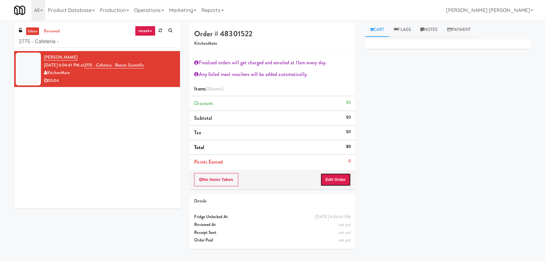
click at [334, 180] on button "Edit Order" at bounding box center [335, 179] width 31 height 13
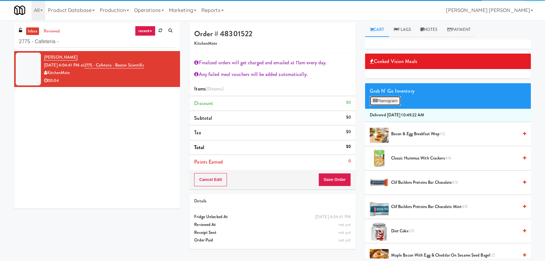
click at [385, 100] on button "Planogram" at bounding box center [385, 100] width 31 height 9
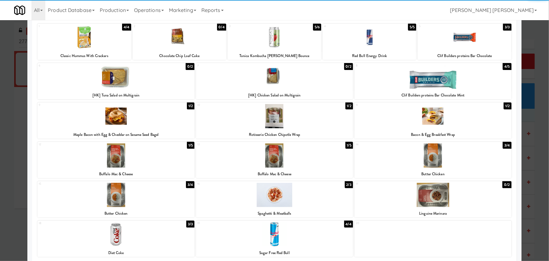
scroll to position [88, 0]
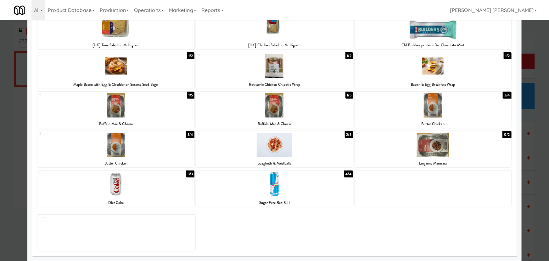
click at [271, 183] on div at bounding box center [274, 184] width 157 height 24
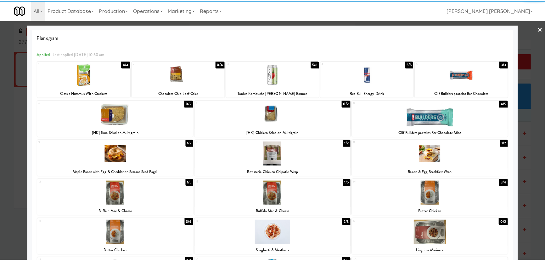
scroll to position [0, 0]
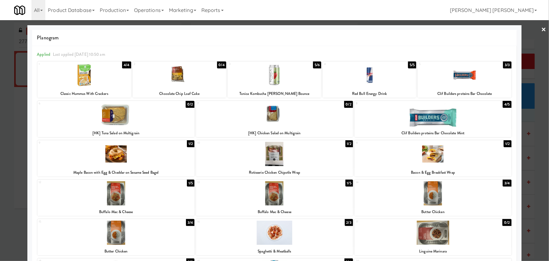
click at [541, 29] on link "×" at bounding box center [543, 30] width 5 height 20
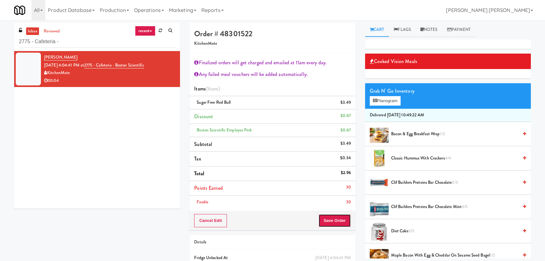
click at [334, 224] on button "Save Order" at bounding box center [334, 220] width 32 height 13
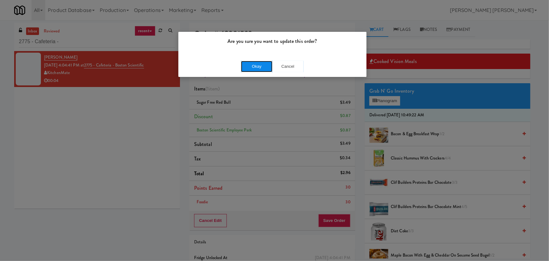
click at [261, 66] on button "Okay" at bounding box center [256, 66] width 31 height 11
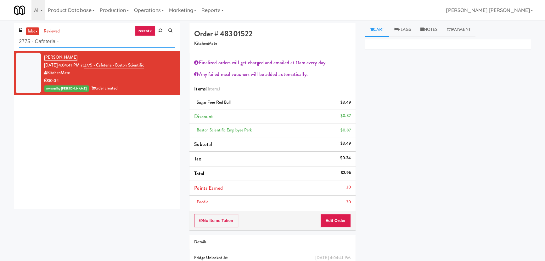
drag, startPoint x: 83, startPoint y: 43, endPoint x: 15, endPoint y: 43, distance: 67.6
click at [15, 43] on div "inbox reviewed recent all unclear take inventory issue suspicious failed recent…" at bounding box center [97, 37] width 166 height 28
paste input "Optima - Left - Fridge"
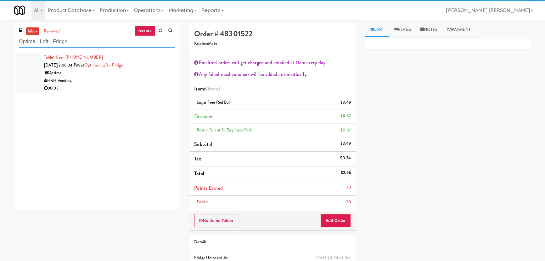
type input "Optima - Left - Fridge"
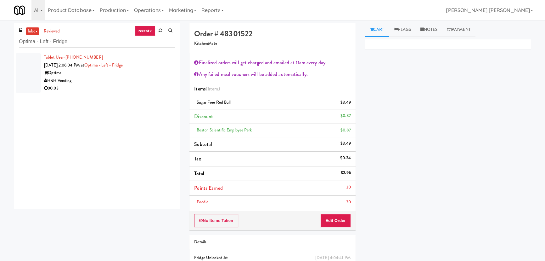
click at [105, 84] on div "00:03" at bounding box center [109, 88] width 131 height 8
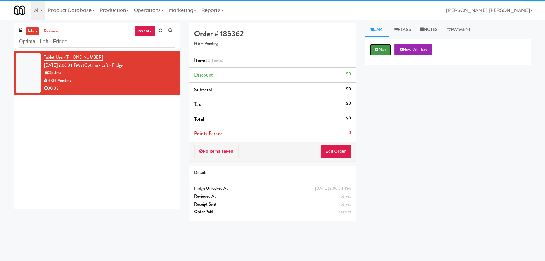
click at [380, 47] on button "Play" at bounding box center [381, 49] width 22 height 11
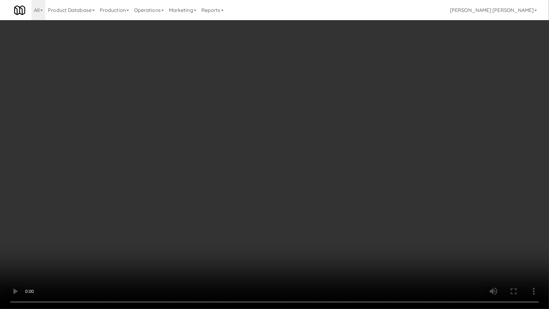
click at [344, 260] on video at bounding box center [274, 154] width 549 height 309
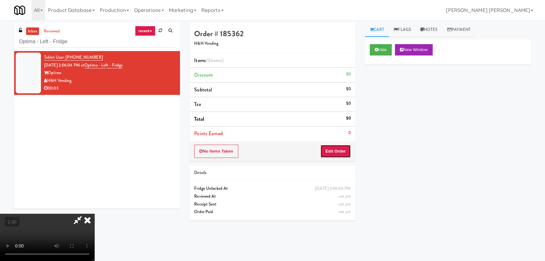
click at [337, 146] on button "Edit Order" at bounding box center [335, 150] width 31 height 13
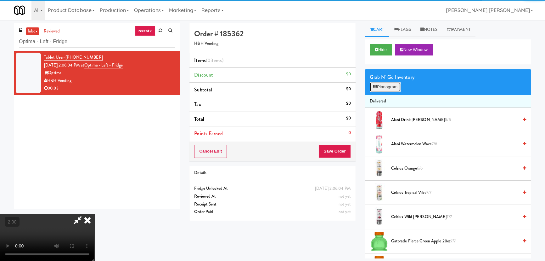
click at [388, 89] on button "Planogram" at bounding box center [385, 86] width 31 height 9
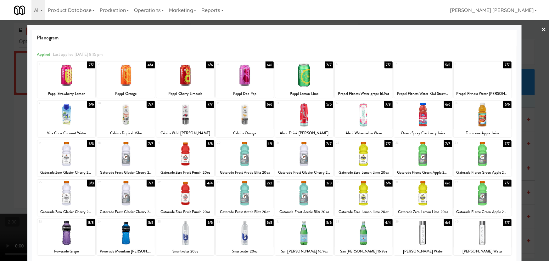
click at [125, 113] on div at bounding box center [126, 114] width 58 height 24
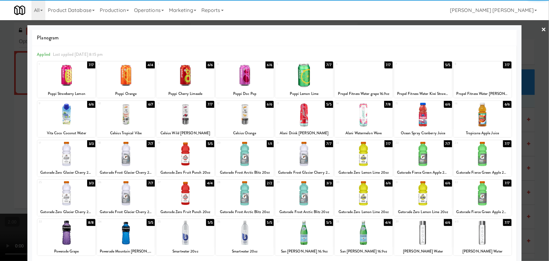
click at [541, 28] on link "×" at bounding box center [543, 30] width 5 height 20
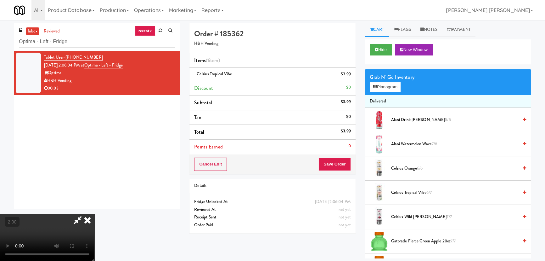
drag, startPoint x: 318, startPoint y: 81, endPoint x: 321, endPoint y: 85, distance: 5.2
click at [94, 213] on icon at bounding box center [88, 219] width 14 height 13
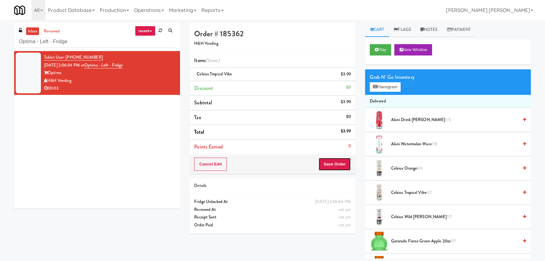
click at [329, 168] on button "Save Order" at bounding box center [334, 163] width 32 height 13
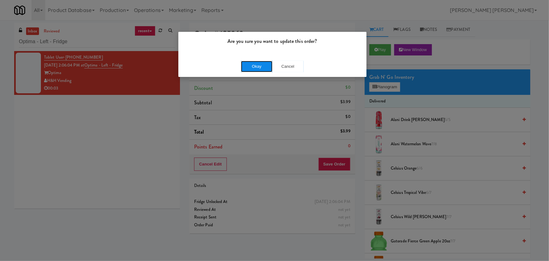
click at [269, 69] on button "Okay" at bounding box center [256, 66] width 31 height 11
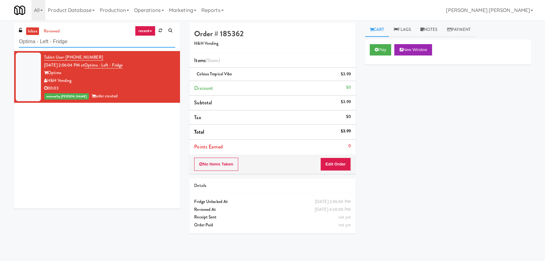
drag, startPoint x: 76, startPoint y: 41, endPoint x: -8, endPoint y: 41, distance: 83.1
click at [0, 41] on html "Are you sure you want to update this order? Okay Cancel Okay Are you sure you w…" at bounding box center [272, 130] width 545 height 261
paste input "CC1 Snacks Cooler"
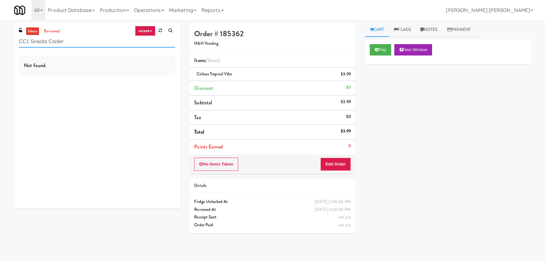
drag, startPoint x: 68, startPoint y: 43, endPoint x: -1, endPoint y: 43, distance: 68.9
click at [0, 43] on html "Are you sure you want to update this order? Okay Cancel Okay Are you sure you w…" at bounding box center [272, 130] width 545 height 261
paste input "Monroeville - Fridge"
type input "Monroeville - Fridge"
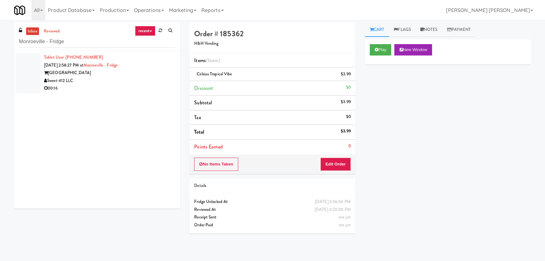
click at [116, 77] on div "Sweet 412 LLC" at bounding box center [109, 81] width 131 height 8
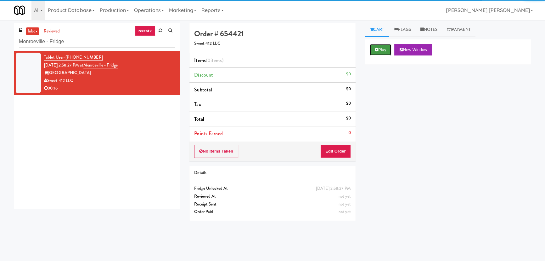
click at [386, 49] on button "Play" at bounding box center [381, 49] width 22 height 11
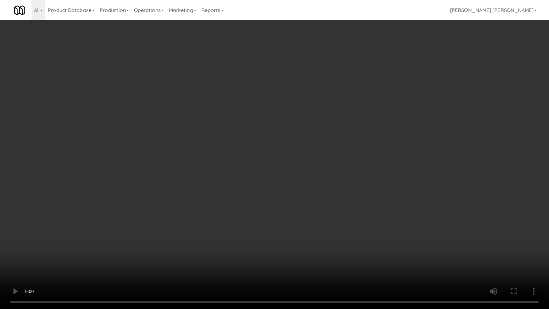
drag, startPoint x: 437, startPoint y: 268, endPoint x: 367, endPoint y: 251, distance: 71.8
click at [435, 260] on video at bounding box center [274, 154] width 549 height 309
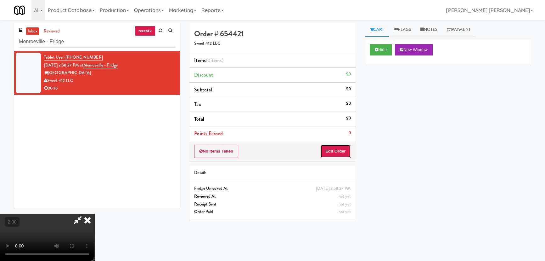
click at [345, 151] on button "Edit Order" at bounding box center [335, 150] width 31 height 13
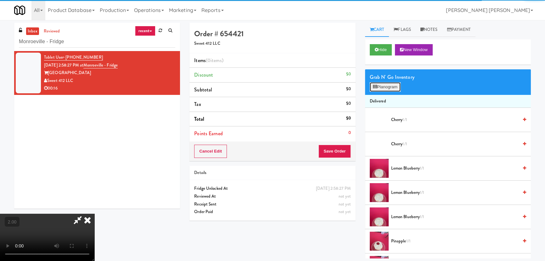
click at [387, 86] on button "Planogram" at bounding box center [385, 86] width 31 height 9
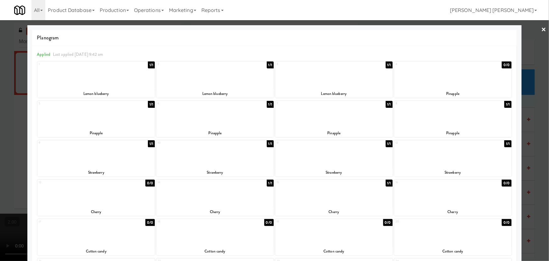
click at [217, 157] on div at bounding box center [214, 154] width 117 height 24
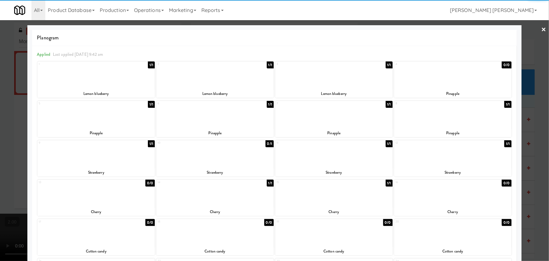
click at [323, 77] on div at bounding box center [333, 75] width 117 height 24
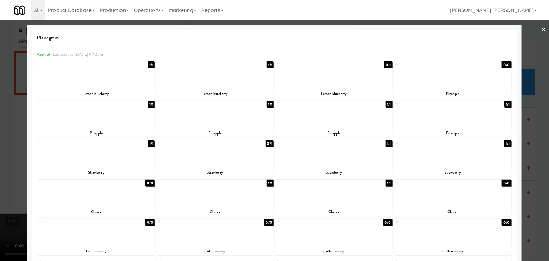
click at [541, 28] on link "×" at bounding box center [543, 30] width 5 height 20
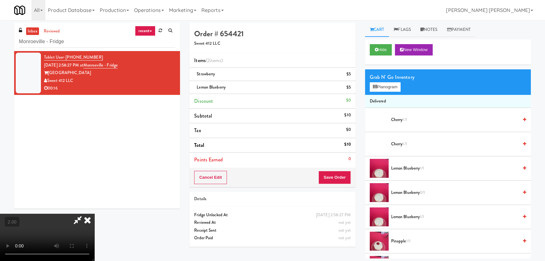
click at [94, 213] on icon at bounding box center [88, 219] width 14 height 13
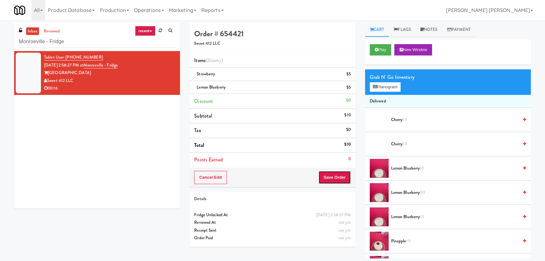
click at [336, 177] on button "Save Order" at bounding box center [334, 177] width 32 height 13
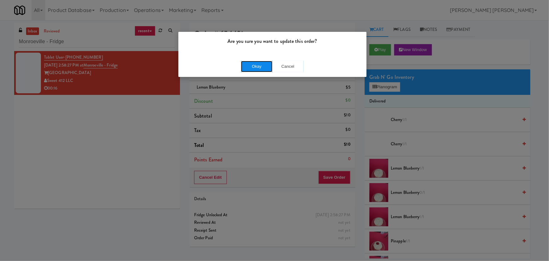
click at [258, 66] on button "Okay" at bounding box center [256, 66] width 31 height 11
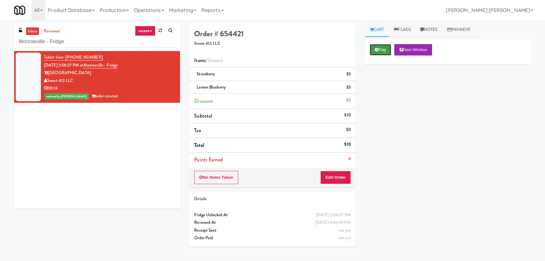
click at [378, 50] on icon at bounding box center [376, 50] width 3 height 4
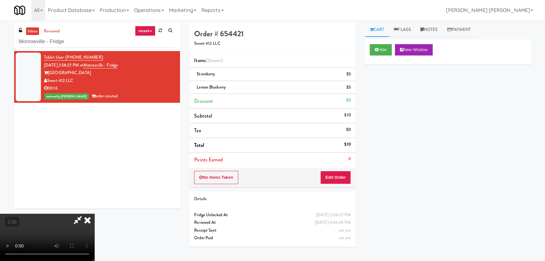
drag, startPoint x: 320, startPoint y: 84, endPoint x: 377, endPoint y: 77, distance: 57.1
click at [94, 213] on icon at bounding box center [88, 219] width 14 height 13
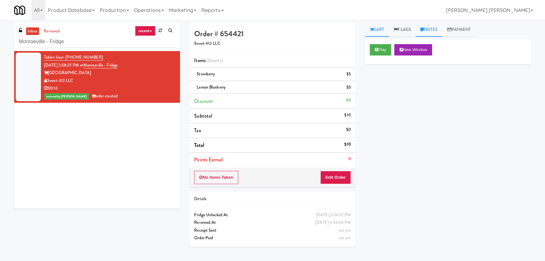
click at [431, 25] on link "Notes" at bounding box center [429, 30] width 27 height 14
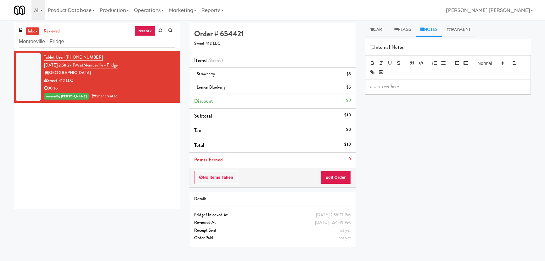
click at [397, 84] on p at bounding box center [448, 86] width 156 height 7
click at [376, 87] on p "ERick- #DisabledCamera #BottomLeft" at bounding box center [448, 86] width 156 height 7
drag, startPoint x: 53, startPoint y: 40, endPoint x: 3, endPoint y: 40, distance: 50.3
click at [3, 40] on div "inbox reviewed recent all unclear take inventory issue suspicious failed recent…" at bounding box center [272, 140] width 545 height 235
paste input "Office Kitchen - GVA"
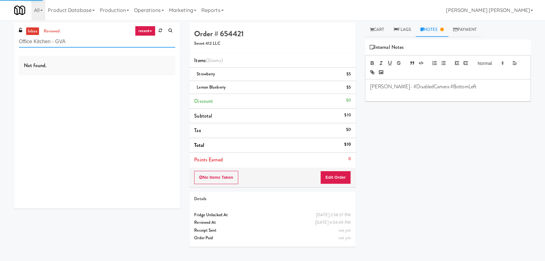
type input "Office Kitchen - GVA"
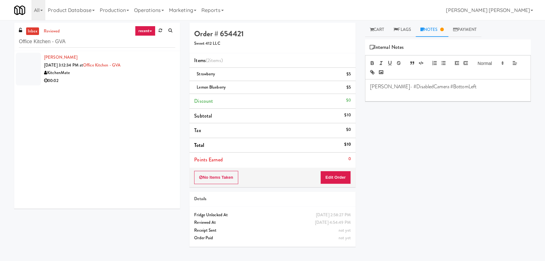
click at [112, 82] on div "00:02" at bounding box center [109, 81] width 131 height 8
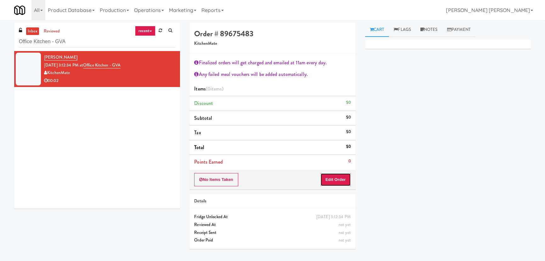
click at [334, 180] on button "Edit Order" at bounding box center [335, 179] width 31 height 13
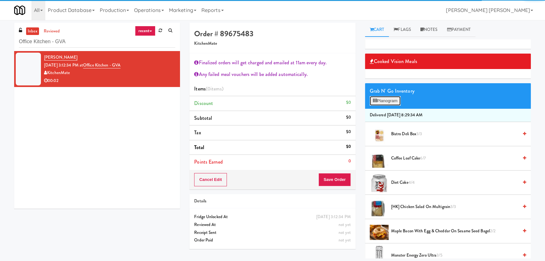
click at [389, 99] on button "Planogram" at bounding box center [385, 100] width 31 height 9
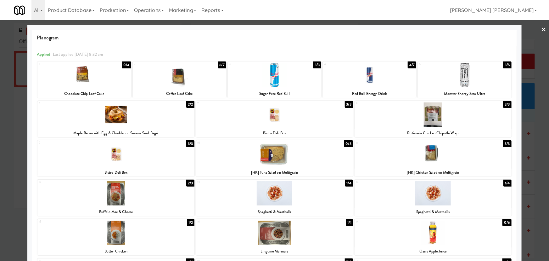
click at [181, 73] on div at bounding box center [179, 75] width 93 height 24
click at [541, 29] on link "×" at bounding box center [543, 30] width 5 height 20
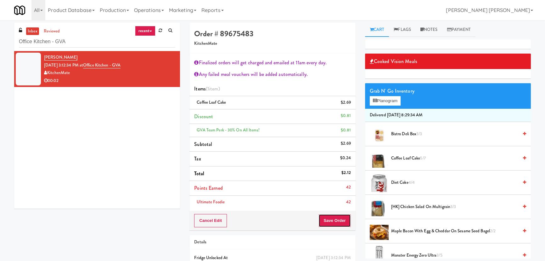
click at [335, 225] on button "Save Order" at bounding box center [334, 220] width 32 height 13
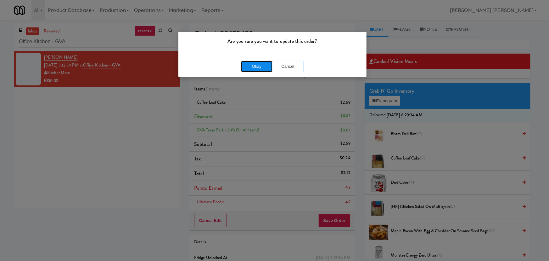
click at [255, 62] on button "Okay" at bounding box center [256, 66] width 31 height 11
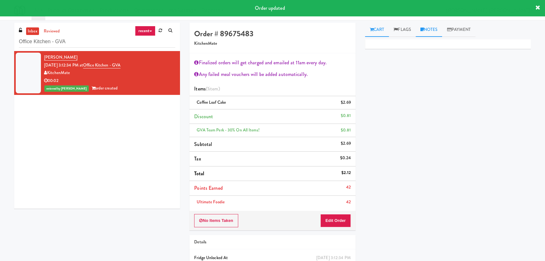
click at [435, 33] on link "Notes" at bounding box center [429, 30] width 27 height 14
click at [414, 87] on p at bounding box center [448, 86] width 156 height 7
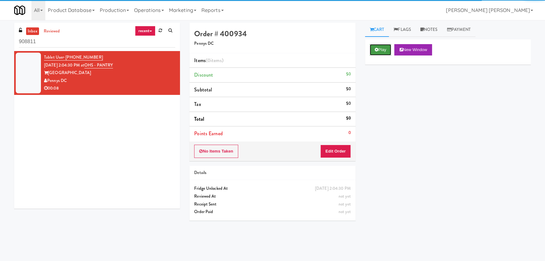
click at [388, 49] on button "Play" at bounding box center [381, 49] width 22 height 11
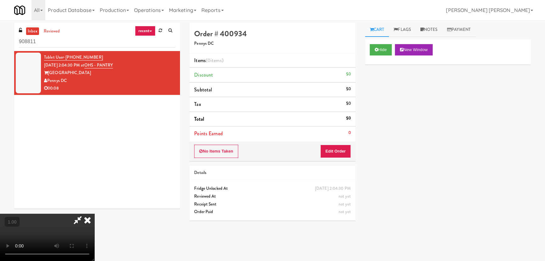
scroll to position [100, 0]
click at [386, 49] on button "Hide" at bounding box center [381, 49] width 22 height 11
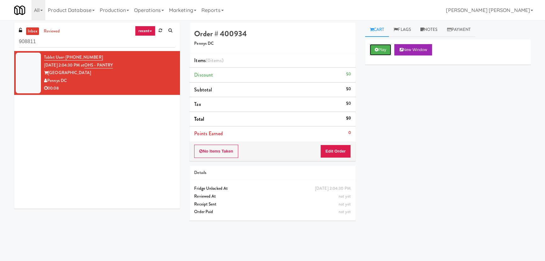
scroll to position [0, 0]
drag, startPoint x: 60, startPoint y: 45, endPoint x: 3, endPoint y: 44, distance: 57.9
click at [3, 44] on div "inbox reviewed recent all unclear take inventory issue suspicious failed recent…" at bounding box center [272, 140] width 545 height 235
paste input "Cowboy - Cooler"
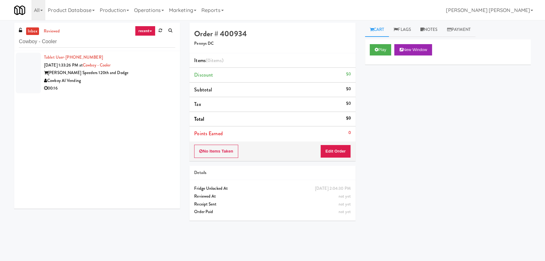
click at [132, 88] on div "00:16" at bounding box center [109, 88] width 131 height 8
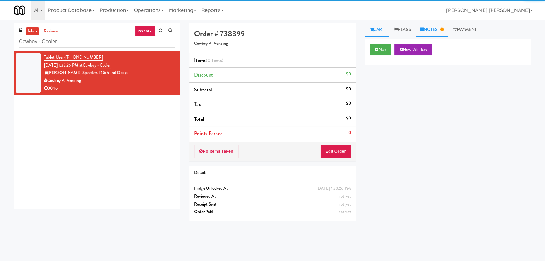
click at [437, 26] on link "Notes" at bounding box center [432, 30] width 33 height 14
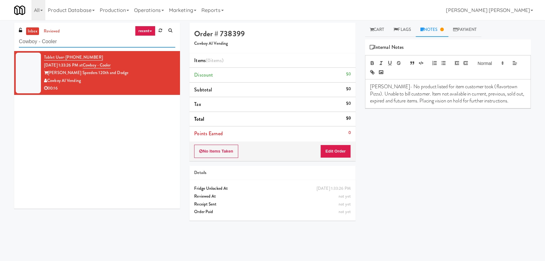
drag, startPoint x: 76, startPoint y: 41, endPoint x: 12, endPoint y: 41, distance: 64.5
click at [12, 41] on div "inbox reviewed recent all unclear take inventory issue suspicious failed recent…" at bounding box center [96, 118] width 175 height 190
paste input "OHS - PANTRY"
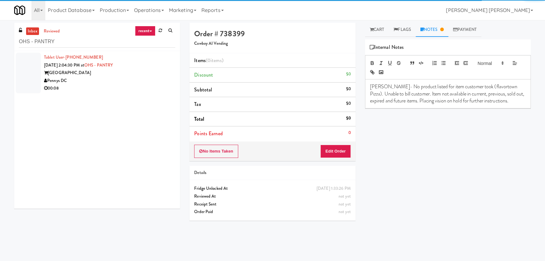
click at [115, 83] on div "Pennys DC" at bounding box center [109, 81] width 131 height 8
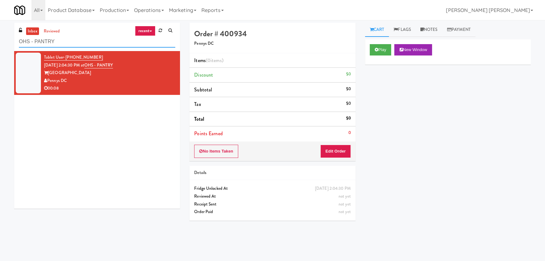
drag, startPoint x: 71, startPoint y: 42, endPoint x: -14, endPoint y: 42, distance: 84.9
click at [0, 42] on html "Okay Okay Select date: previous 2025-Aug next Su Mo Tu We Th Fr Sa 27 28 29 30 …" at bounding box center [272, 130] width 545 height 261
click at [72, 41] on input "OHS - PANTRY" at bounding box center [97, 42] width 156 height 12
click at [36, 28] on link "inbox" at bounding box center [32, 31] width 13 height 8
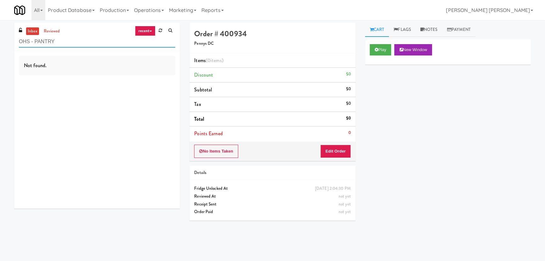
drag, startPoint x: 69, startPoint y: 42, endPoint x: 11, endPoint y: 42, distance: 58.2
click at [11, 42] on div "inbox reviewed recent all unclear take inventory issue suspicious failed recent…" at bounding box center [96, 118] width 175 height 190
paste input "Training Center Lunch Room - Cooler"
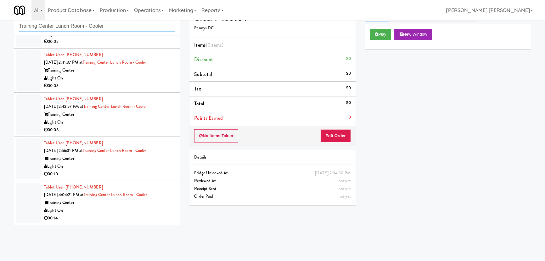
scroll to position [20, 0]
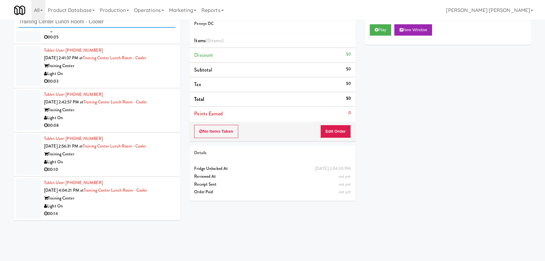
type input "Training Center Lunch Room - Cooler"
click at [140, 207] on div "Light On" at bounding box center [109, 206] width 131 height 8
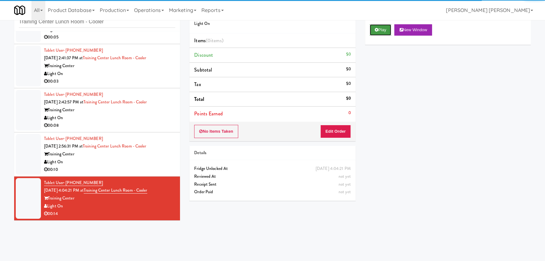
click at [378, 32] on button "Play" at bounding box center [381, 29] width 22 height 11
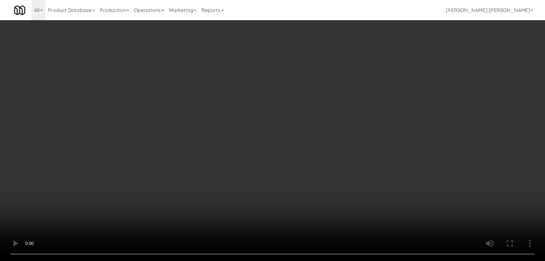
click at [308, 260] on video at bounding box center [272, 130] width 545 height 261
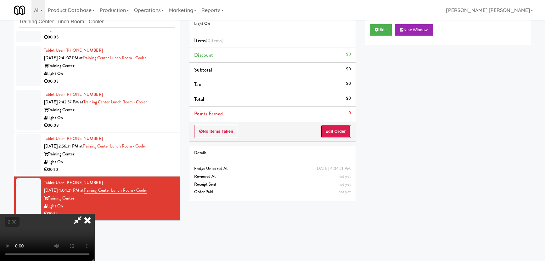
click at [339, 136] on button "Edit Order" at bounding box center [335, 131] width 31 height 13
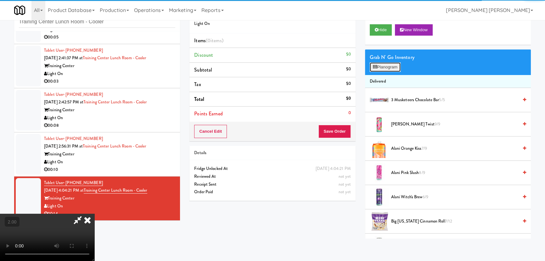
click at [387, 68] on button "Planogram" at bounding box center [385, 66] width 31 height 9
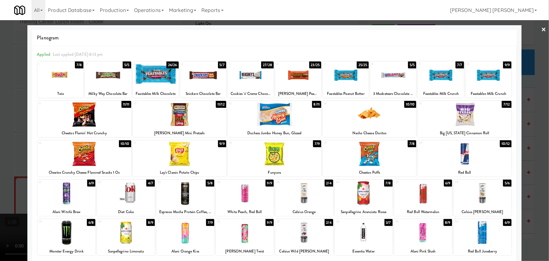
click at [245, 199] on div at bounding box center [245, 193] width 58 height 24
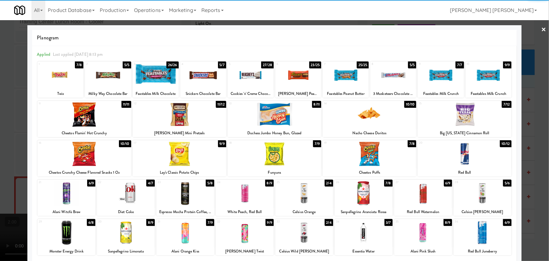
click at [205, 75] on div at bounding box center [203, 75] width 46 height 24
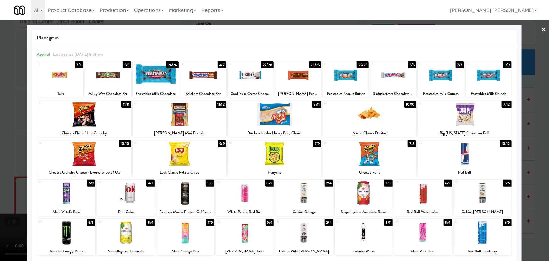
click at [541, 29] on link "×" at bounding box center [543, 30] width 5 height 20
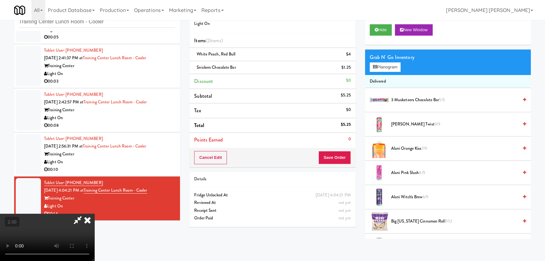
scroll to position [99, 0]
click at [94, 213] on video at bounding box center [47, 236] width 94 height 47
click at [385, 67] on button "Planogram" at bounding box center [385, 66] width 31 height 9
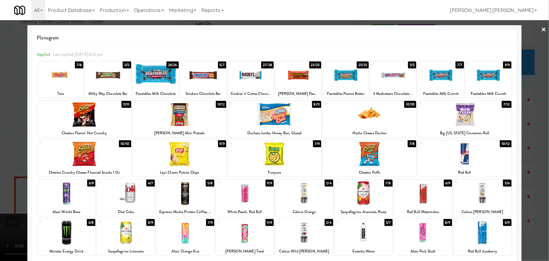
click at [542, 26] on link "×" at bounding box center [543, 30] width 5 height 20
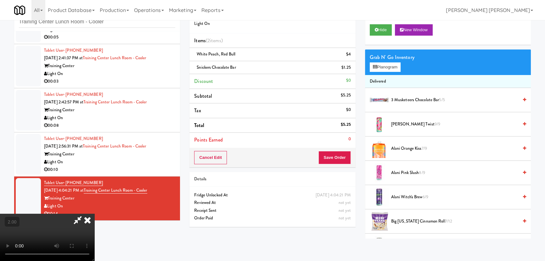
click at [94, 213] on icon at bounding box center [88, 219] width 14 height 13
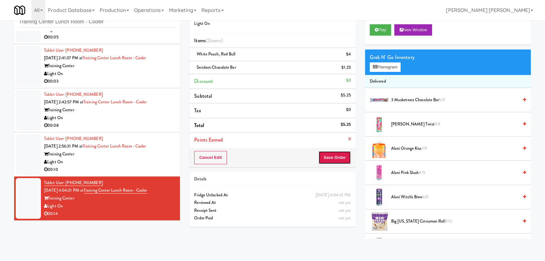
click at [342, 157] on button "Save Order" at bounding box center [334, 157] width 32 height 13
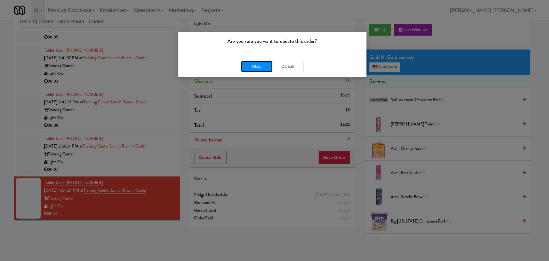
click at [257, 67] on button "Okay" at bounding box center [256, 66] width 31 height 11
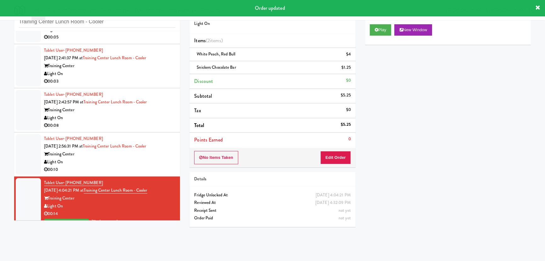
click at [116, 162] on div "Light On" at bounding box center [109, 162] width 131 height 8
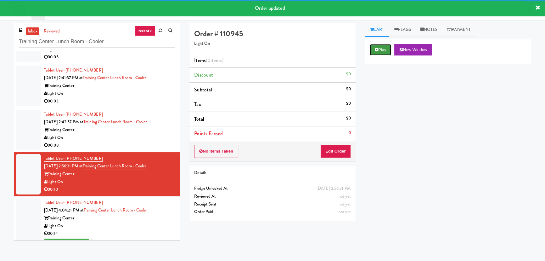
click at [389, 46] on button "Play" at bounding box center [381, 49] width 22 height 11
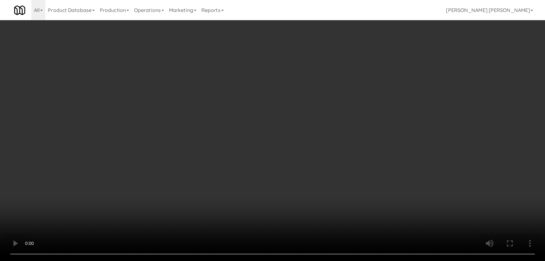
drag, startPoint x: 302, startPoint y: 279, endPoint x: 440, endPoint y: 272, distance: 138.6
click at [309, 260] on video at bounding box center [272, 130] width 545 height 261
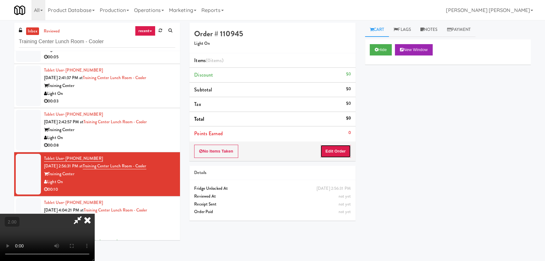
click at [345, 146] on button "Edit Order" at bounding box center [335, 150] width 31 height 13
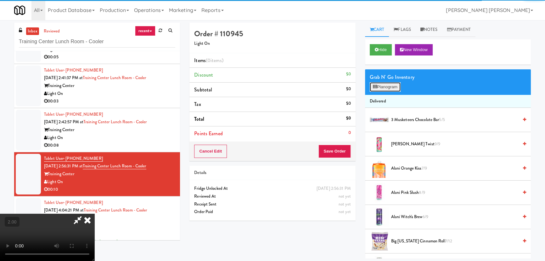
click at [387, 87] on button "Planogram" at bounding box center [385, 86] width 31 height 9
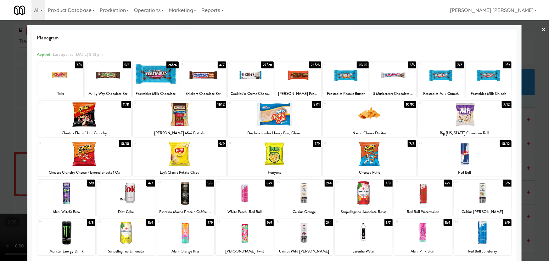
click at [64, 194] on div at bounding box center [66, 193] width 58 height 24
click at [541, 28] on link "×" at bounding box center [543, 30] width 5 height 20
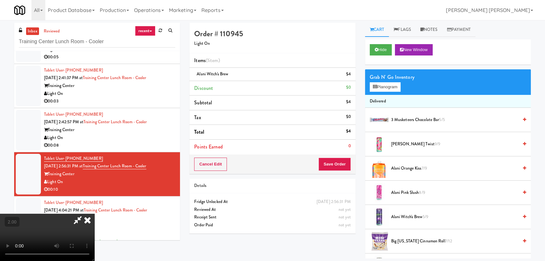
click at [94, 213] on icon at bounding box center [88, 219] width 14 height 13
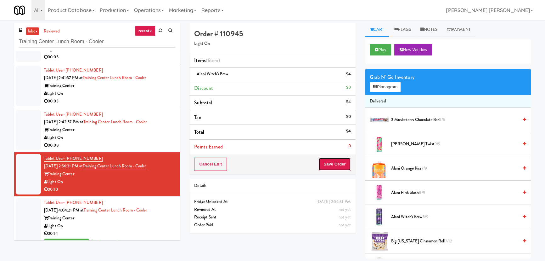
click at [336, 162] on button "Save Order" at bounding box center [334, 163] width 32 height 13
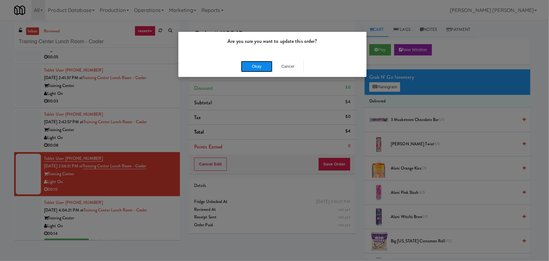
click at [257, 67] on button "Okay" at bounding box center [256, 66] width 31 height 11
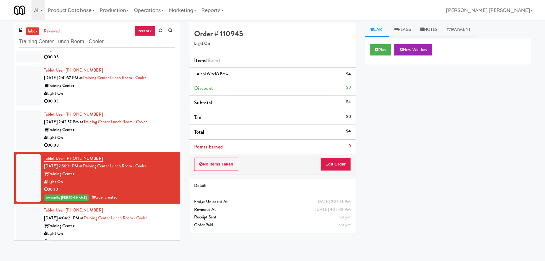
click at [113, 138] on div "Light On" at bounding box center [109, 138] width 131 height 8
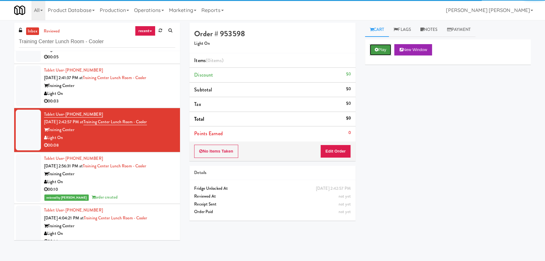
click at [390, 49] on button "Play" at bounding box center [381, 49] width 22 height 11
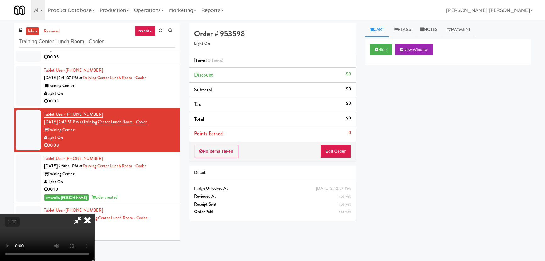
scroll to position [86, 0]
click at [94, 213] on video at bounding box center [47, 236] width 94 height 47
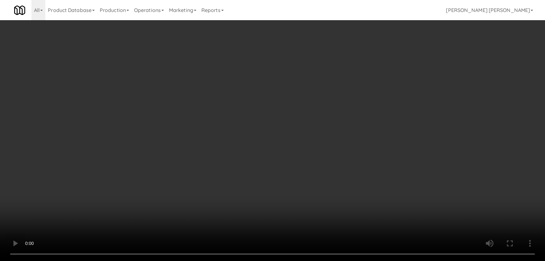
scroll to position [13, 0]
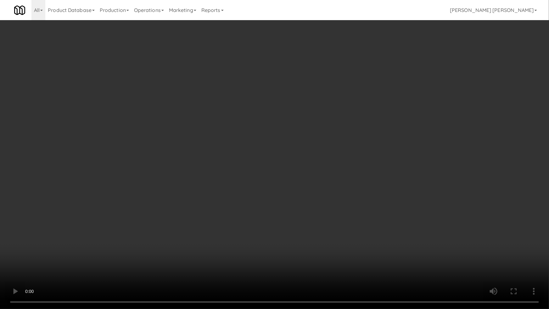
click at [302, 260] on video at bounding box center [274, 154] width 549 height 309
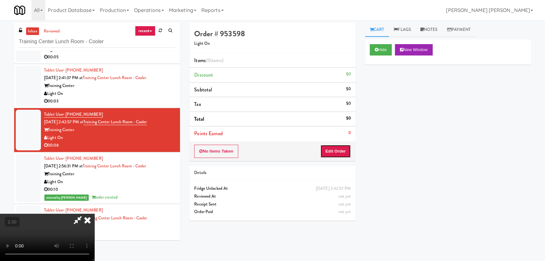
click at [341, 151] on button "Edit Order" at bounding box center [335, 150] width 31 height 13
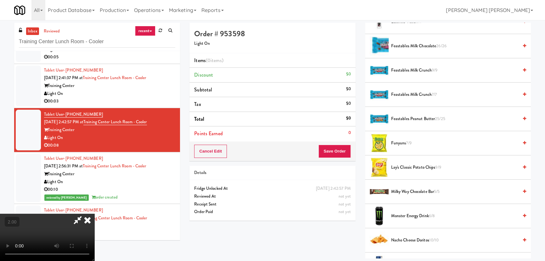
scroll to position [543, 0]
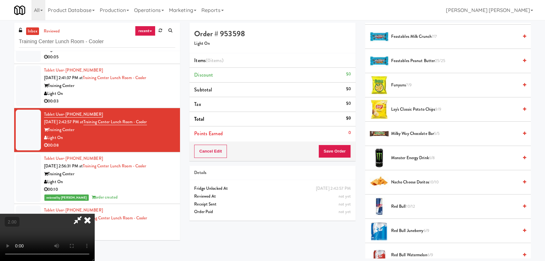
click at [412, 156] on span "Monster Energy Drink 6/8" at bounding box center [454, 158] width 127 height 8
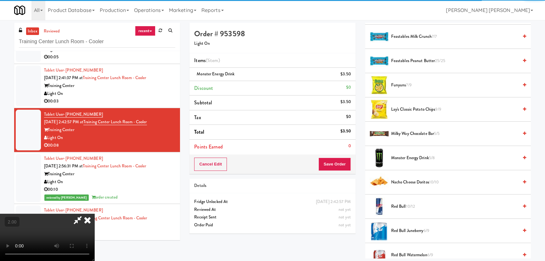
scroll to position [0, 0]
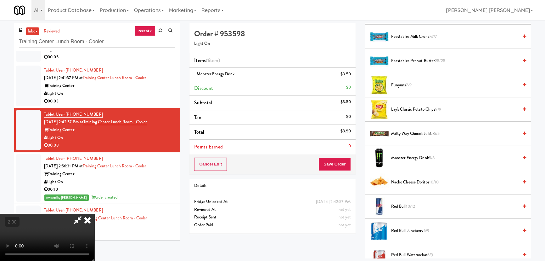
click at [94, 213] on icon at bounding box center [88, 219] width 14 height 13
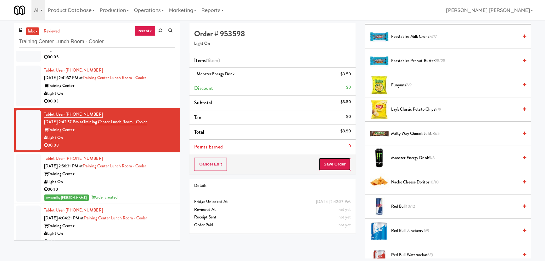
click at [335, 160] on button "Save Order" at bounding box center [334, 163] width 32 height 13
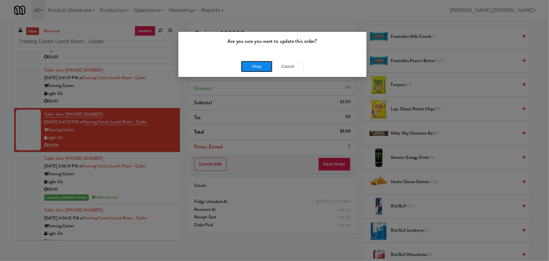
click at [252, 69] on button "Okay" at bounding box center [256, 66] width 31 height 11
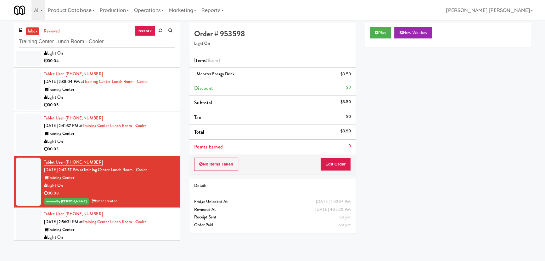
scroll to position [121, 0]
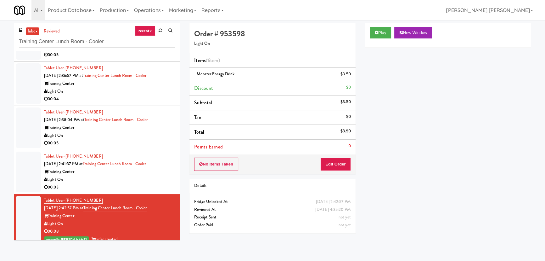
click at [151, 180] on div "Light On" at bounding box center [109, 180] width 131 height 8
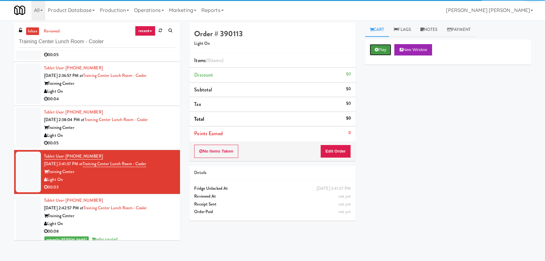
click at [376, 48] on icon at bounding box center [376, 50] width 3 height 4
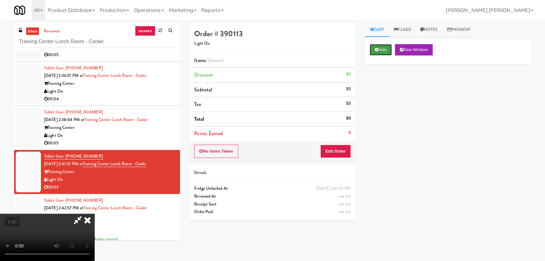
click at [377, 49] on icon at bounding box center [376, 50] width 3 height 4
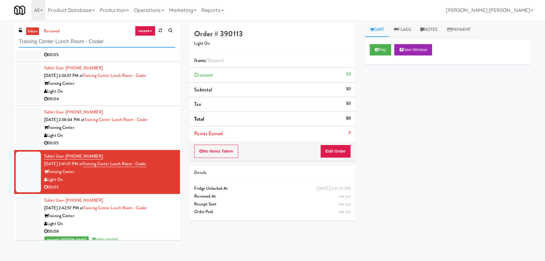
drag, startPoint x: 113, startPoint y: 42, endPoint x: 6, endPoint y: 42, distance: 107.0
click at [6, 42] on div "inbox reviewed recent all unclear take inventory issue suspicious failed recent…" at bounding box center [272, 140] width 545 height 235
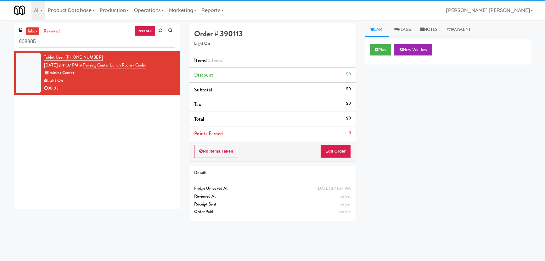
drag, startPoint x: 43, startPoint y: 41, endPoint x: 18, endPoint y: 40, distance: 25.2
click at [18, 40] on div "inbox reviewed recent all unclear take inventory issue suspicious failed recent…" at bounding box center [97, 37] width 166 height 28
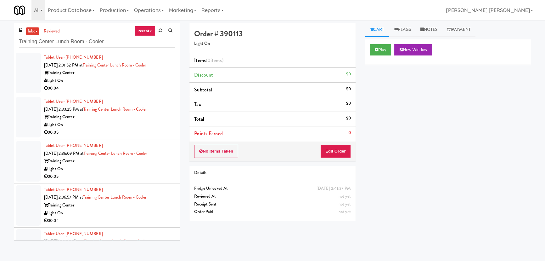
type input "Training Center Lunch Room - Cooler"
click at [137, 72] on div "Training Center" at bounding box center [109, 73] width 131 height 8
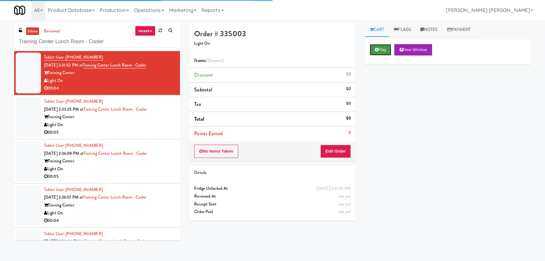
click at [381, 51] on button "Play" at bounding box center [381, 49] width 22 height 11
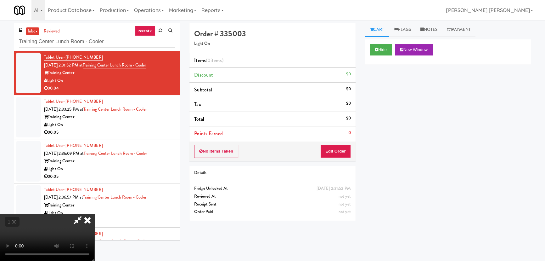
scroll to position [13, 0]
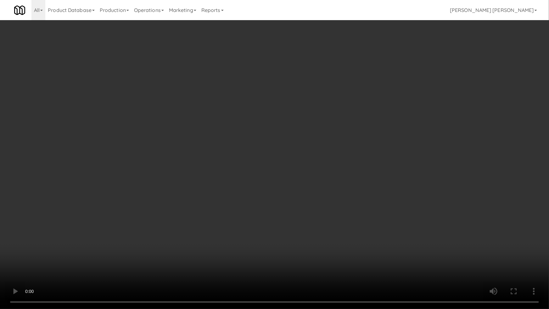
drag, startPoint x: 390, startPoint y: 234, endPoint x: 319, endPoint y: 216, distance: 73.3
click at [388, 233] on video at bounding box center [274, 154] width 549 height 309
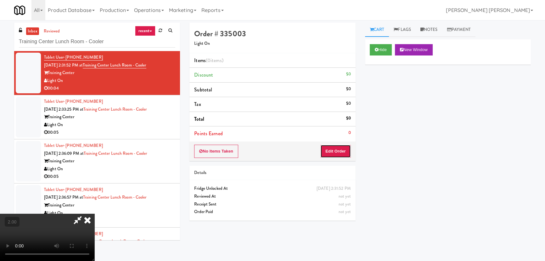
click at [334, 151] on button "Edit Order" at bounding box center [335, 150] width 31 height 13
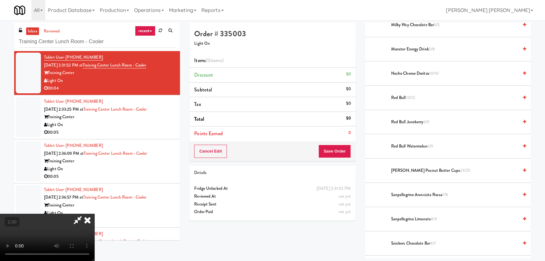
scroll to position [715, 0]
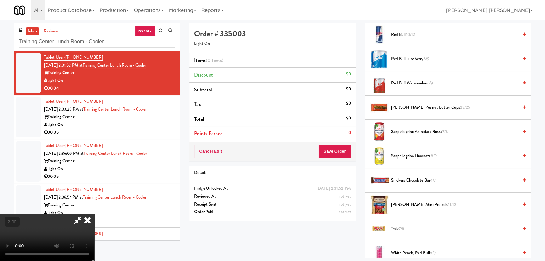
click at [405, 108] on span "[PERSON_NAME] Peanut Butter Cups 23/25" at bounding box center [454, 108] width 127 height 8
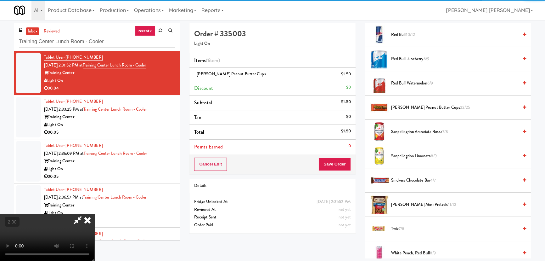
scroll to position [0, 0]
click at [94, 213] on icon at bounding box center [88, 219] width 14 height 13
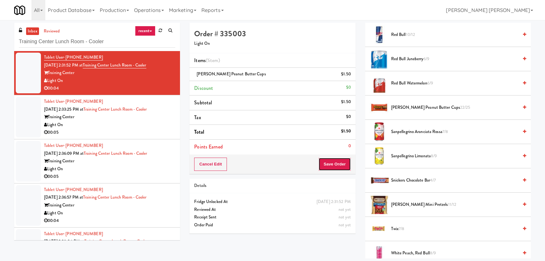
click at [337, 159] on button "Save Order" at bounding box center [334, 163] width 32 height 13
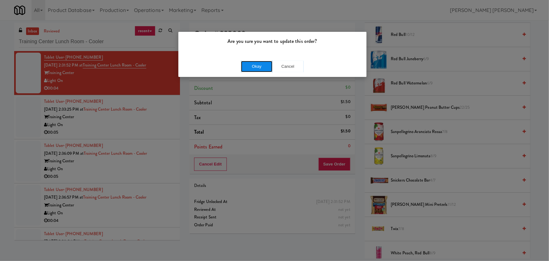
click at [261, 67] on button "Okay" at bounding box center [256, 66] width 31 height 11
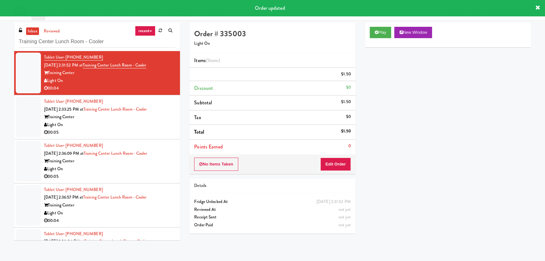
scroll to position [17, 0]
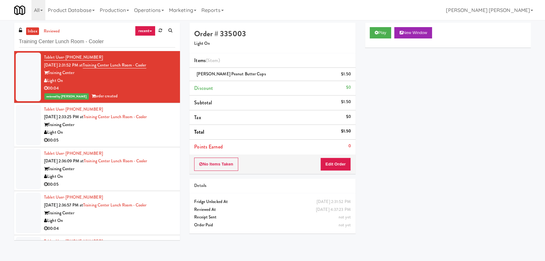
click at [127, 142] on div "00:05" at bounding box center [109, 140] width 131 height 8
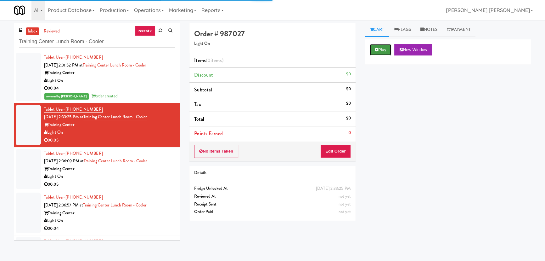
click at [380, 49] on button "Play" at bounding box center [381, 49] width 22 height 11
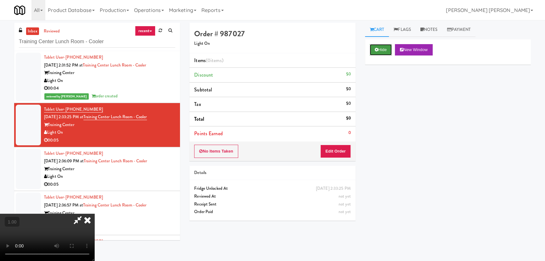
click at [380, 50] on button "Hide" at bounding box center [381, 49] width 22 height 11
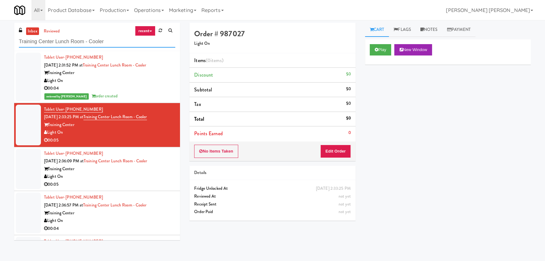
drag, startPoint x: 63, startPoint y: 36, endPoint x: 17, endPoint y: 34, distance: 46.6
click at [17, 34] on div "inbox reviewed recent all unclear take inventory issue suspicious failed recent…" at bounding box center [97, 37] width 166 height 28
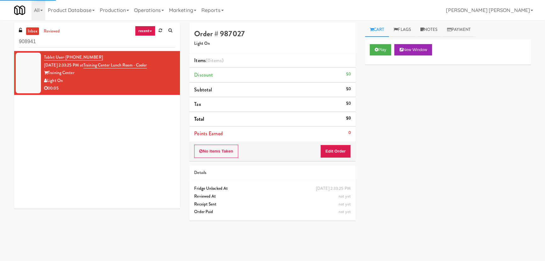
drag, startPoint x: 50, startPoint y: 43, endPoint x: 13, endPoint y: 40, distance: 37.0
click at [13, 40] on div "inbox reviewed recent all unclear take inventory issue suspicious failed recent…" at bounding box center [96, 118] width 175 height 190
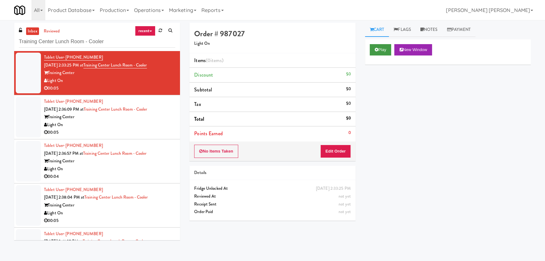
type input "Training Center Lunch Room - Cooler"
click at [370, 52] on button "Play" at bounding box center [381, 49] width 22 height 11
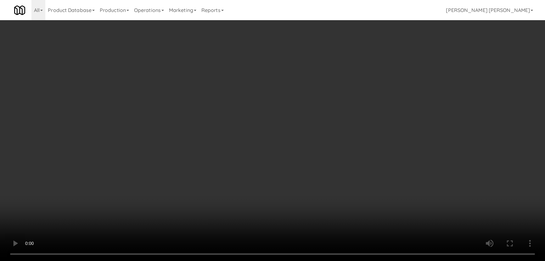
click at [305, 260] on video at bounding box center [272, 130] width 545 height 261
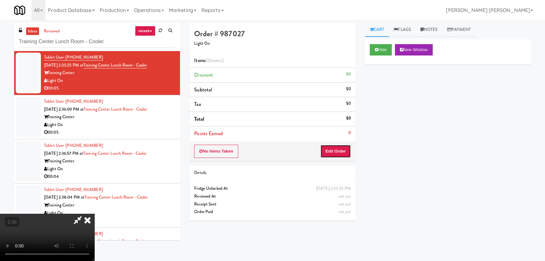
click at [344, 149] on button "Edit Order" at bounding box center [335, 150] width 31 height 13
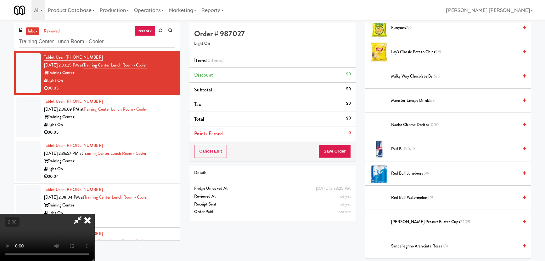
scroll to position [715, 0]
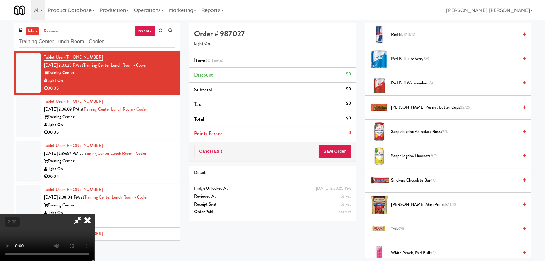
drag, startPoint x: 400, startPoint y: 176, endPoint x: 356, endPoint y: 174, distance: 44.7
click at [400, 177] on span "Snickers Chocolate Bar 4/7" at bounding box center [454, 180] width 127 height 8
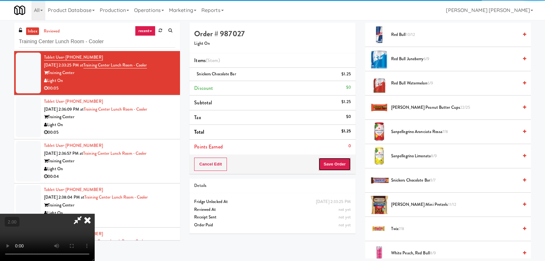
click at [341, 166] on button "Save Order" at bounding box center [334, 163] width 32 height 13
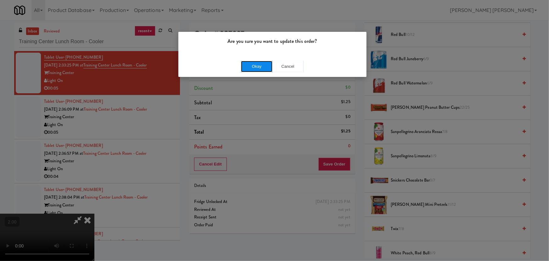
click at [252, 66] on button "Okay" at bounding box center [256, 66] width 31 height 11
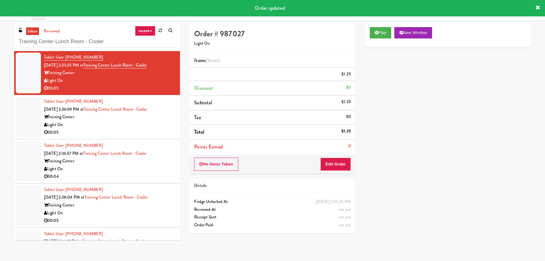
scroll to position [0, 0]
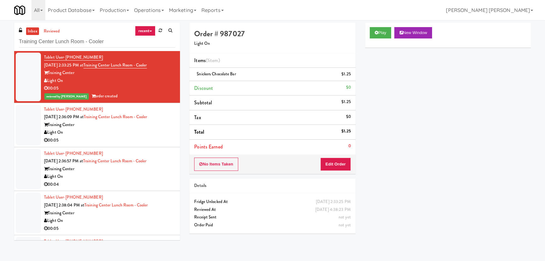
click at [156, 140] on div "00:05" at bounding box center [109, 140] width 131 height 8
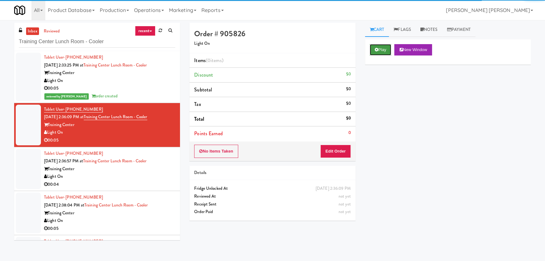
click at [379, 50] on button "Play" at bounding box center [381, 49] width 22 height 11
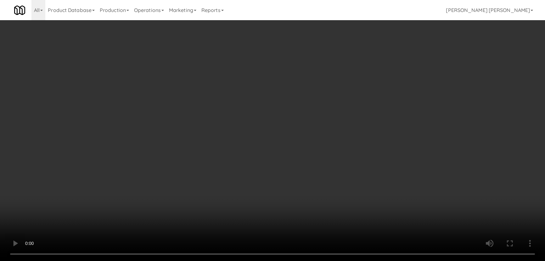
click at [302, 260] on video at bounding box center [272, 130] width 545 height 261
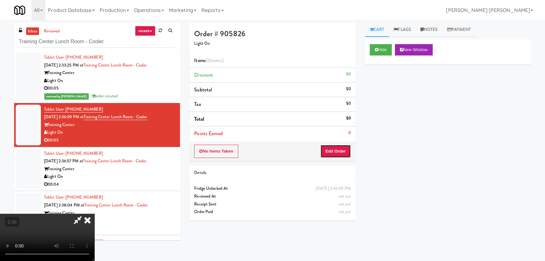
click at [348, 151] on button "Edit Order" at bounding box center [335, 150] width 31 height 13
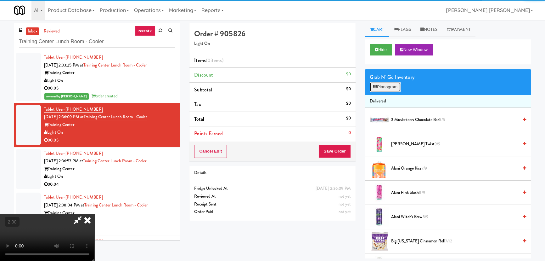
click at [386, 87] on button "Planogram" at bounding box center [385, 86] width 31 height 9
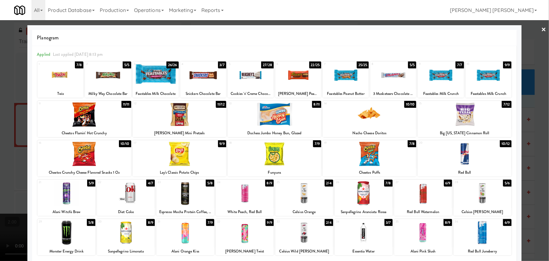
click at [465, 159] on div at bounding box center [464, 154] width 93 height 24
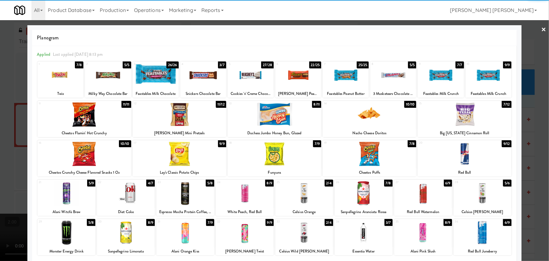
click at [541, 27] on link "×" at bounding box center [543, 30] width 5 height 20
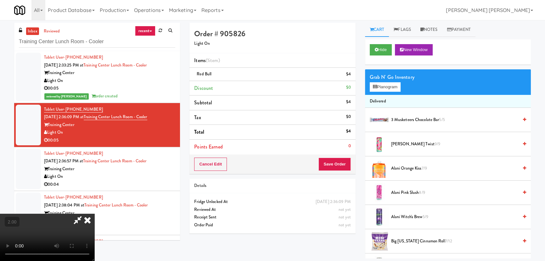
click at [94, 213] on video at bounding box center [47, 236] width 94 height 47
click at [94, 213] on icon at bounding box center [88, 219] width 14 height 13
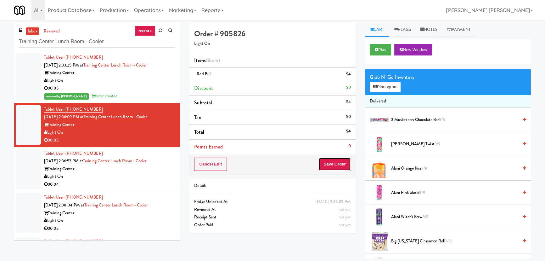
click at [339, 164] on button "Save Order" at bounding box center [334, 163] width 32 height 13
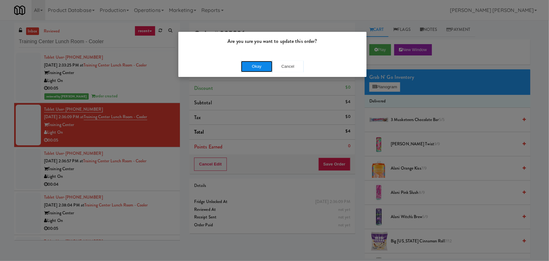
click at [251, 65] on button "Okay" at bounding box center [256, 66] width 31 height 11
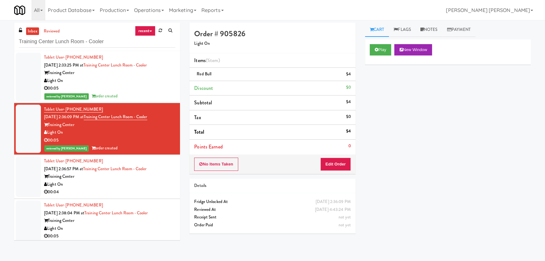
click at [145, 189] on div "00:04" at bounding box center [109, 192] width 131 height 8
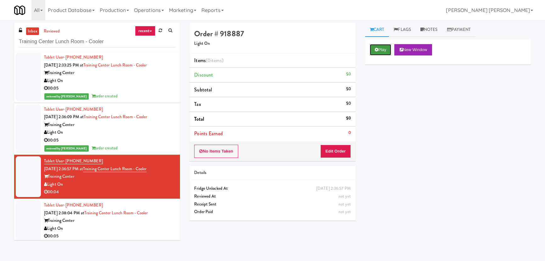
click at [383, 49] on button "Play" at bounding box center [381, 49] width 22 height 11
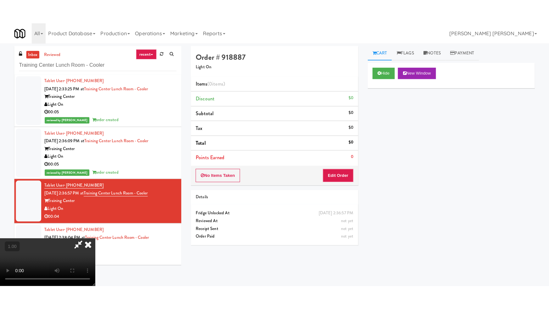
scroll to position [100, 0]
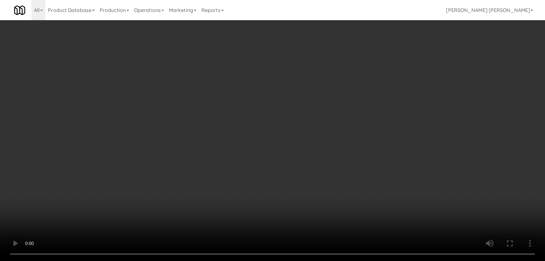
drag, startPoint x: 298, startPoint y: 280, endPoint x: 364, endPoint y: 262, distance: 68.8
click at [307, 260] on video at bounding box center [272, 130] width 545 height 261
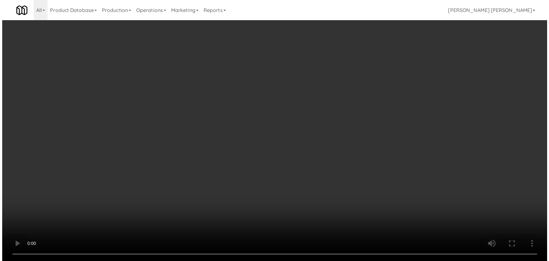
scroll to position [13, 0]
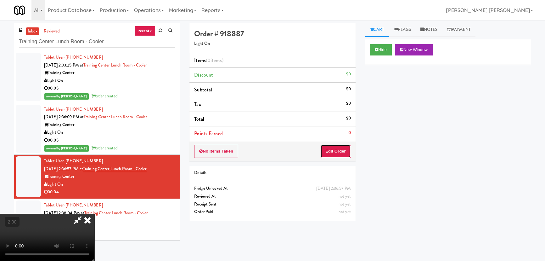
click at [346, 149] on button "Edit Order" at bounding box center [335, 150] width 31 height 13
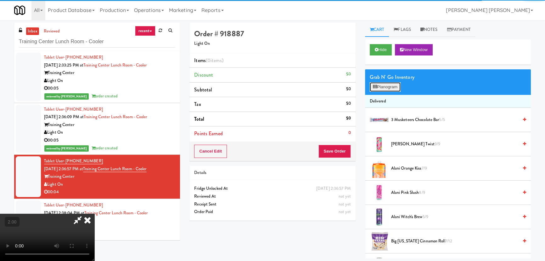
click at [384, 83] on button "Planogram" at bounding box center [385, 86] width 31 height 9
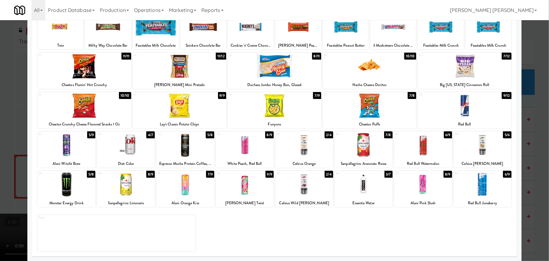
click at [479, 187] on div at bounding box center [483, 184] width 58 height 24
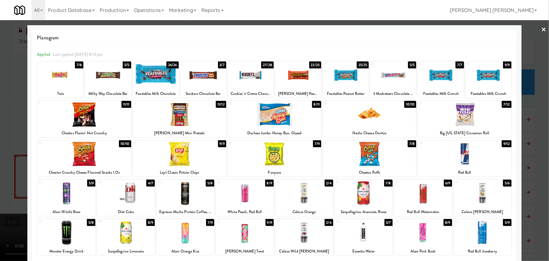
click at [541, 30] on link "×" at bounding box center [543, 30] width 5 height 20
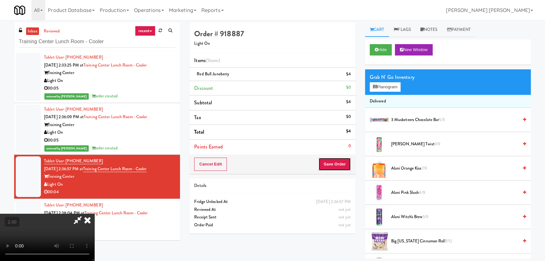
click at [339, 165] on button "Save Order" at bounding box center [334, 163] width 32 height 13
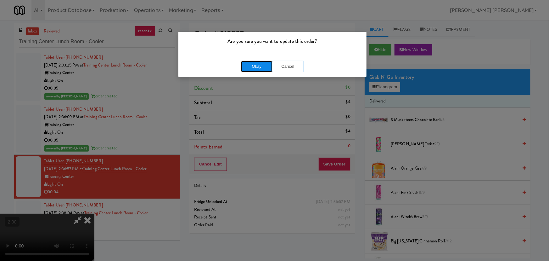
click at [261, 67] on button "Okay" at bounding box center [256, 66] width 31 height 11
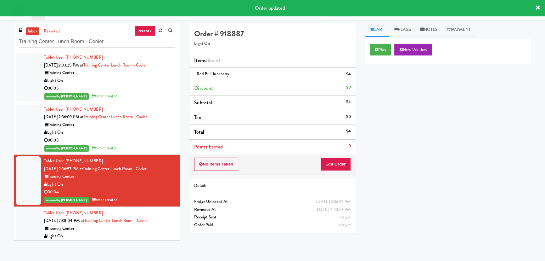
scroll to position [54, 0]
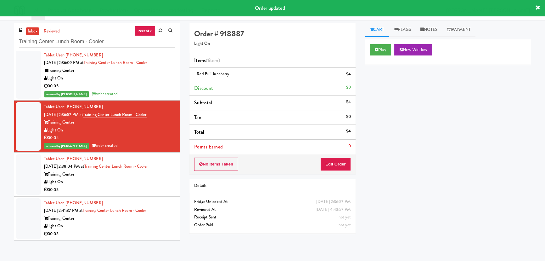
click at [129, 183] on div "Light On" at bounding box center [109, 182] width 131 height 8
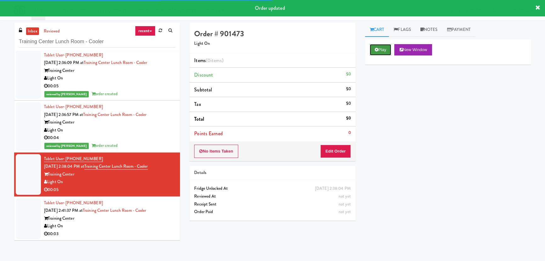
click at [378, 52] on button "Play" at bounding box center [381, 49] width 22 height 11
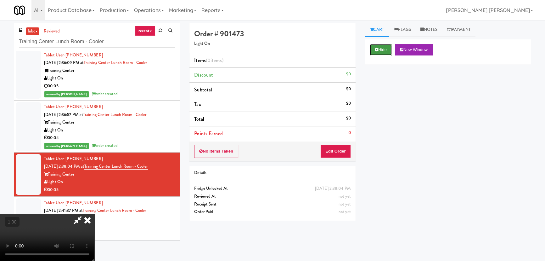
click at [379, 50] on button "Hide" at bounding box center [381, 49] width 22 height 11
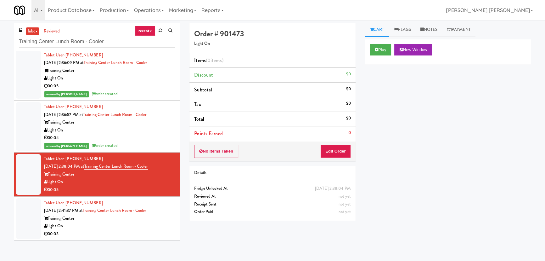
drag, startPoint x: 165, startPoint y: 165, endPoint x: 95, endPoint y: 165, distance: 70.8
click at [95, 165] on div "Tablet User · (863) 517-5228 Aug 19, 2025 2:38:04 PM at Training Center Lunch R…" at bounding box center [109, 174] width 131 height 39
copy link "Training Center Lunch Room - Cooler"
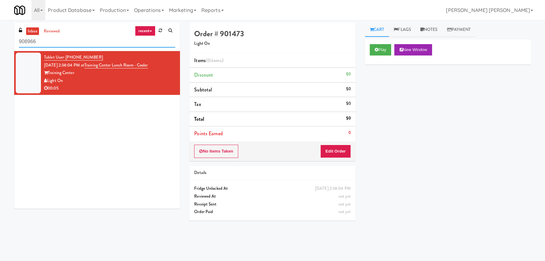
drag, startPoint x: 48, startPoint y: 45, endPoint x: 12, endPoint y: 41, distance: 36.1
click at [12, 41] on div "inbox reviewed recent all unclear take inventory issue suspicious failed recent…" at bounding box center [96, 118] width 175 height 190
paste input "Training Center Lunch Room - Cooler"
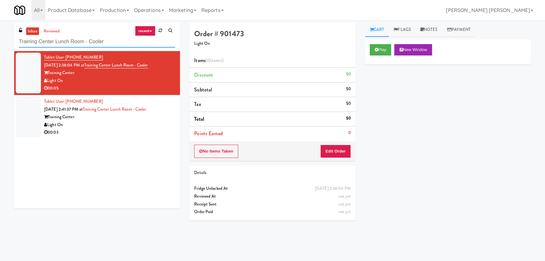
type input "Training Center Lunch Room - Cooler"
click at [124, 122] on div "Light On" at bounding box center [109, 125] width 131 height 8
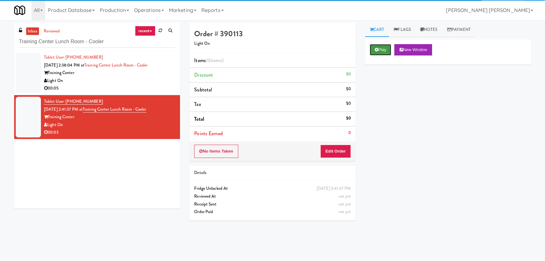
click at [381, 51] on button "Play" at bounding box center [381, 49] width 22 height 11
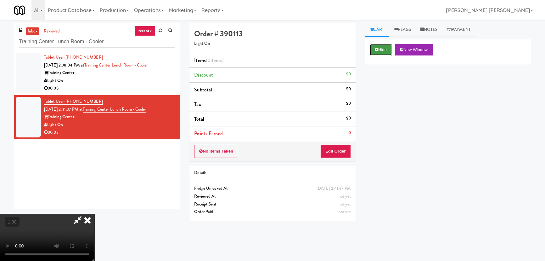
click at [378, 49] on button "Hide" at bounding box center [381, 49] width 22 height 11
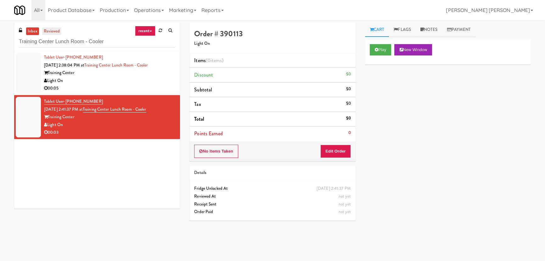
drag, startPoint x: 166, startPoint y: 65, endPoint x: 45, endPoint y: 30, distance: 126.1
click at [94, 65] on div "Tablet User · (863) 517-5228 [DATE] 2:38:04 PM at [GEOGRAPHIC_DATA] [GEOGRAPHIC…" at bounding box center [109, 72] width 131 height 39
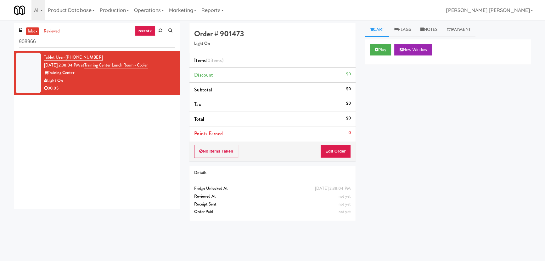
drag, startPoint x: 47, startPoint y: 43, endPoint x: 18, endPoint y: 41, distance: 29.0
click at [18, 41] on div "inbox reviewed recent all unclear take inventory issue suspicious failed recent…" at bounding box center [97, 37] width 166 height 28
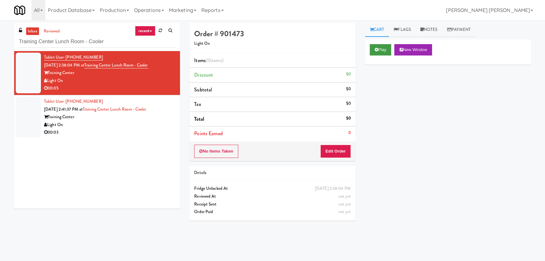
type input "Training Center Lunch Room - Cooler"
click at [384, 50] on button "Play" at bounding box center [381, 49] width 22 height 11
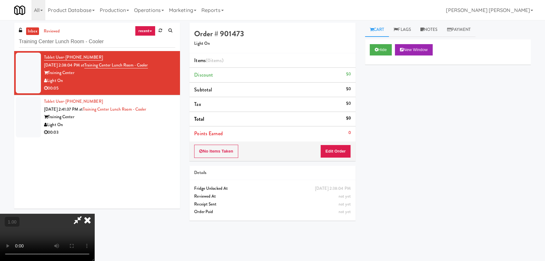
click at [94, 215] on video at bounding box center [47, 236] width 94 height 47
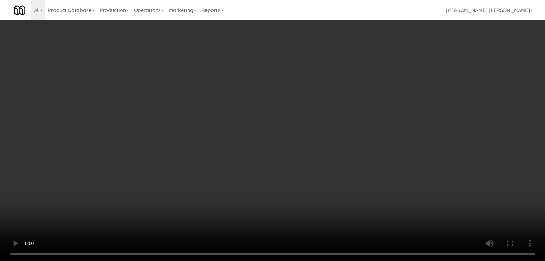
drag, startPoint x: 303, startPoint y: 279, endPoint x: 397, endPoint y: 274, distance: 94.5
click at [313, 260] on video at bounding box center [272, 130] width 545 height 261
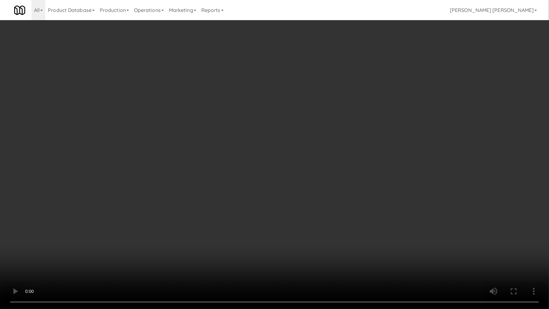
click at [471, 246] on video at bounding box center [274, 154] width 549 height 309
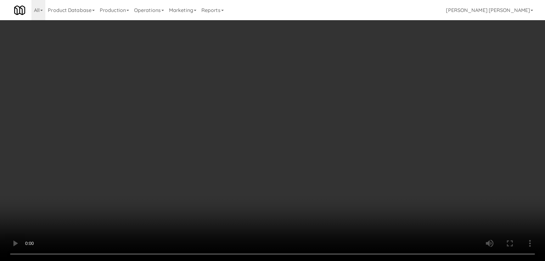
scroll to position [0, 0]
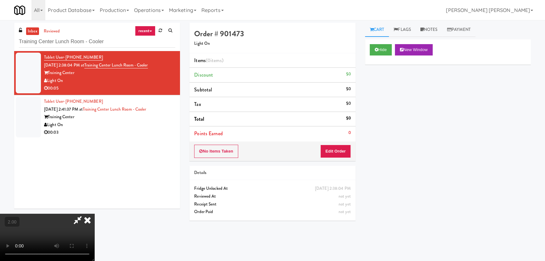
click at [94, 213] on icon at bounding box center [88, 219] width 14 height 13
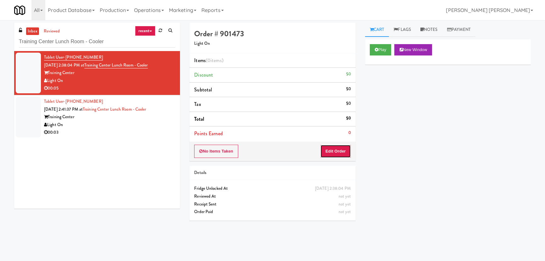
click at [334, 147] on button "Edit Order" at bounding box center [335, 150] width 31 height 13
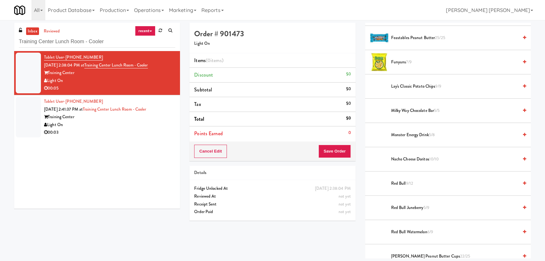
scroll to position [572, 0]
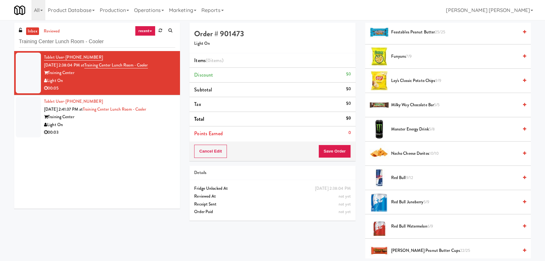
drag, startPoint x: 404, startPoint y: 128, endPoint x: 370, endPoint y: 154, distance: 42.7
click at [404, 128] on span "Monster Energy Drink 5/8" at bounding box center [454, 129] width 127 height 8
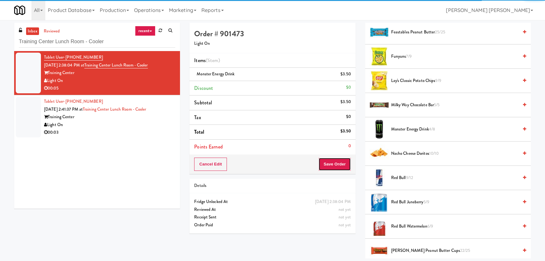
click at [341, 167] on button "Save Order" at bounding box center [334, 163] width 32 height 13
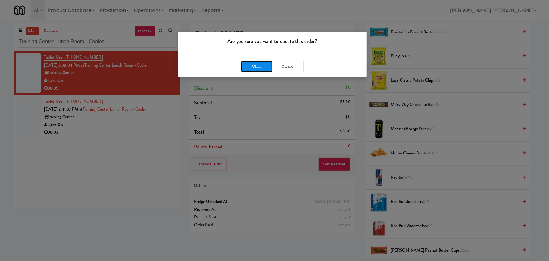
click at [260, 68] on button "Okay" at bounding box center [256, 66] width 31 height 11
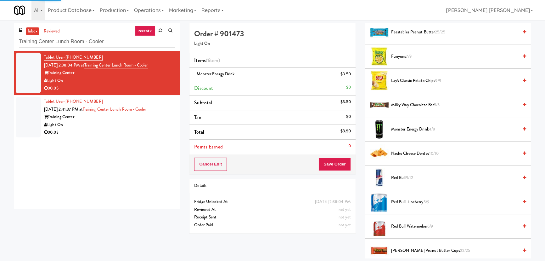
scroll to position [17, 0]
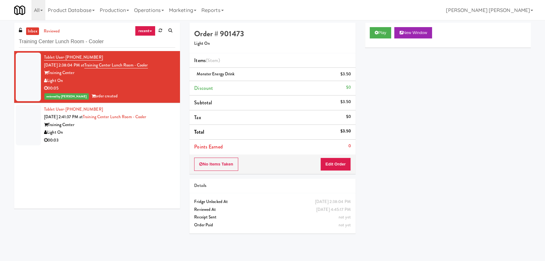
click at [101, 132] on div "Light On" at bounding box center [109, 132] width 131 height 8
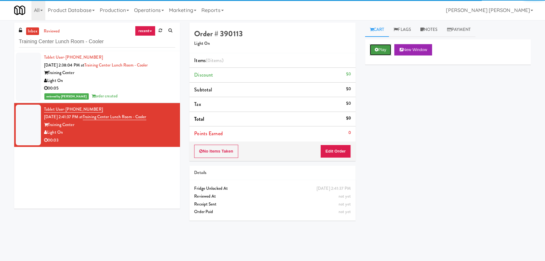
click at [382, 50] on button "Play" at bounding box center [381, 49] width 22 height 11
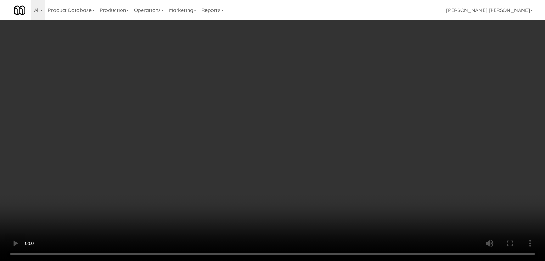
scroll to position [13, 0]
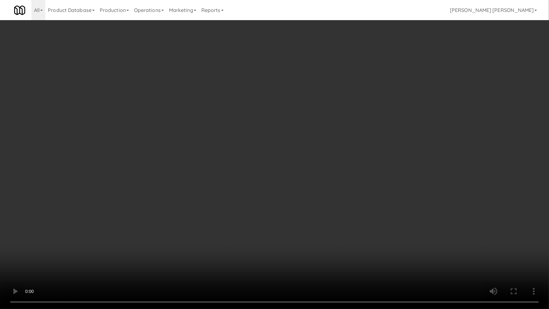
click at [320, 260] on video at bounding box center [274, 154] width 549 height 309
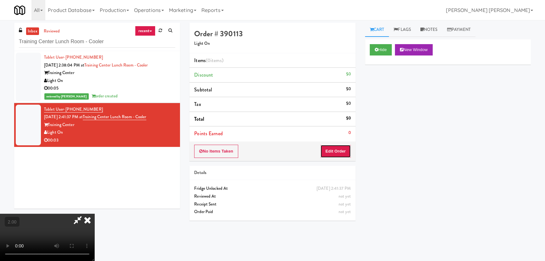
click at [348, 151] on button "Edit Order" at bounding box center [335, 150] width 31 height 13
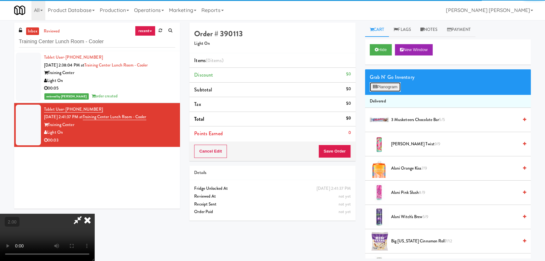
click at [389, 86] on button "Planogram" at bounding box center [385, 86] width 31 height 9
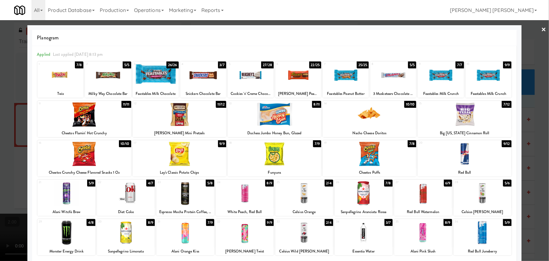
drag, startPoint x: 186, startPoint y: 196, endPoint x: 543, endPoint y: 157, distance: 358.6
click at [186, 197] on div at bounding box center [185, 193] width 58 height 24
click at [541, 30] on link "×" at bounding box center [543, 30] width 5 height 20
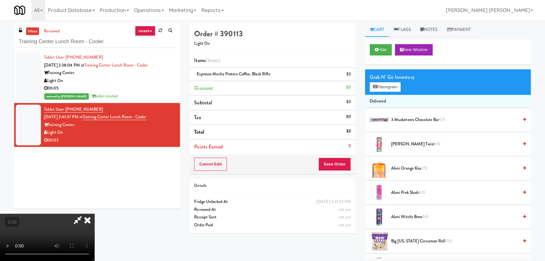
drag, startPoint x: 317, startPoint y: 23, endPoint x: 358, endPoint y: 114, distance: 99.4
click at [94, 213] on icon at bounding box center [88, 219] width 14 height 13
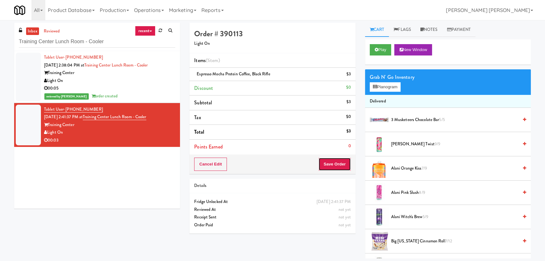
click at [343, 160] on button "Save Order" at bounding box center [334, 163] width 32 height 13
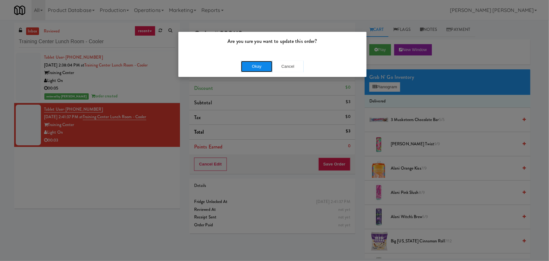
click at [253, 63] on button "Okay" at bounding box center [256, 66] width 31 height 11
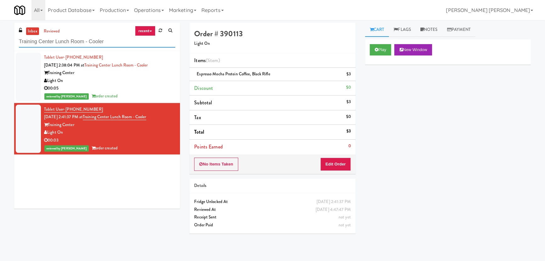
drag, startPoint x: 125, startPoint y: 42, endPoint x: -44, endPoint y: 42, distance: 169.0
click at [0, 42] on html "Are you sure you want to update this order? Okay Cancel Okay Are you sure you w…" at bounding box center [272, 130] width 545 height 261
paste input "Gentleman's Barber"
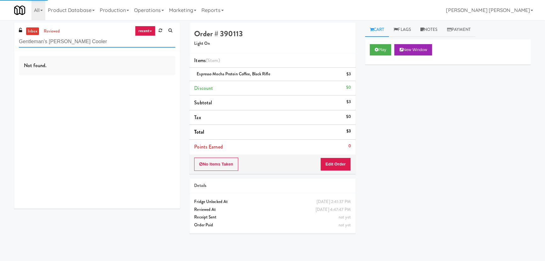
type input "Gentleman's Barber Cooler"
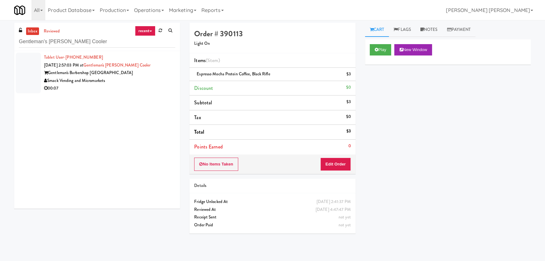
click at [132, 86] on div "00:07" at bounding box center [109, 88] width 131 height 8
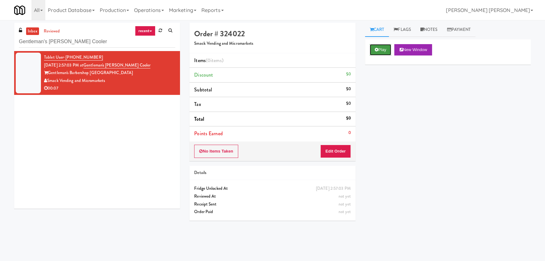
click at [379, 51] on button "Play" at bounding box center [381, 49] width 22 height 11
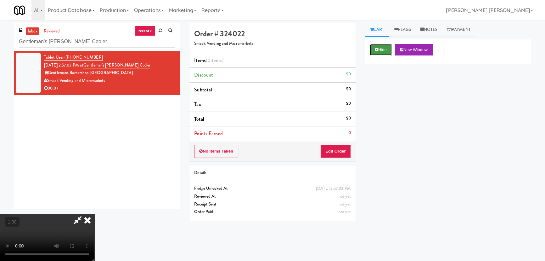
click at [378, 49] on icon at bounding box center [376, 50] width 3 height 4
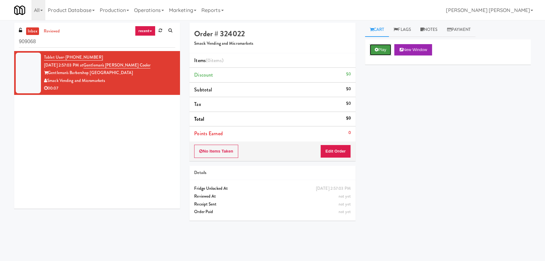
click at [384, 52] on button "Play" at bounding box center [381, 49] width 22 height 11
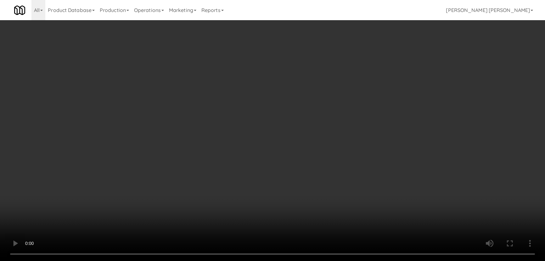
scroll to position [13, 0]
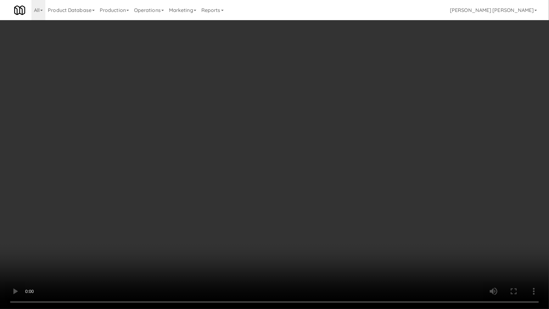
drag, startPoint x: 299, startPoint y: 278, endPoint x: 334, endPoint y: 277, distance: 34.6
click at [309, 260] on video at bounding box center [274, 154] width 549 height 309
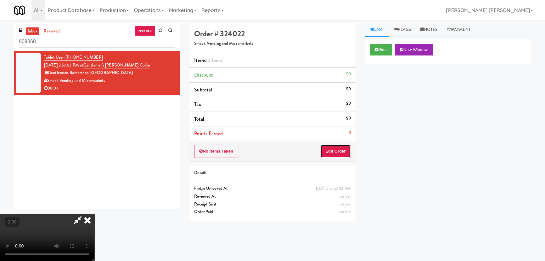
click at [339, 150] on button "Edit Order" at bounding box center [335, 150] width 31 height 13
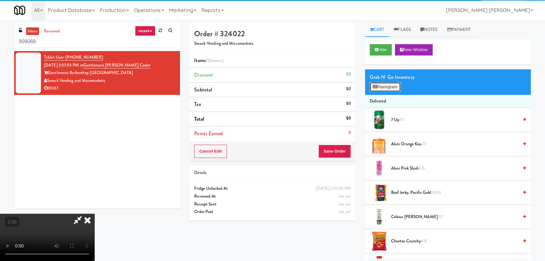
click at [383, 88] on button "Planogram" at bounding box center [385, 86] width 31 height 9
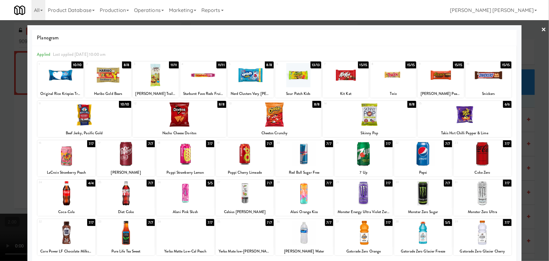
click at [479, 154] on div at bounding box center [483, 154] width 58 height 24
click at [541, 26] on link "×" at bounding box center [543, 30] width 5 height 20
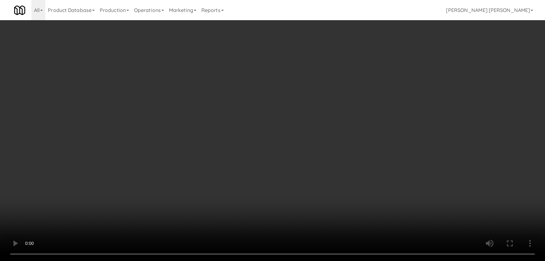
scroll to position [572, 0]
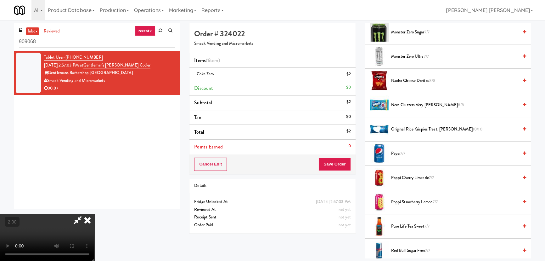
click at [403, 202] on span "Poppi Strawberry Lemon 7/7" at bounding box center [454, 202] width 127 height 8
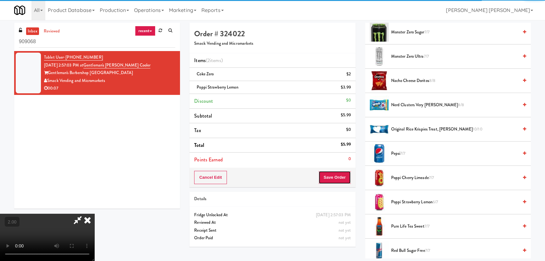
click at [340, 180] on button "Save Order" at bounding box center [334, 177] width 32 height 13
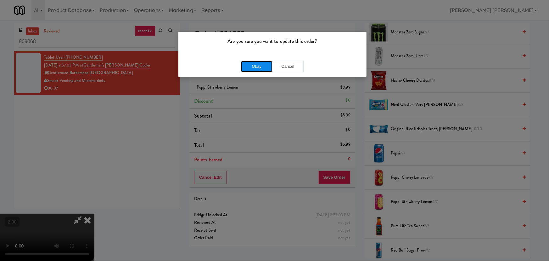
click at [260, 68] on button "Okay" at bounding box center [256, 66] width 31 height 11
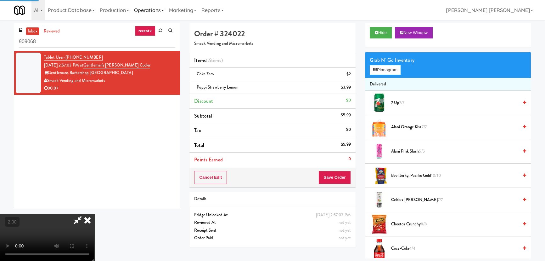
scroll to position [0, 0]
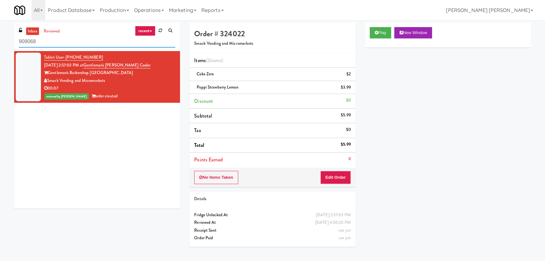
drag, startPoint x: 64, startPoint y: 40, endPoint x: 1, endPoint y: 42, distance: 62.6
click at [1, 42] on div "inbox reviewed recent all unclear take inventory issue suspicious failed recent…" at bounding box center [272, 140] width 545 height 235
paste input "Rock Solid Reboot (Right)"
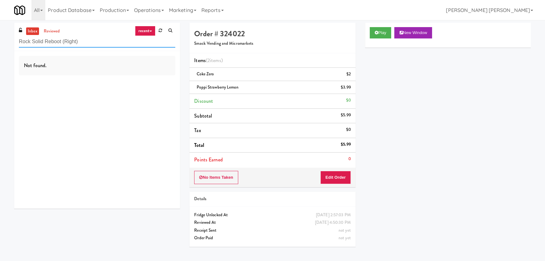
drag, startPoint x: 62, startPoint y: 41, endPoint x: 108, endPoint y: 39, distance: 45.7
click at [108, 39] on input "Rock Solid Reboot (Right)" at bounding box center [97, 42] width 156 height 12
click at [81, 41] on input "Rock Solid Reboot (Right)" at bounding box center [97, 42] width 156 height 12
drag, startPoint x: 78, startPoint y: 41, endPoint x: 63, endPoint y: 41, distance: 15.4
click at [63, 41] on input "Rock Solid Reboot (Right" at bounding box center [97, 42] width 156 height 12
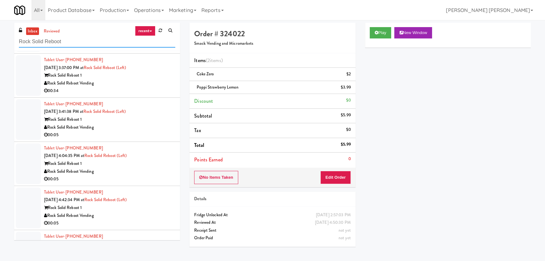
scroll to position [119, 0]
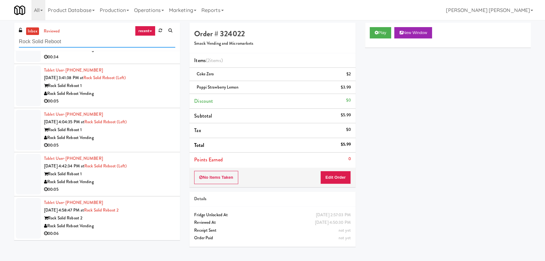
type input "Rock Solid Reboot"
click at [147, 220] on div "Rock Solid Reboot 2" at bounding box center [109, 218] width 131 height 8
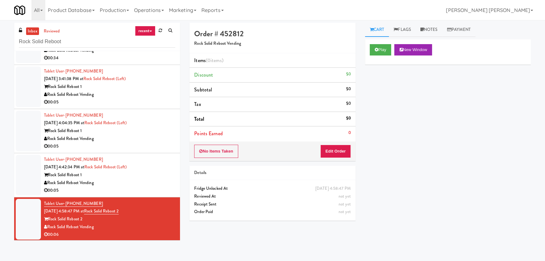
scroll to position [119, 0]
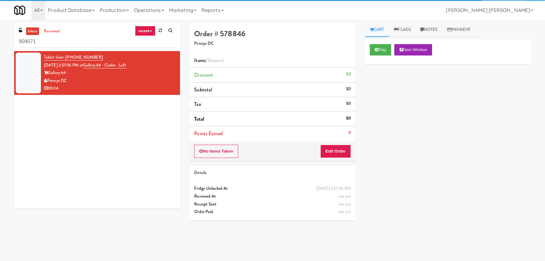
drag, startPoint x: 40, startPoint y: 43, endPoint x: 13, endPoint y: 42, distance: 27.4
click at [13, 42] on div "inbox reviewed recent all unclear take inventory issue suspicious failed recent…" at bounding box center [96, 118] width 175 height 190
type input "Gallery 64 - Cooler - Left"
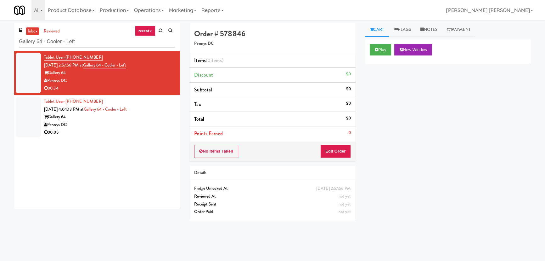
click at [118, 132] on div "00:05" at bounding box center [109, 132] width 131 height 8
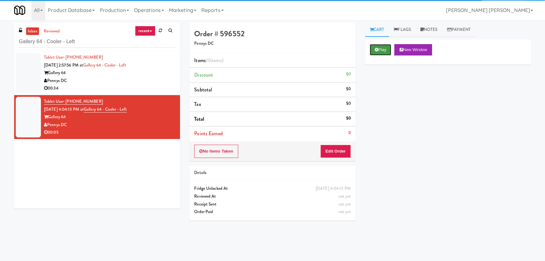
click at [384, 53] on button "Play" at bounding box center [381, 49] width 22 height 11
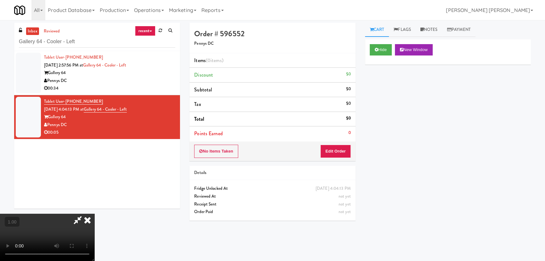
scroll to position [13, 0]
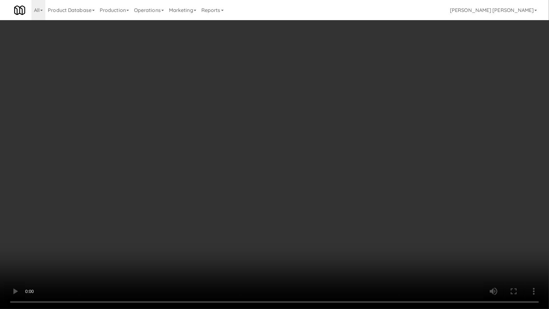
drag, startPoint x: 409, startPoint y: 263, endPoint x: 401, endPoint y: 262, distance: 8.3
click at [409, 260] on video at bounding box center [274, 154] width 549 height 309
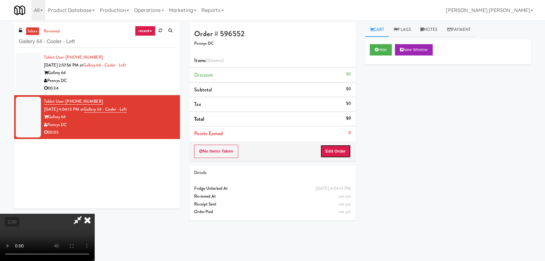
click at [334, 151] on button "Edit Order" at bounding box center [335, 150] width 31 height 13
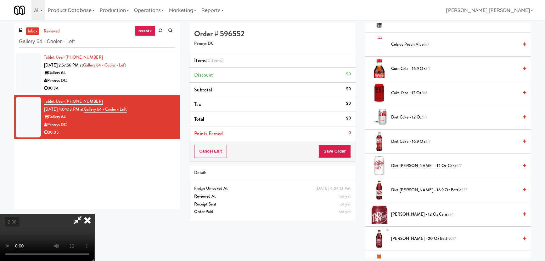
scroll to position [200, 0]
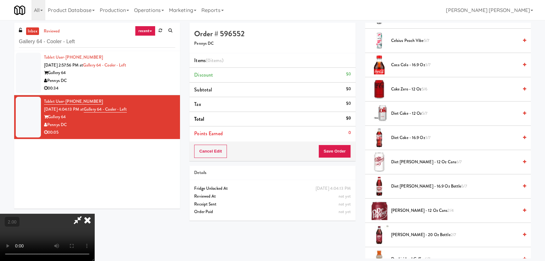
click at [409, 186] on span "Diet [PERSON_NAME] - 16.9 oz Bottle 5/7" at bounding box center [454, 186] width 127 height 8
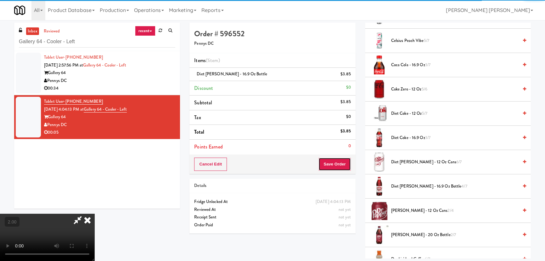
click at [345, 166] on button "Save Order" at bounding box center [334, 163] width 32 height 13
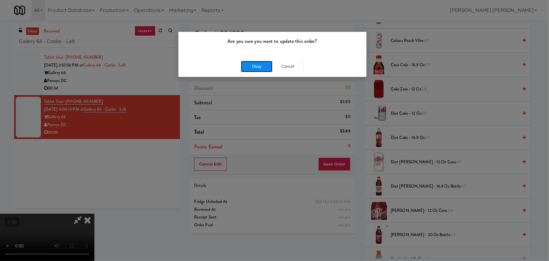
click at [256, 65] on button "Okay" at bounding box center [256, 66] width 31 height 11
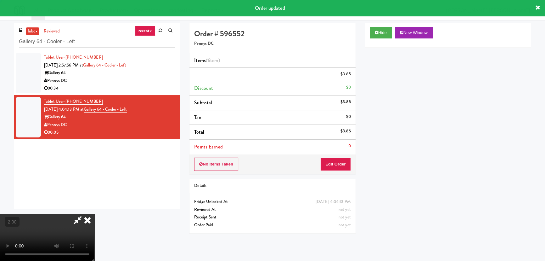
scroll to position [0, 0]
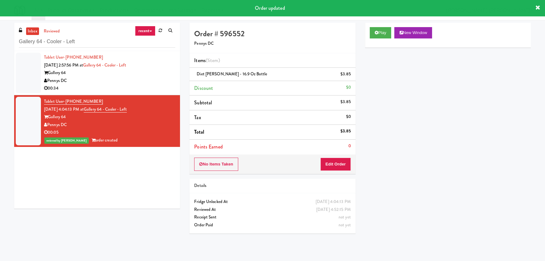
click at [141, 90] on div "00:34" at bounding box center [109, 88] width 131 height 8
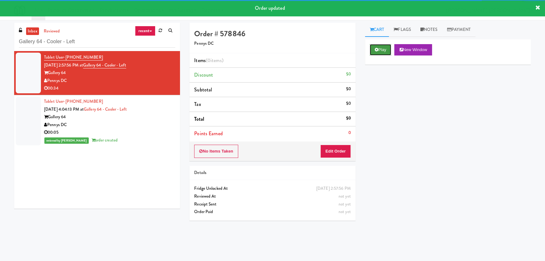
click at [381, 49] on button "Play" at bounding box center [381, 49] width 22 height 11
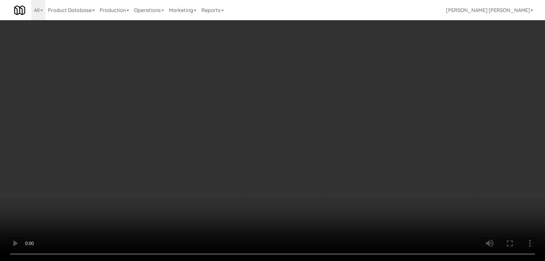
drag, startPoint x: 300, startPoint y: 276, endPoint x: 500, endPoint y: 277, distance: 200.1
click at [322, 260] on video at bounding box center [272, 130] width 545 height 261
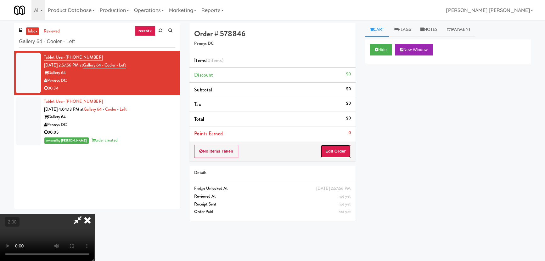
click at [348, 150] on button "Edit Order" at bounding box center [335, 150] width 31 height 13
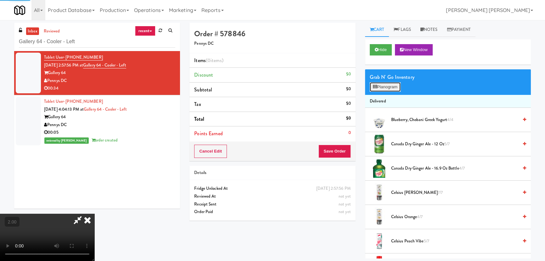
click at [384, 84] on button "Planogram" at bounding box center [385, 86] width 31 height 9
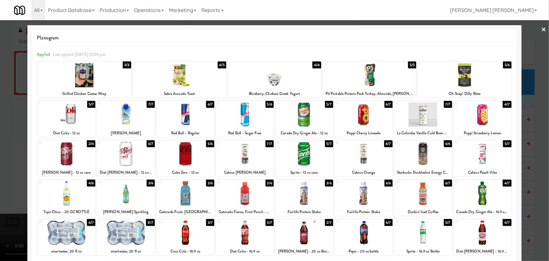
click at [481, 200] on div at bounding box center [483, 193] width 58 height 24
click at [364, 72] on div at bounding box center [369, 75] width 93 height 24
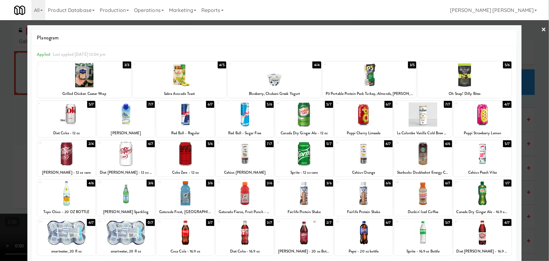
click at [185, 116] on div at bounding box center [185, 114] width 58 height 24
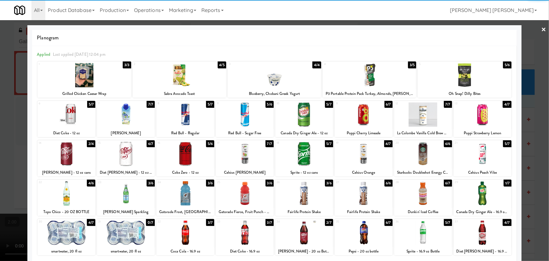
click at [541, 29] on link "×" at bounding box center [543, 30] width 5 height 20
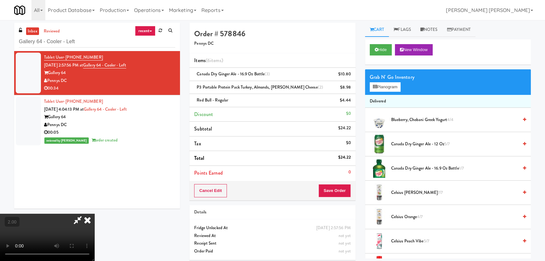
click at [94, 213] on icon at bounding box center [88, 219] width 14 height 13
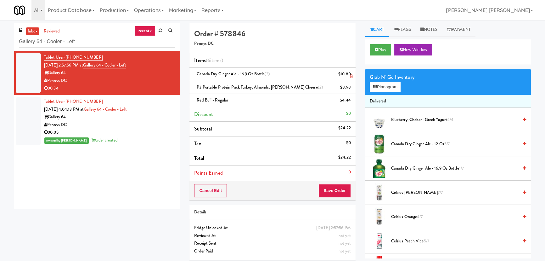
click at [351, 75] on icon at bounding box center [351, 76] width 3 height 4
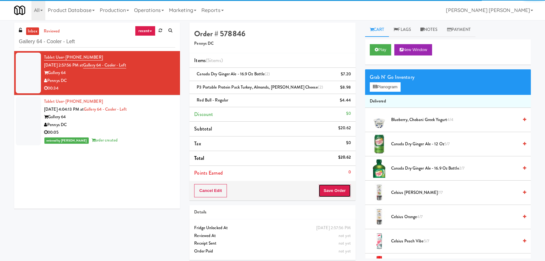
click at [334, 192] on button "Save Order" at bounding box center [334, 190] width 32 height 13
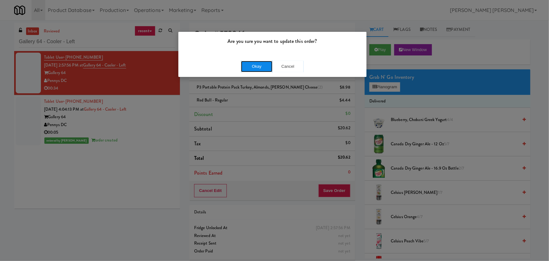
click at [258, 66] on button "Okay" at bounding box center [256, 66] width 31 height 11
